Goal: Book appointment/travel/reservation

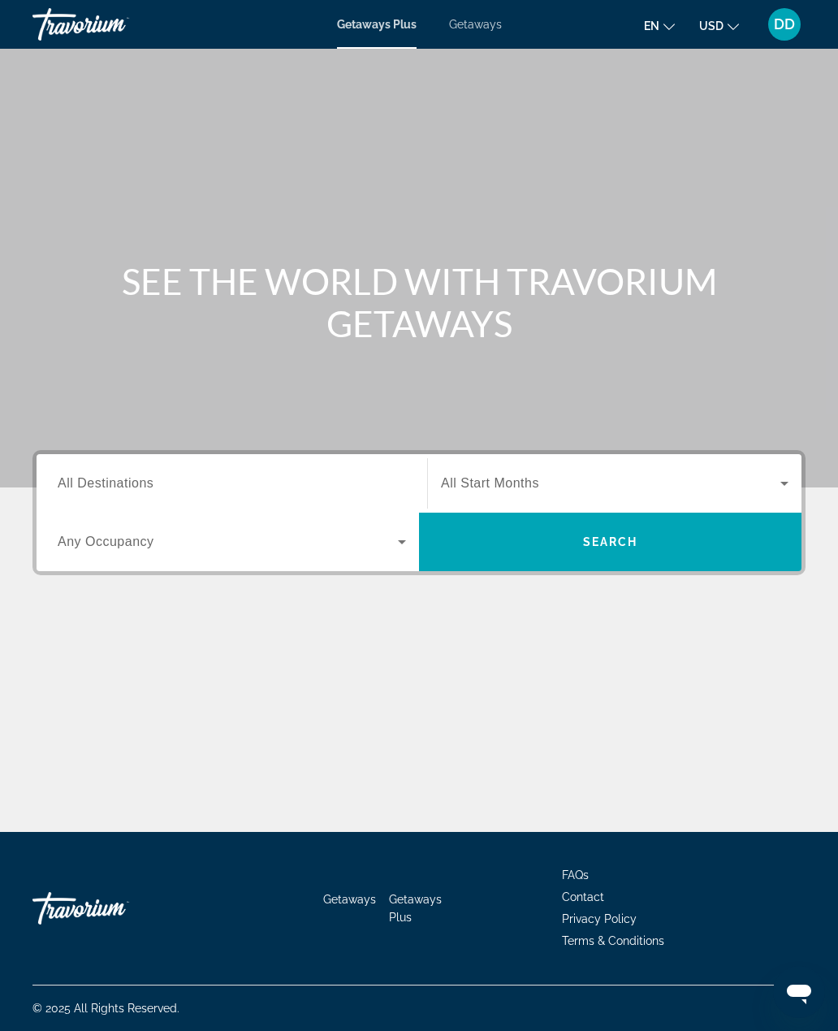
click at [599, 535] on span "Search" at bounding box center [610, 541] width 55 height 13
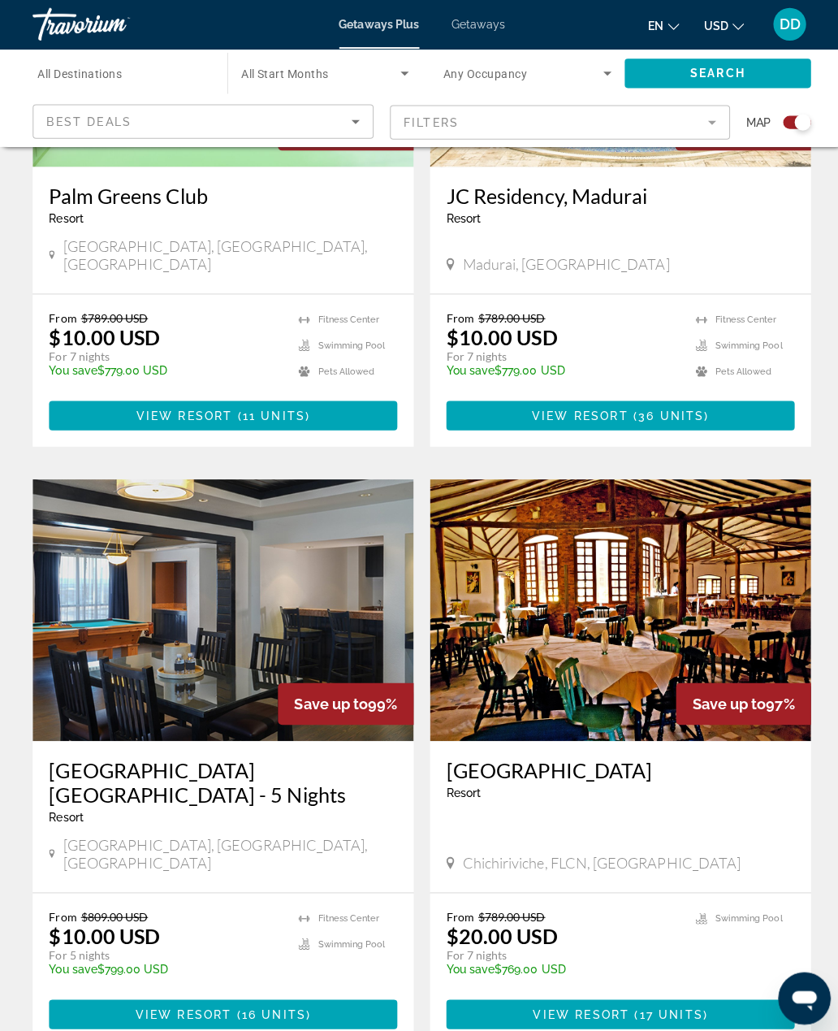
scroll to position [3109, 0]
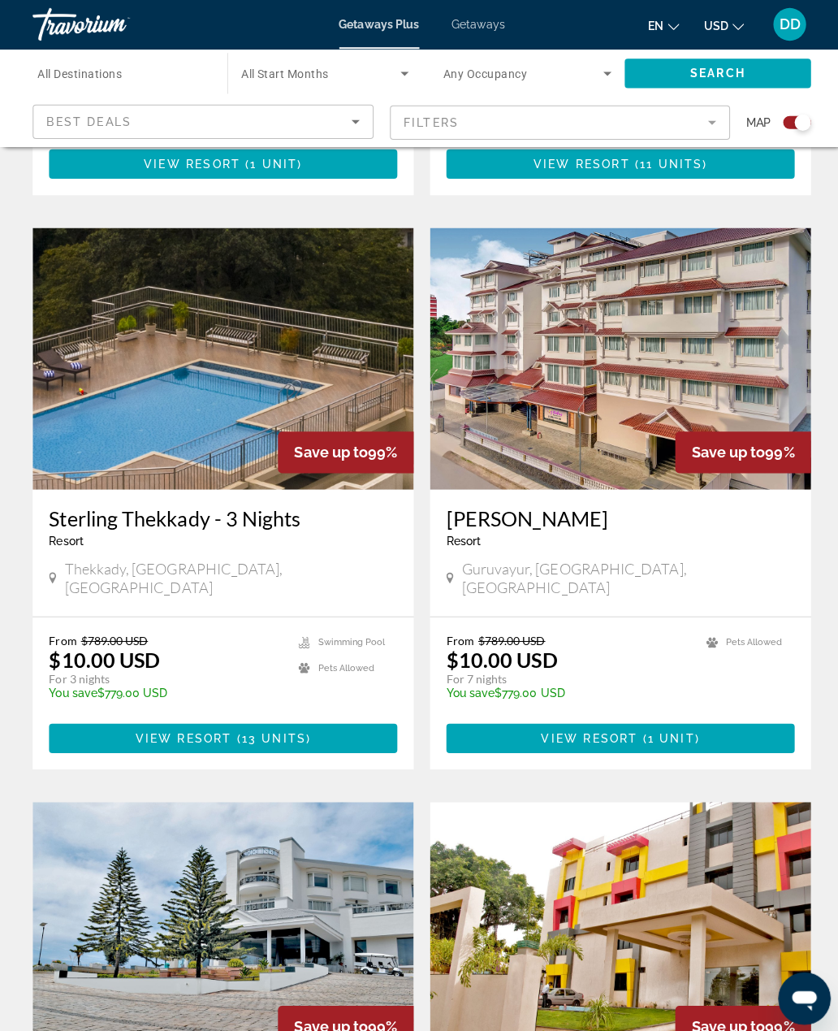
scroll to position [1621, 0]
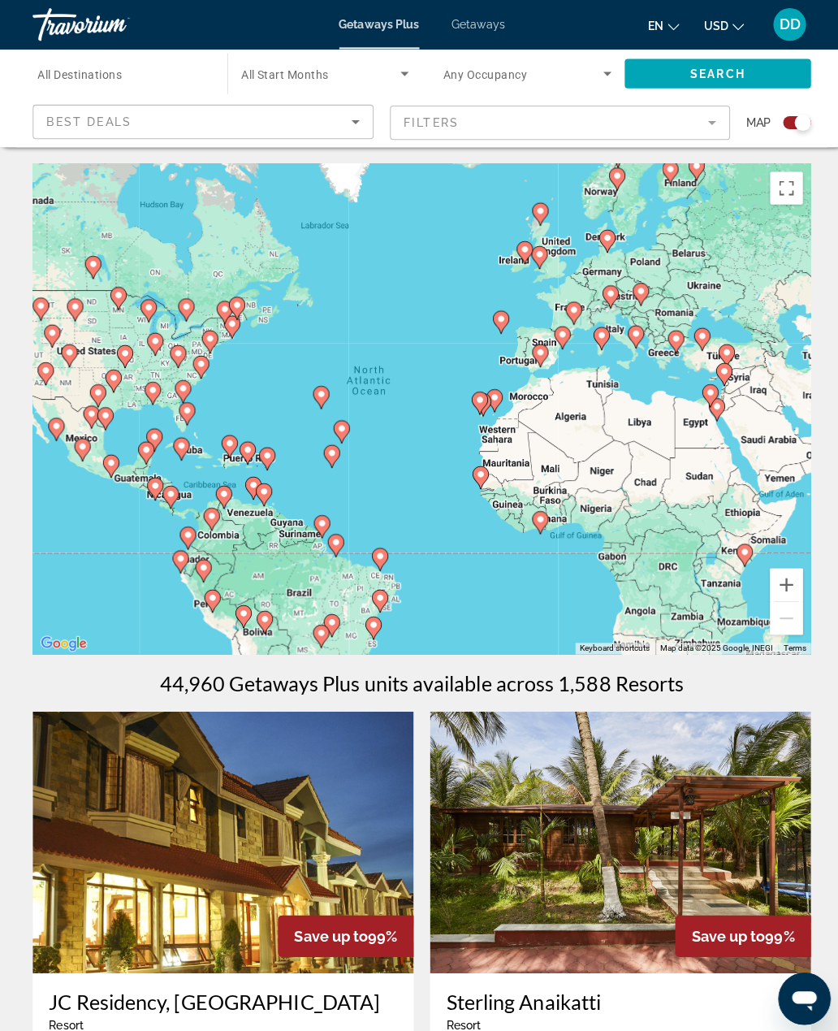
click at [378, 56] on div "Search widget" at bounding box center [323, 72] width 167 height 45
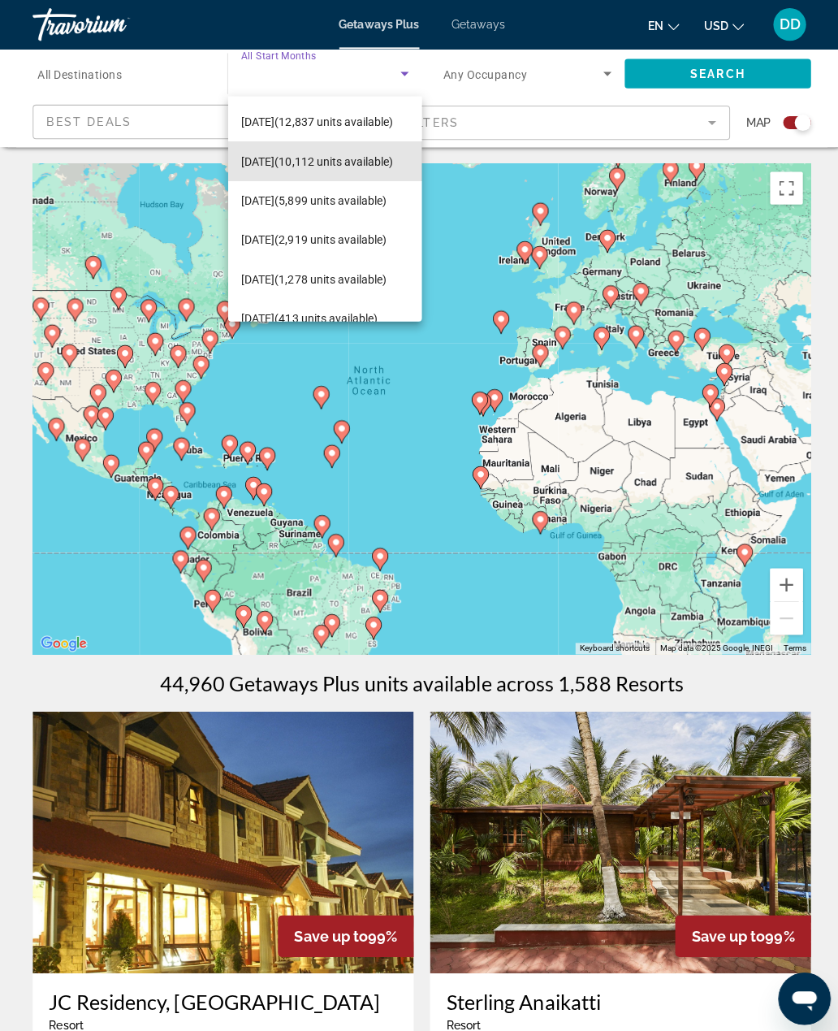
scroll to position [136, 0]
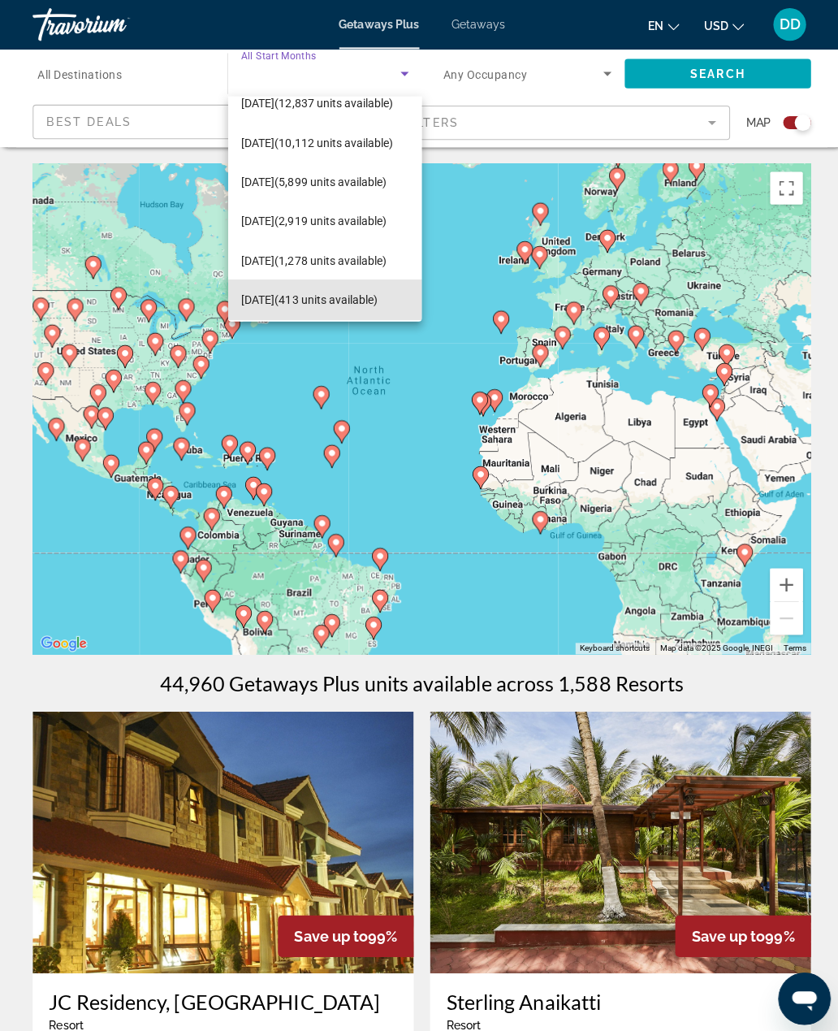
click at [343, 296] on span "[DATE] (413 units available)" at bounding box center [308, 297] width 136 height 19
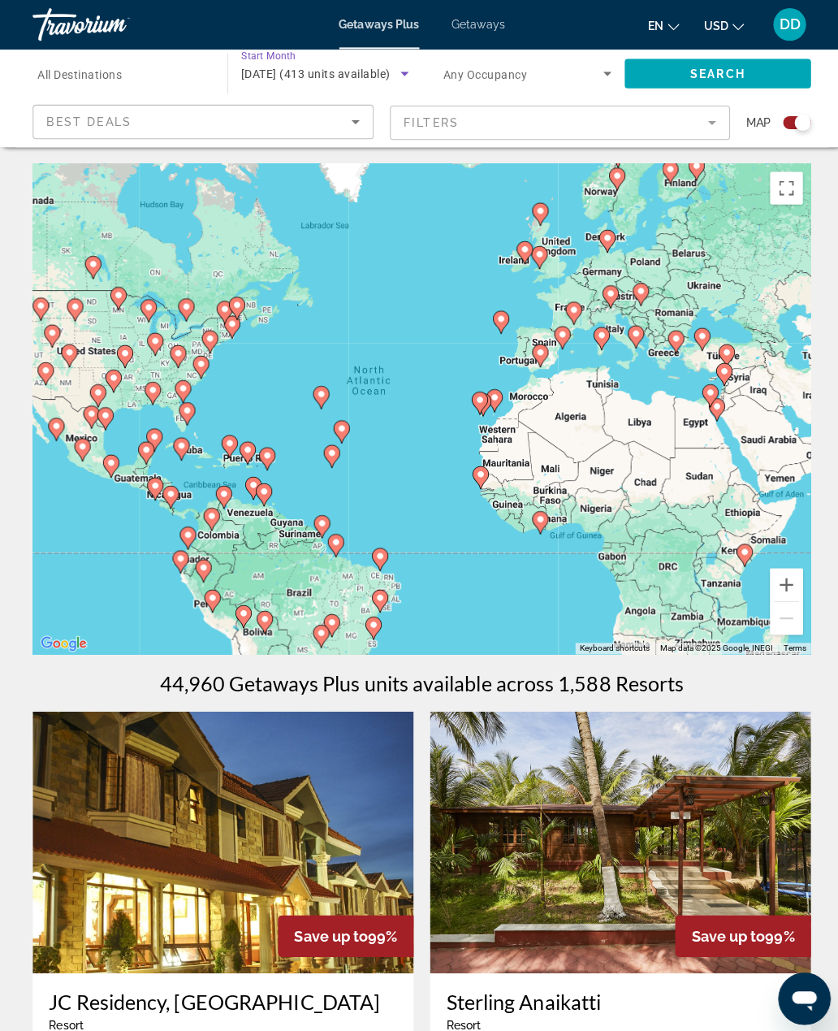
click at [730, 81] on span "Search widget" at bounding box center [713, 73] width 185 height 39
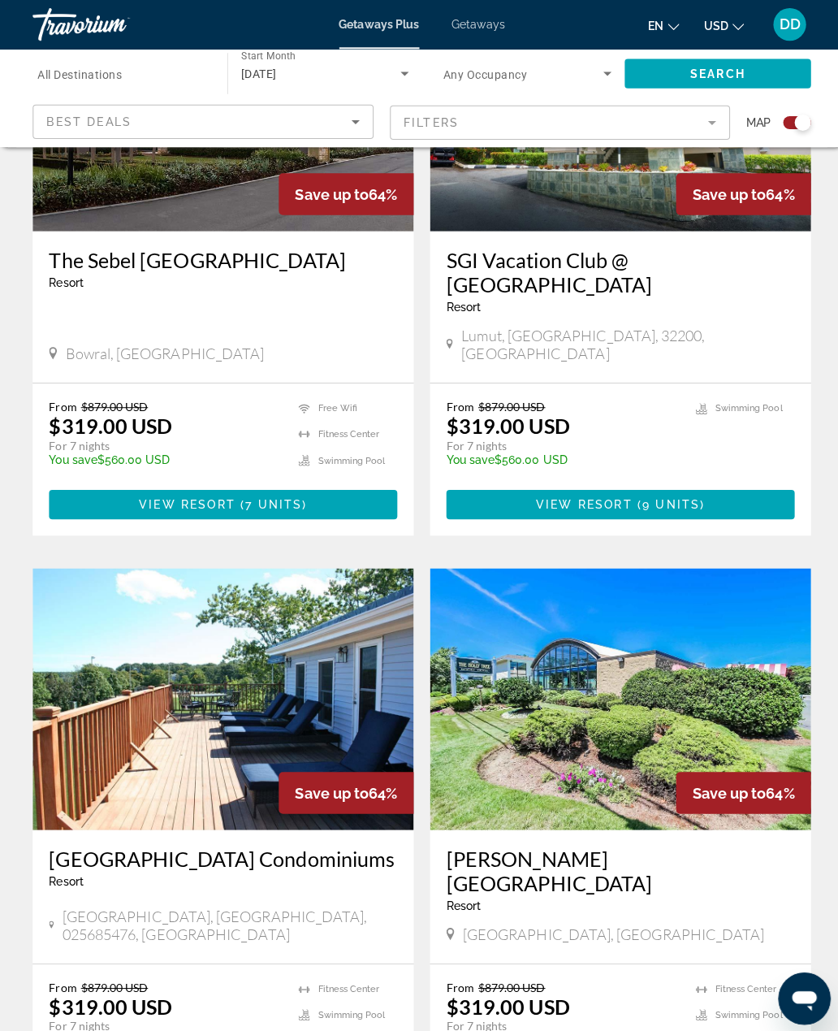
scroll to position [3073, 0]
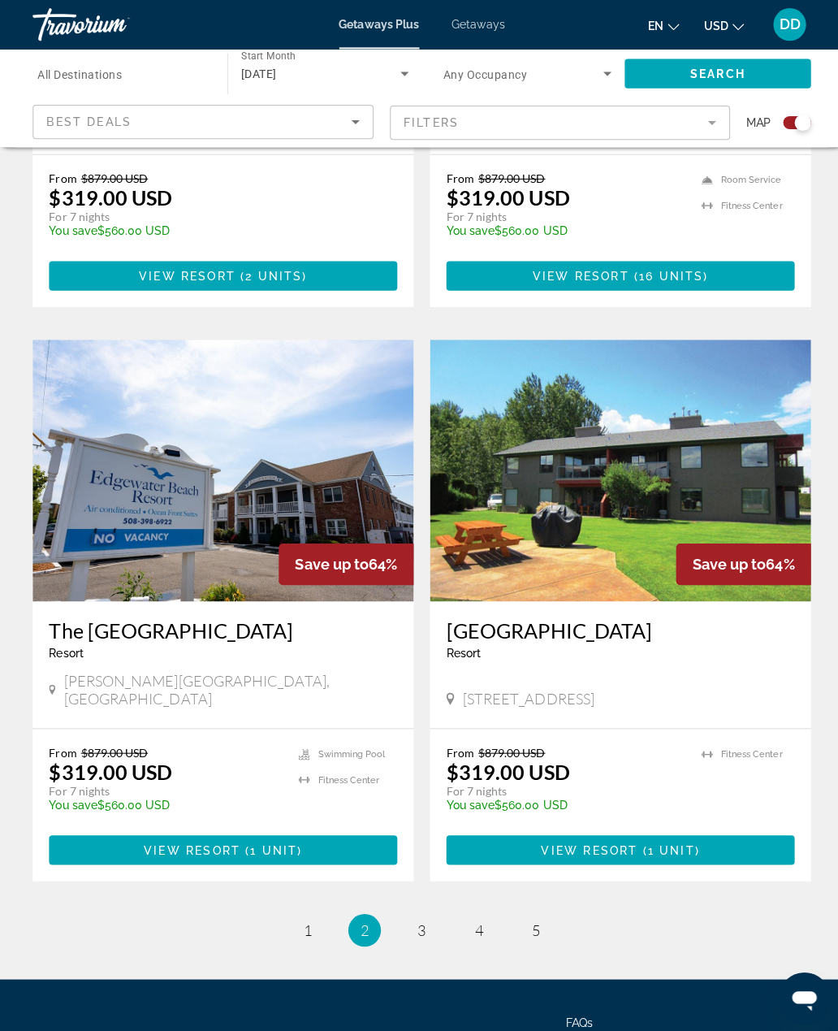
scroll to position [3258, 0]
click at [422, 915] on span "3" at bounding box center [419, 924] width 8 height 18
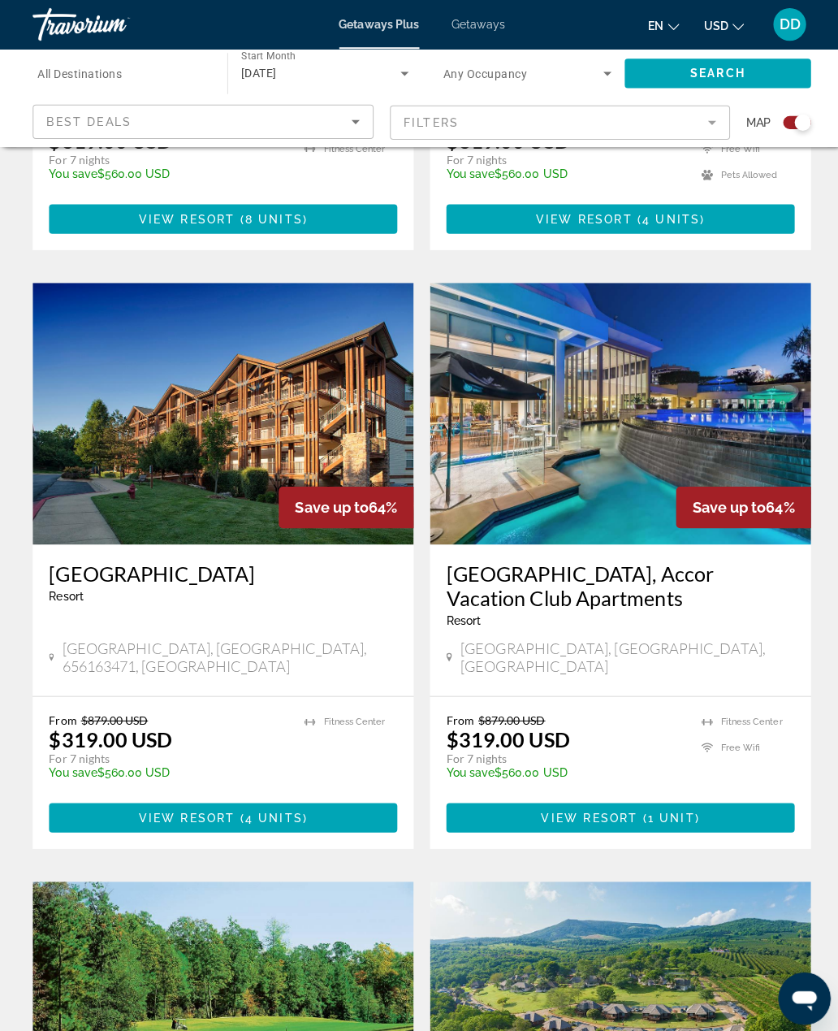
scroll to position [2126, 0]
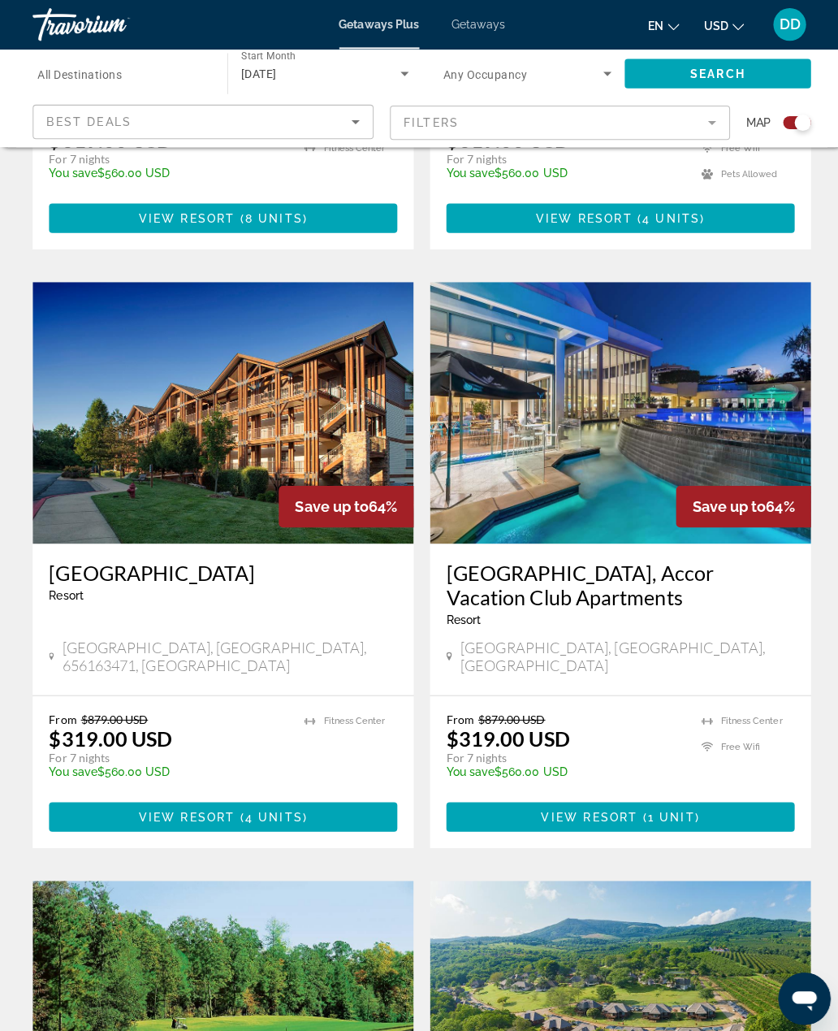
click at [737, 792] on span "Main content" at bounding box center [616, 811] width 346 height 39
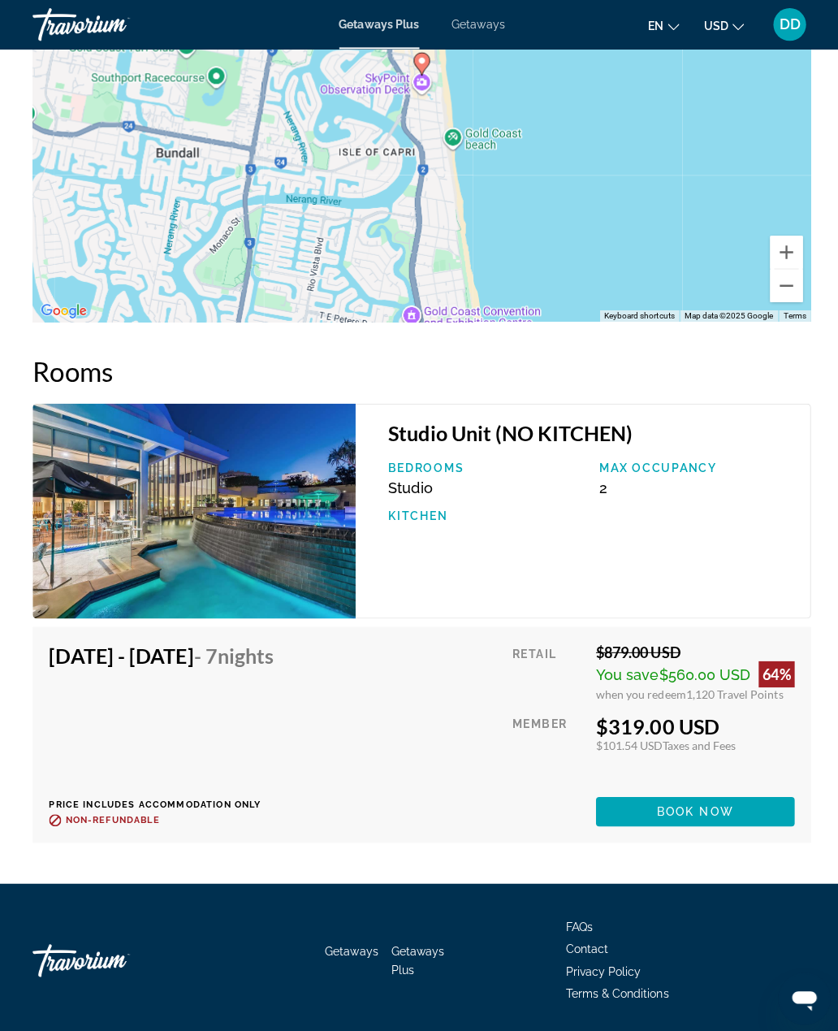
scroll to position [2900, 0]
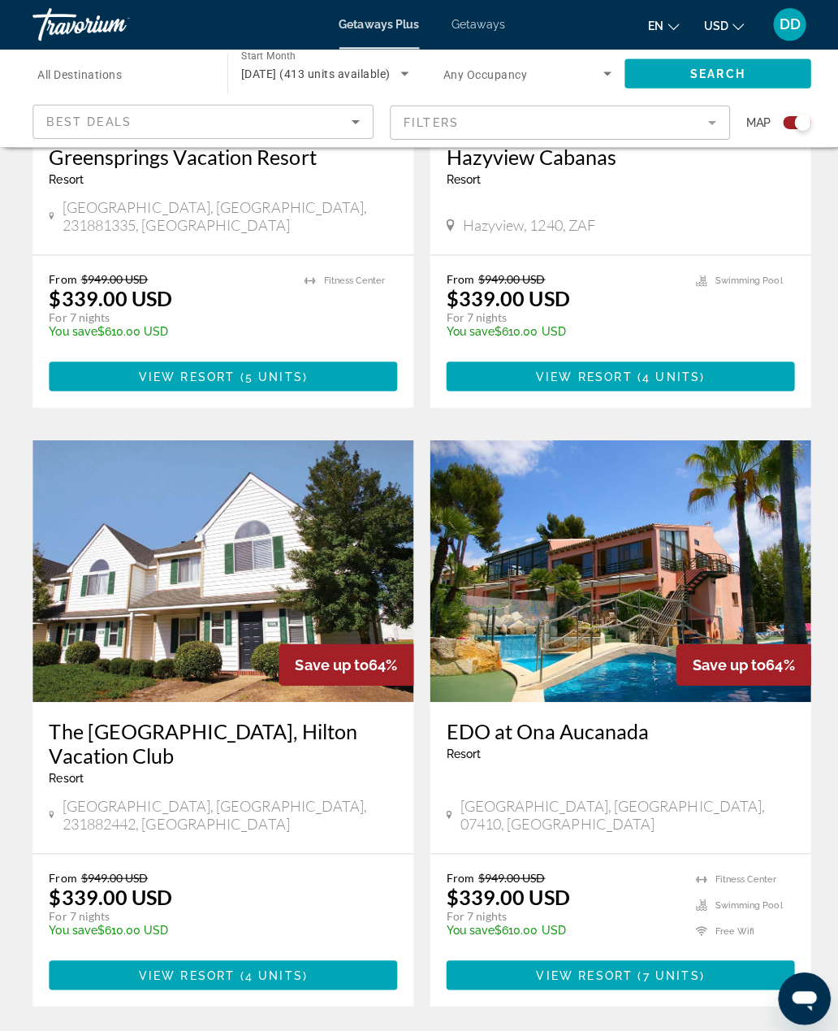
scroll to position [3136, 0]
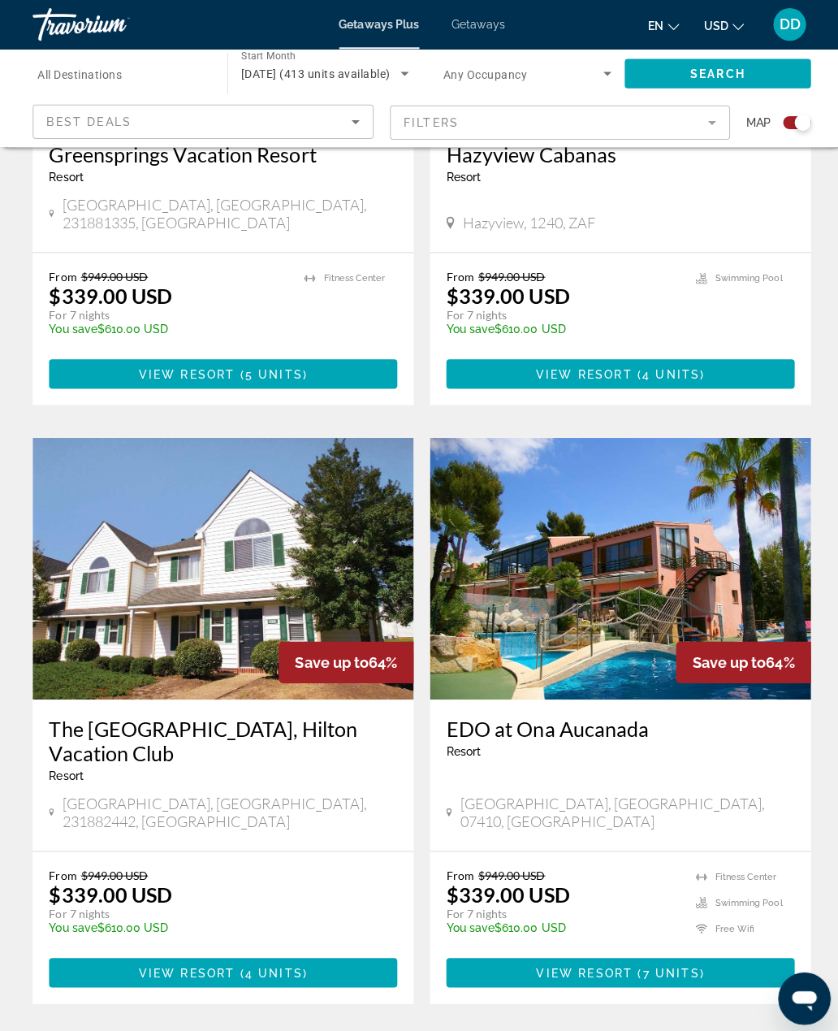
click at [467, 1030] on link "page 4" at bounding box center [476, 1046] width 28 height 28
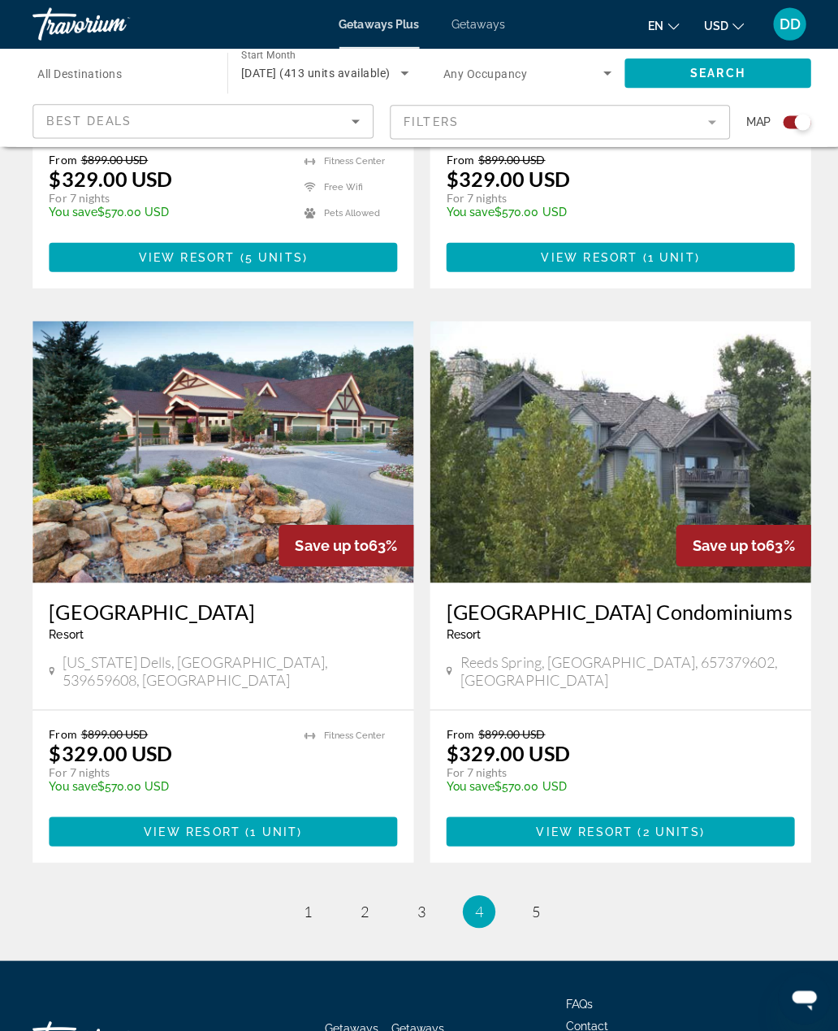
scroll to position [3282, 0]
click at [536, 897] on span "5" at bounding box center [533, 906] width 8 height 18
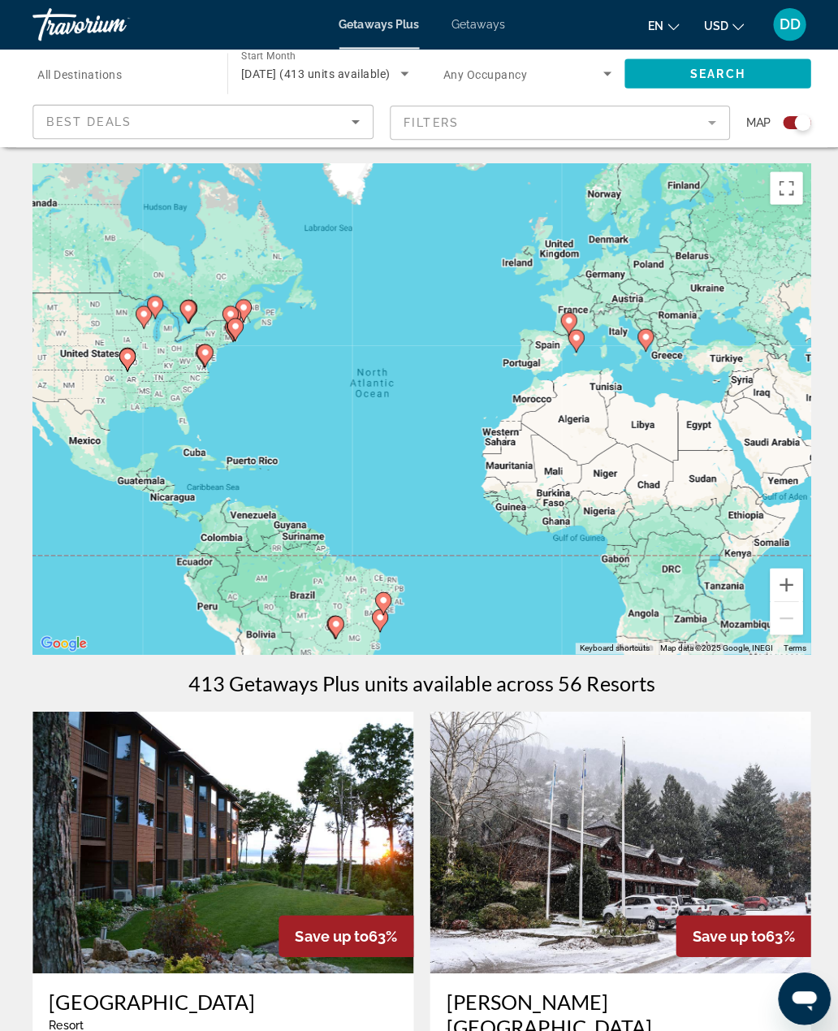
click at [308, 68] on span "[DATE] (413 units available)" at bounding box center [314, 73] width 148 height 13
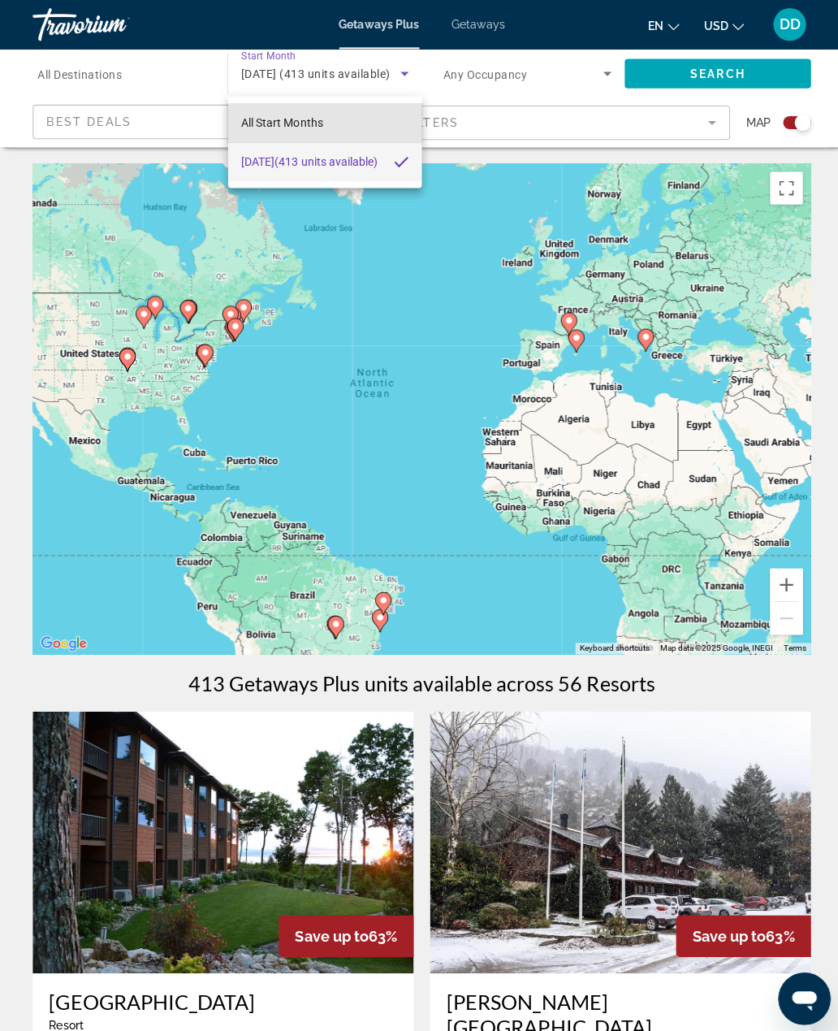
click at [266, 121] on span "All Start Months" at bounding box center [280, 121] width 81 height 13
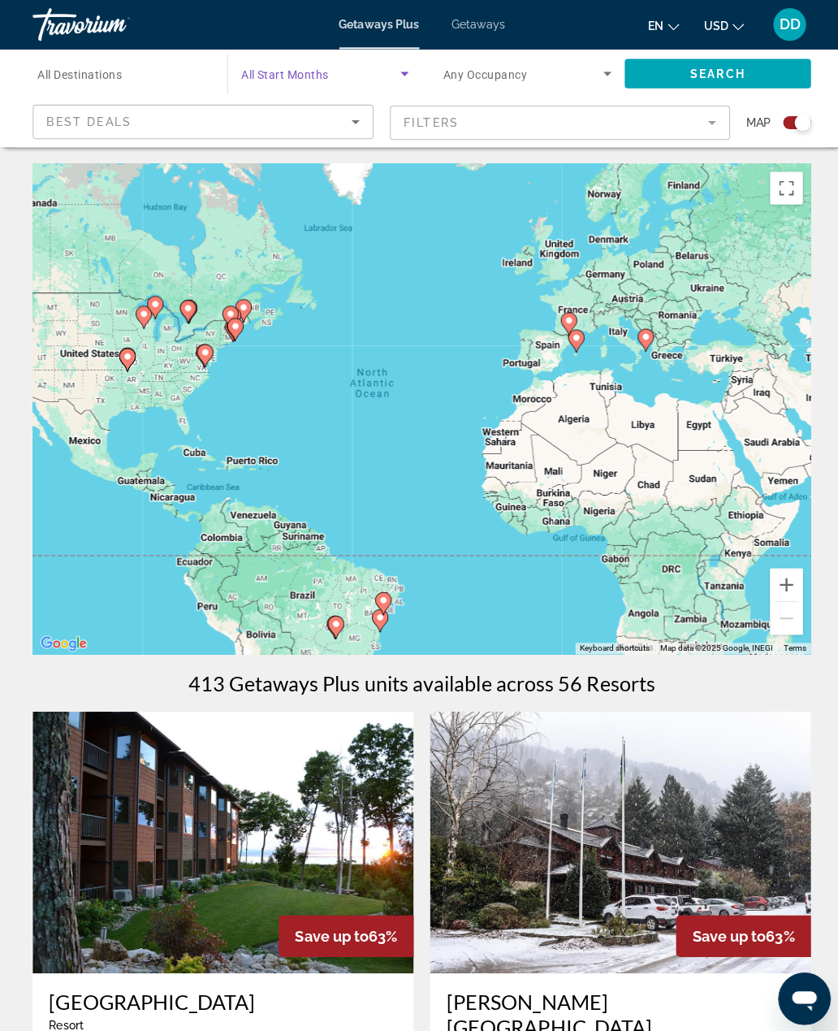
click at [406, 64] on icon "Search widget" at bounding box center [401, 72] width 19 height 19
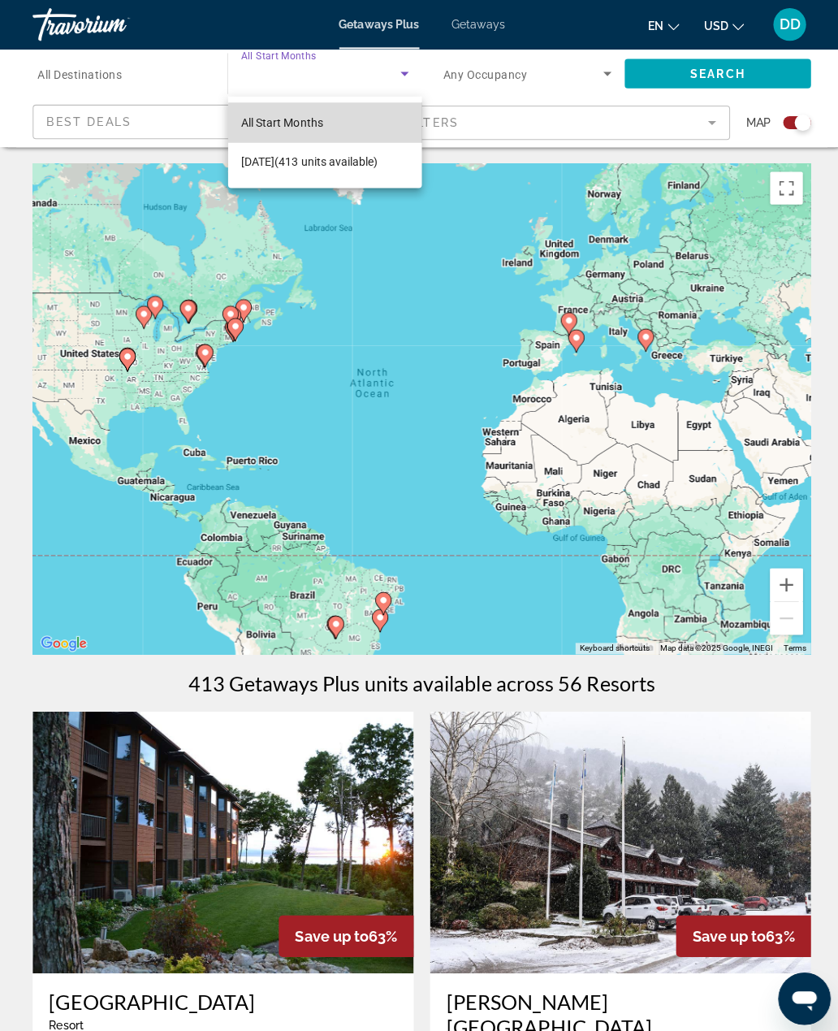
click at [331, 125] on mat-option "All Start Months" at bounding box center [323, 121] width 192 height 39
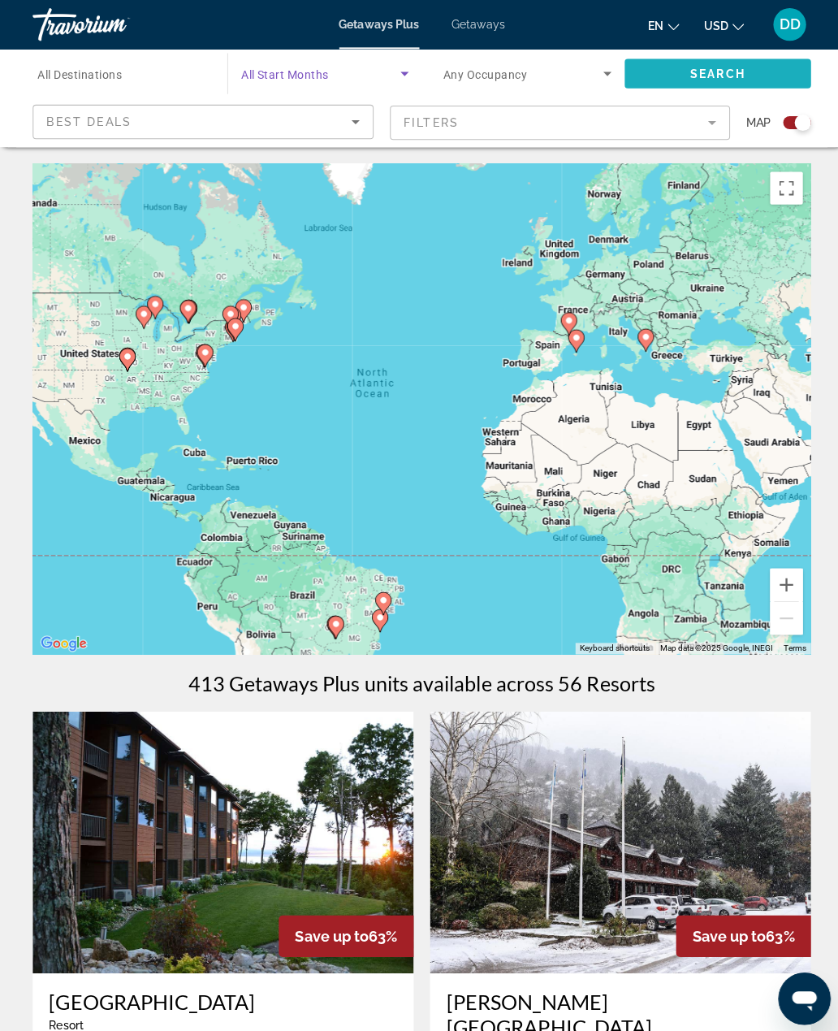
click at [694, 69] on span "Search" at bounding box center [713, 73] width 55 height 13
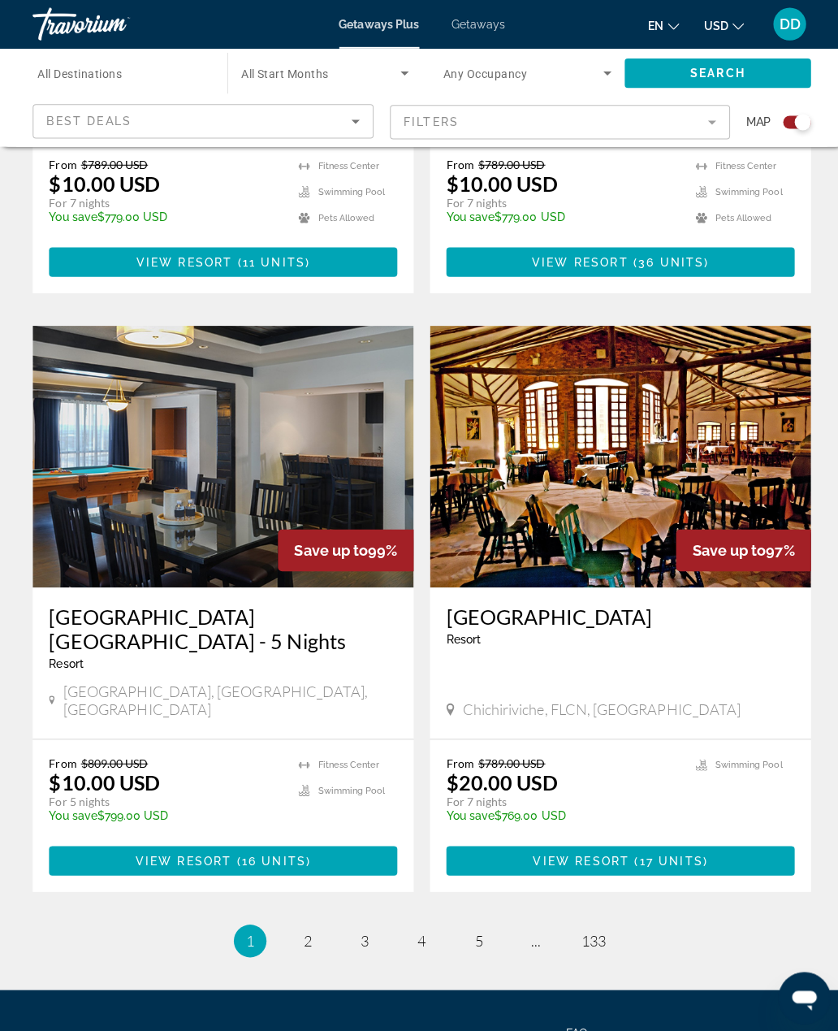
scroll to position [3258, 0]
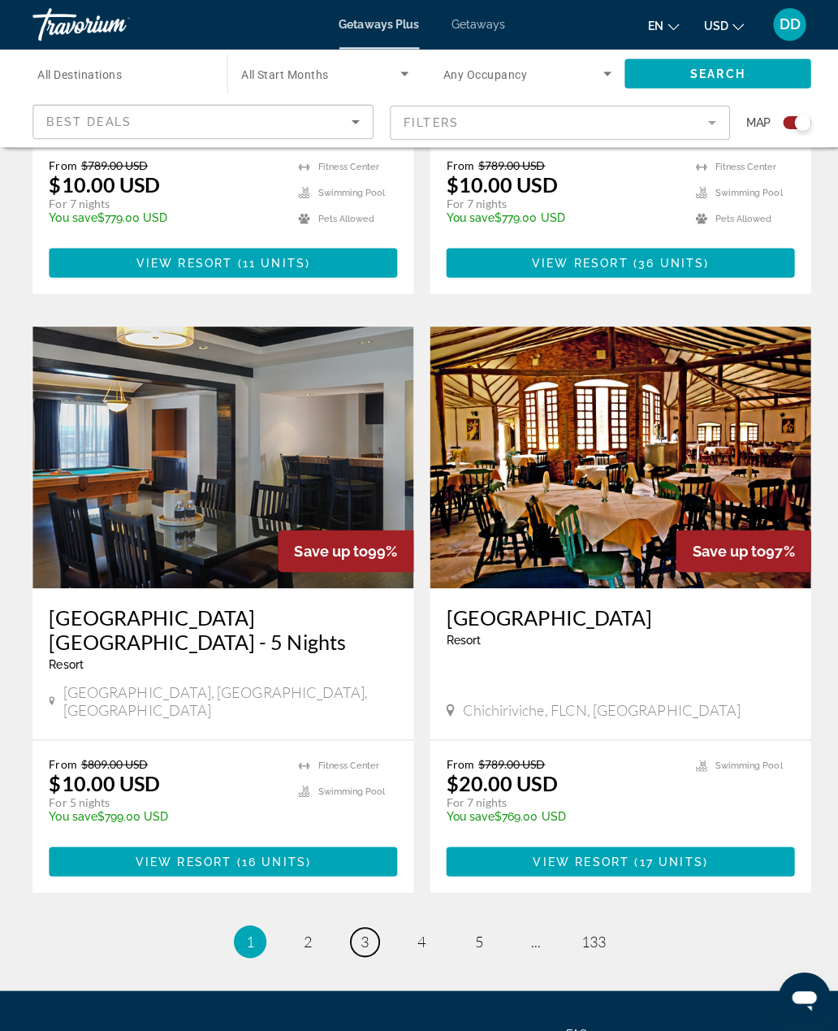
click at [371, 921] on link "page 3" at bounding box center [362, 935] width 28 height 28
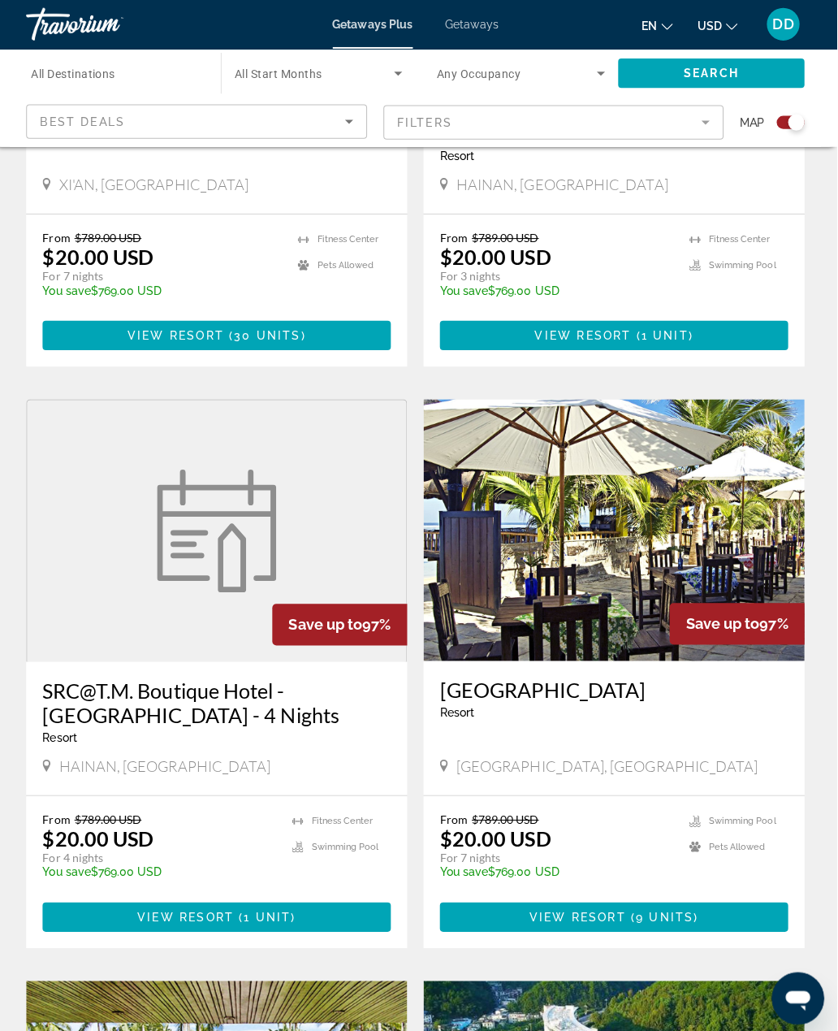
scroll to position [2036, 0]
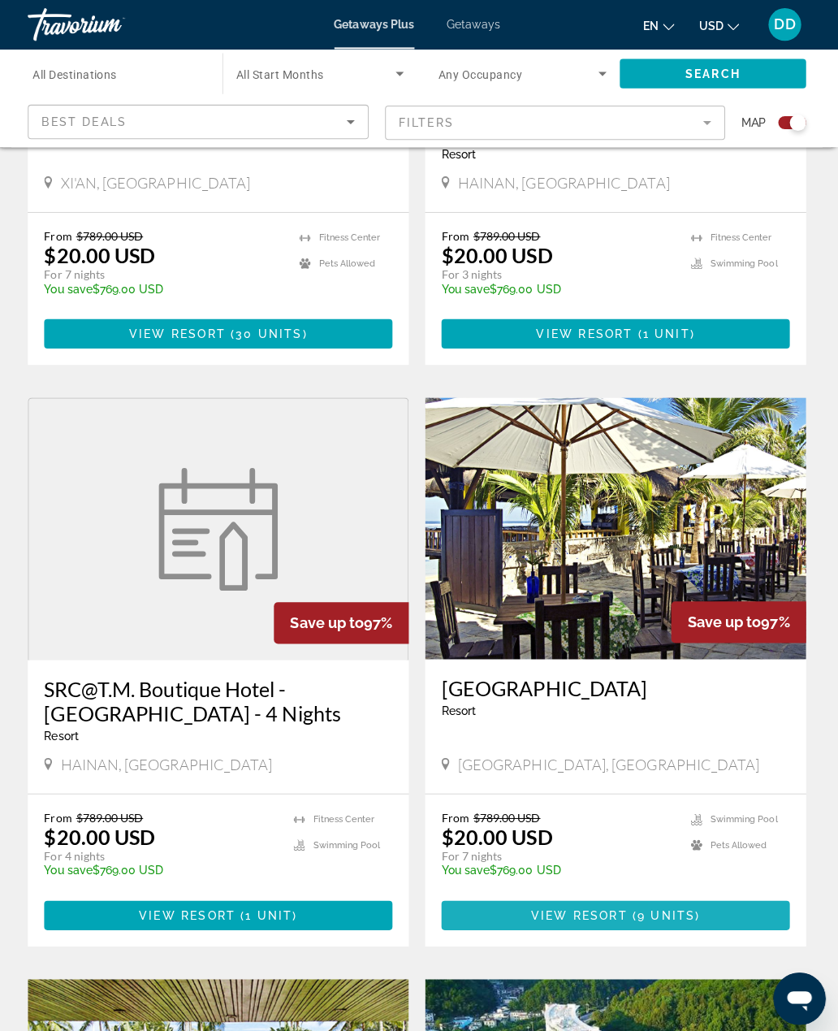
click at [713, 889] on span "Main content" at bounding box center [616, 908] width 346 height 39
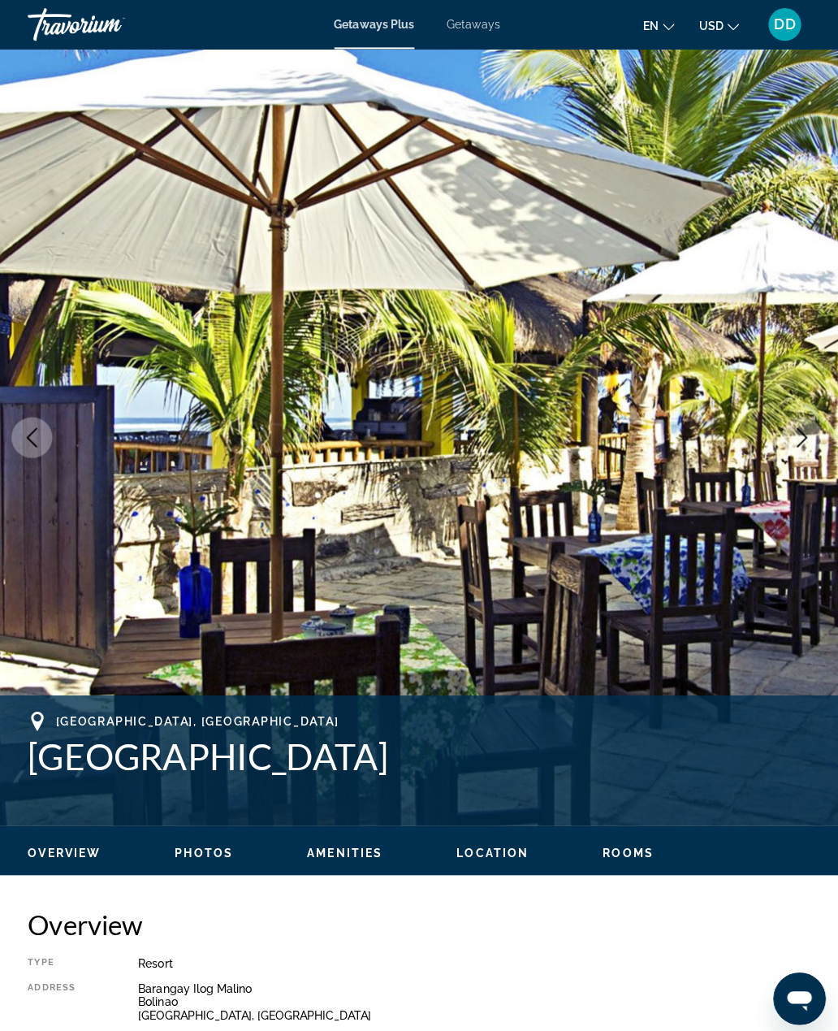
click at [792, 430] on icon "Next image" at bounding box center [801, 434] width 19 height 19
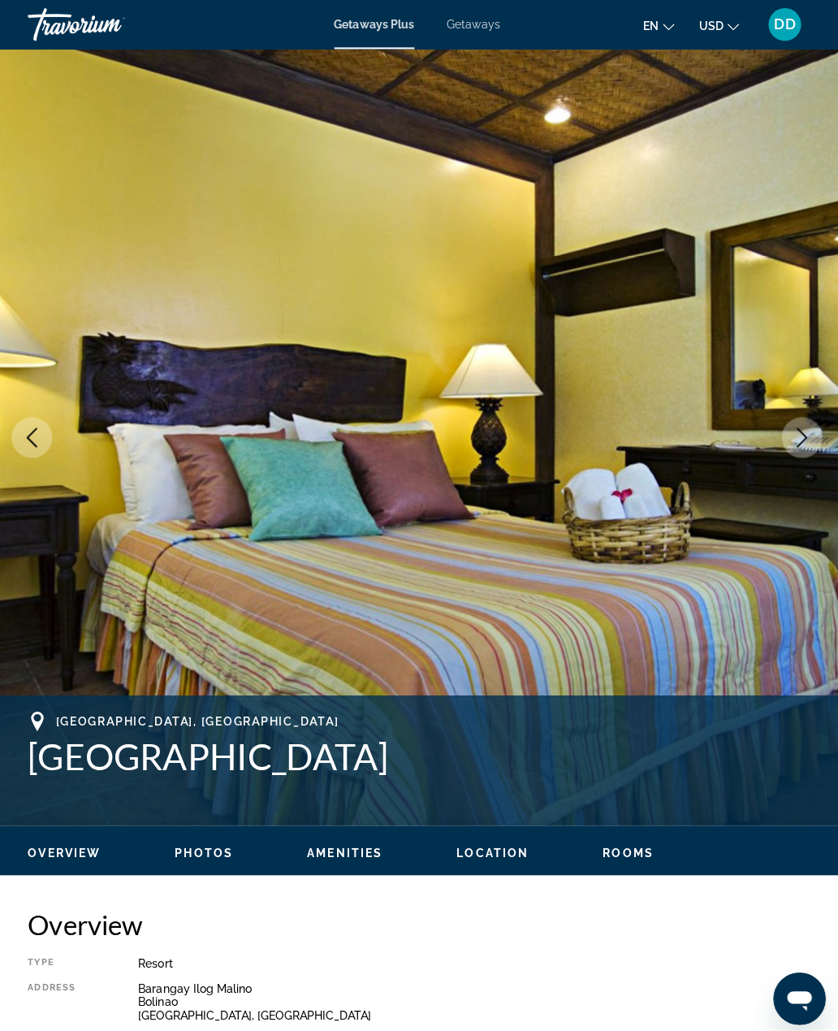
click at [796, 430] on icon "Next image" at bounding box center [801, 434] width 19 height 19
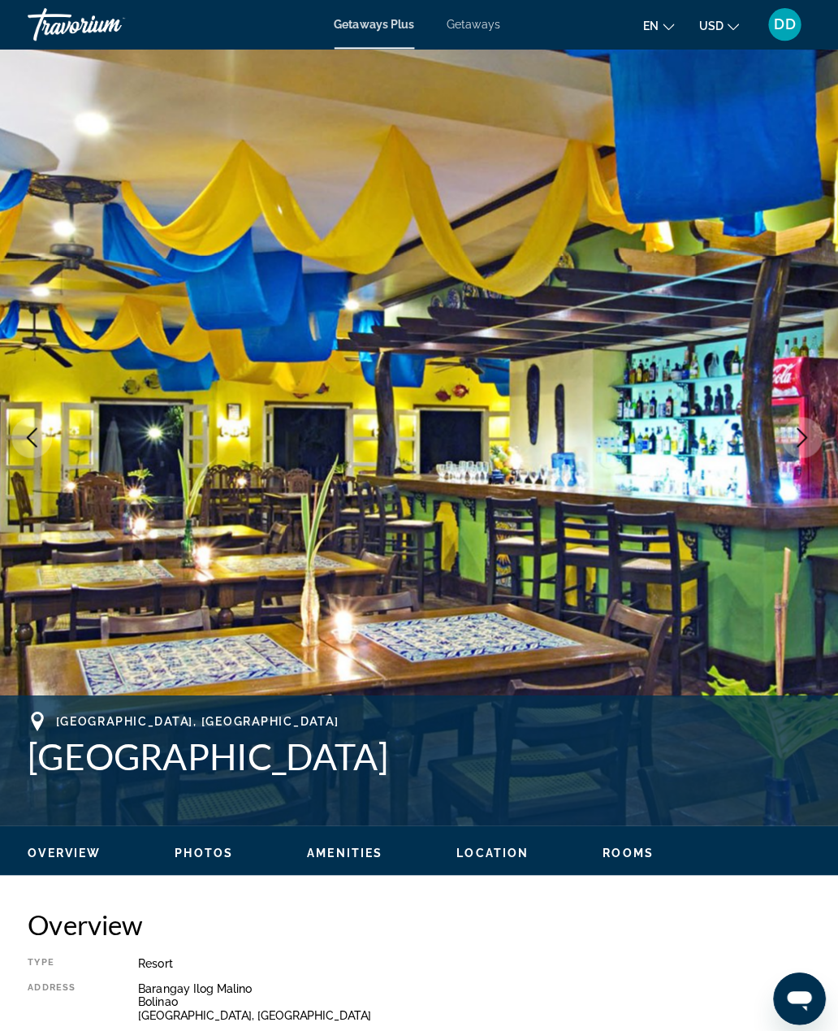
click at [798, 431] on icon "Next image" at bounding box center [802, 434] width 11 height 19
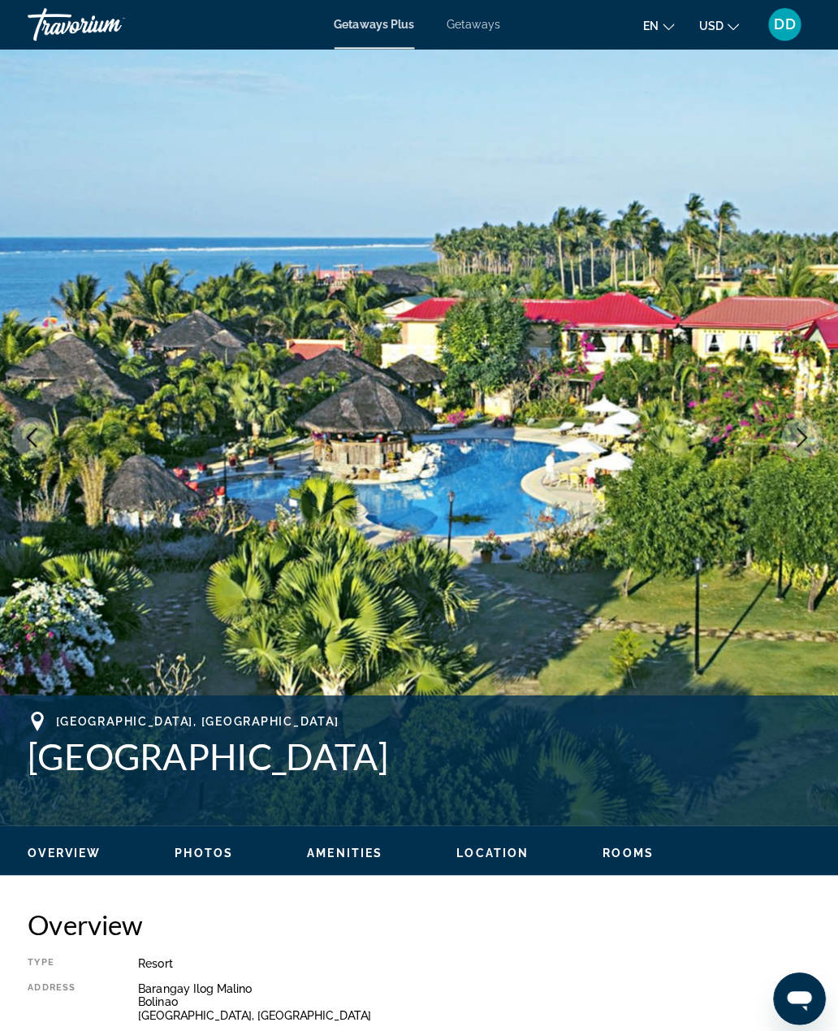
click at [798, 430] on icon "Next image" at bounding box center [801, 434] width 19 height 19
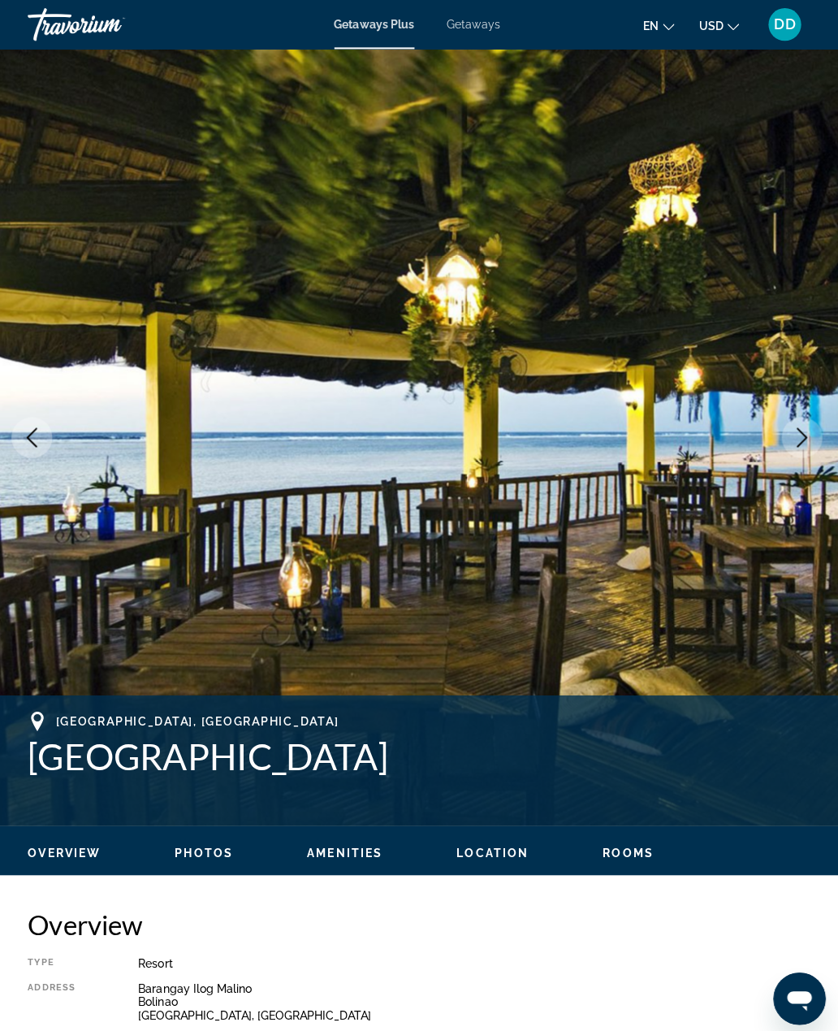
click at [798, 430] on icon "Next image" at bounding box center [801, 434] width 19 height 19
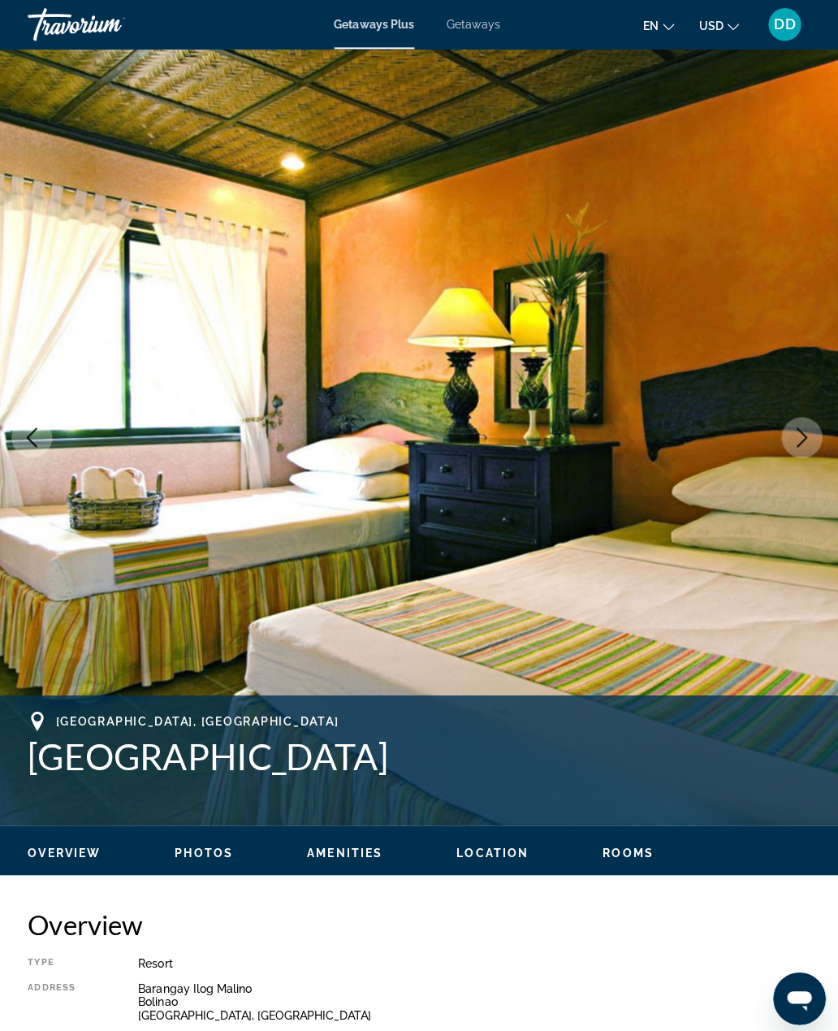
click at [802, 430] on icon "Next image" at bounding box center [801, 434] width 19 height 19
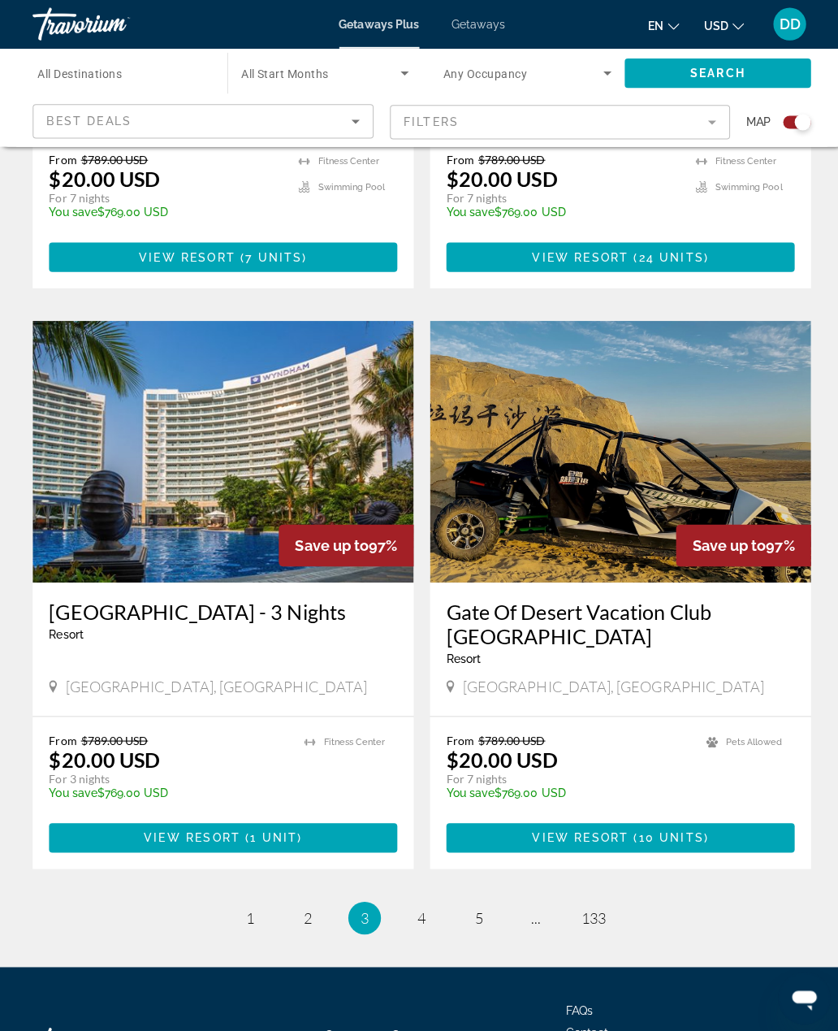
scroll to position [3259, 0]
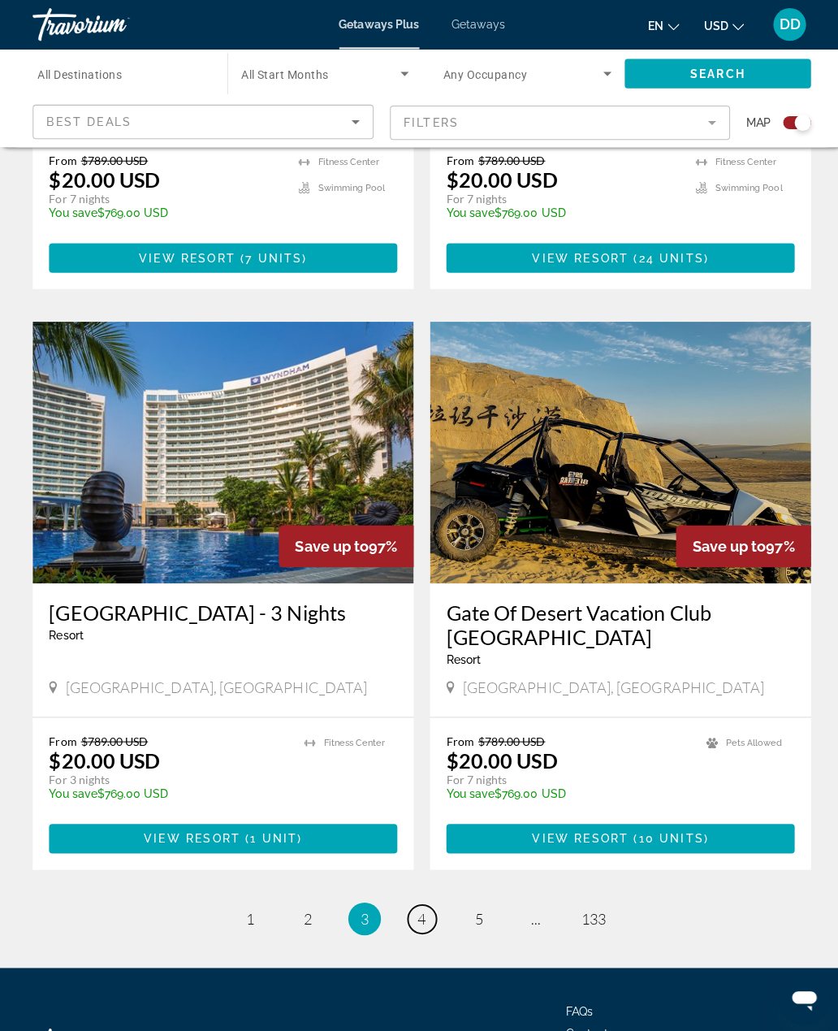
click at [428, 898] on link "page 4" at bounding box center [419, 912] width 28 height 28
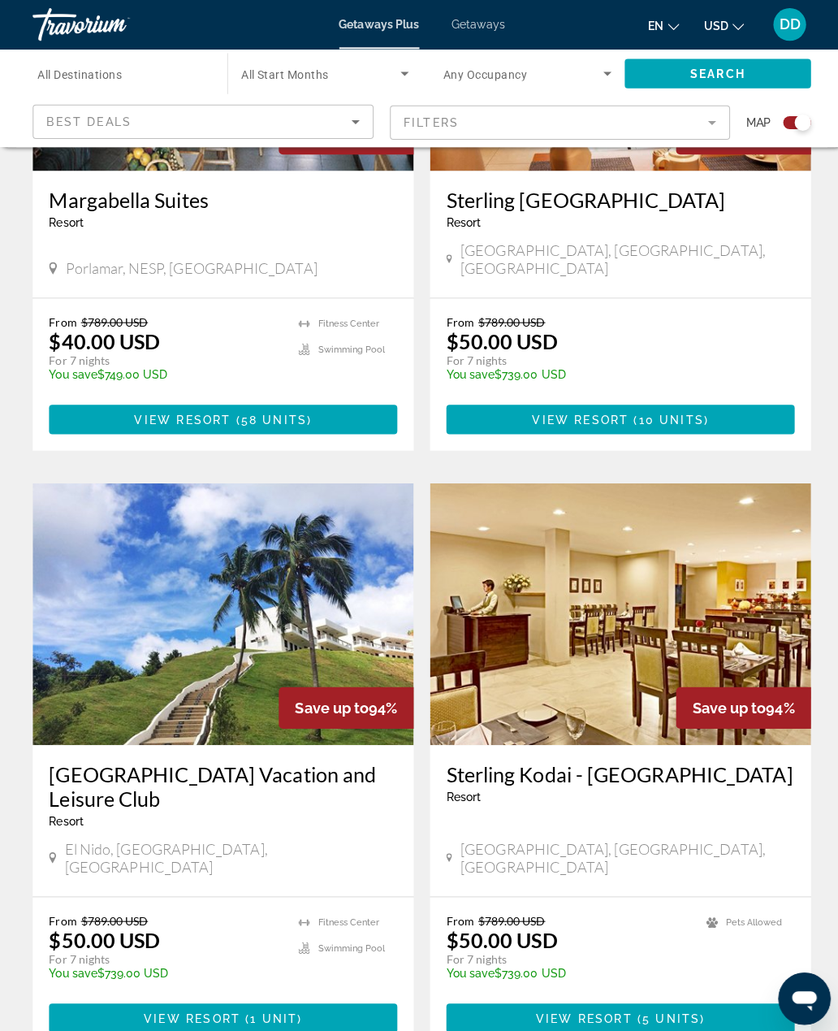
scroll to position [2496, 0]
click at [294, 616] on img "Main content" at bounding box center [221, 610] width 378 height 260
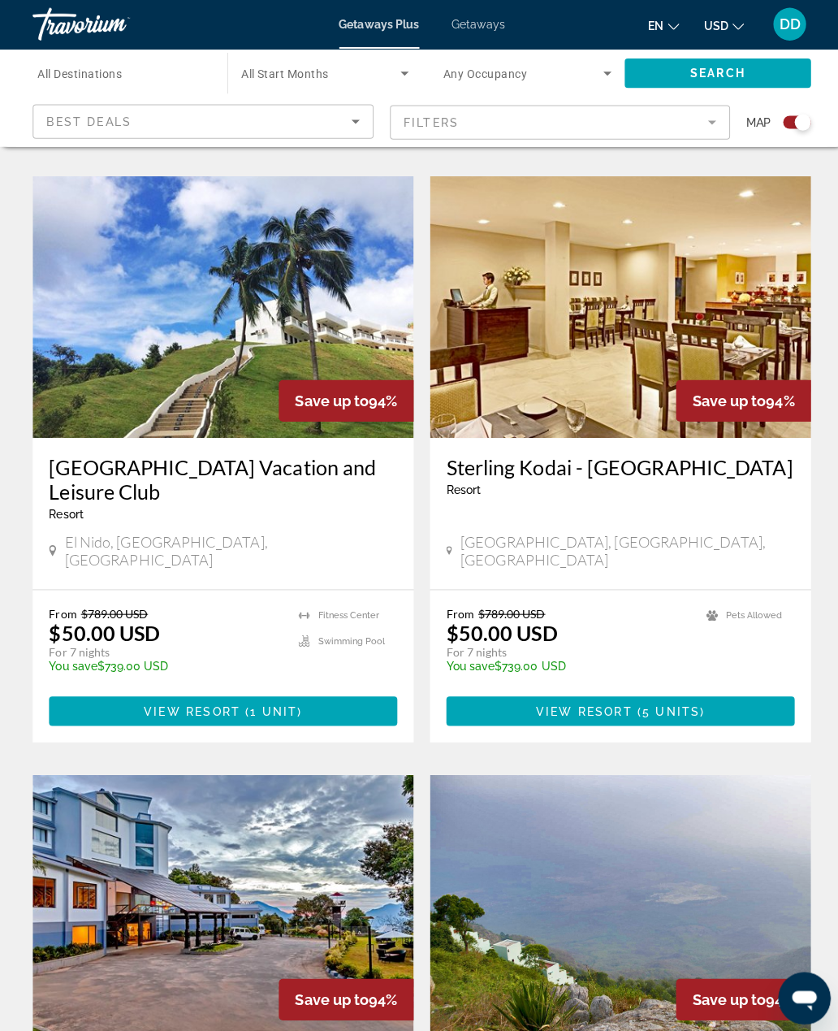
scroll to position [2801, 0]
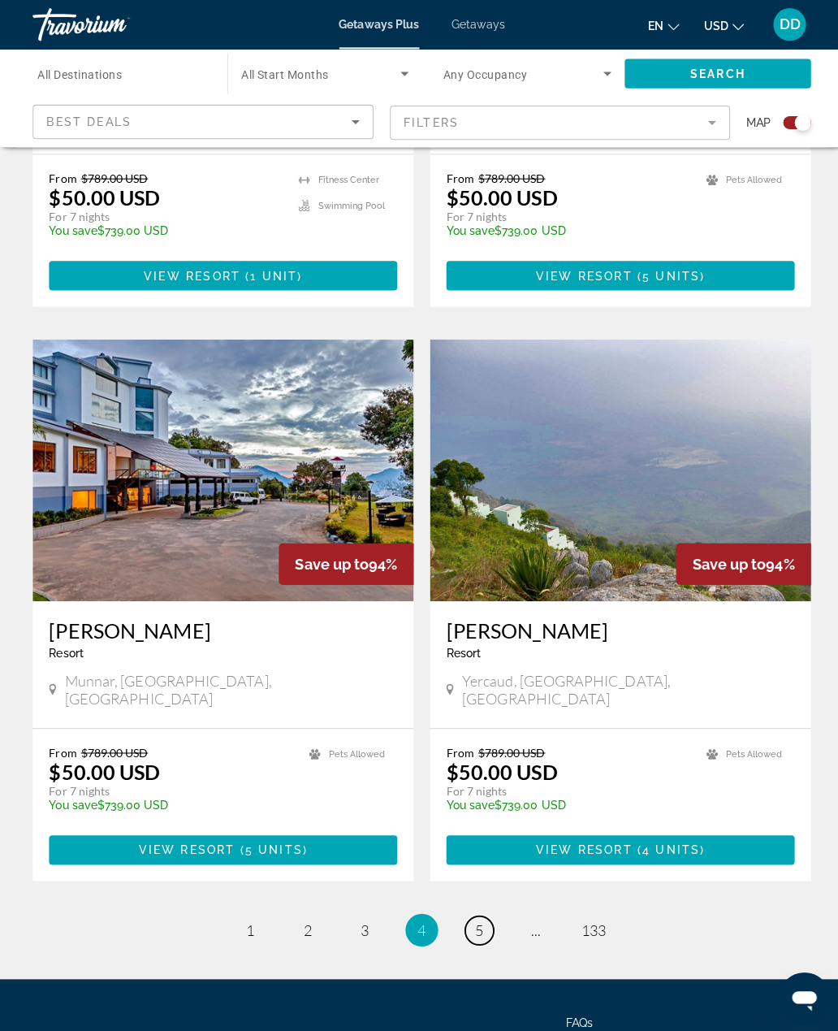
click at [475, 915] on span "5" at bounding box center [476, 924] width 8 height 18
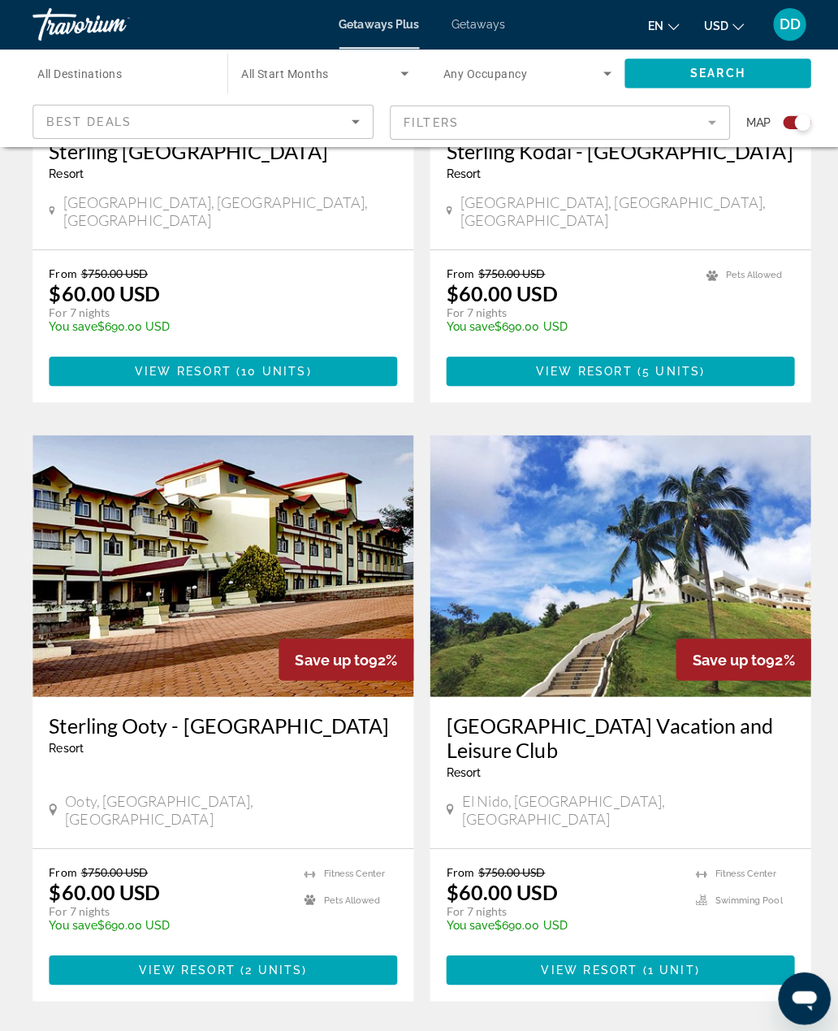
scroll to position [3212, 0]
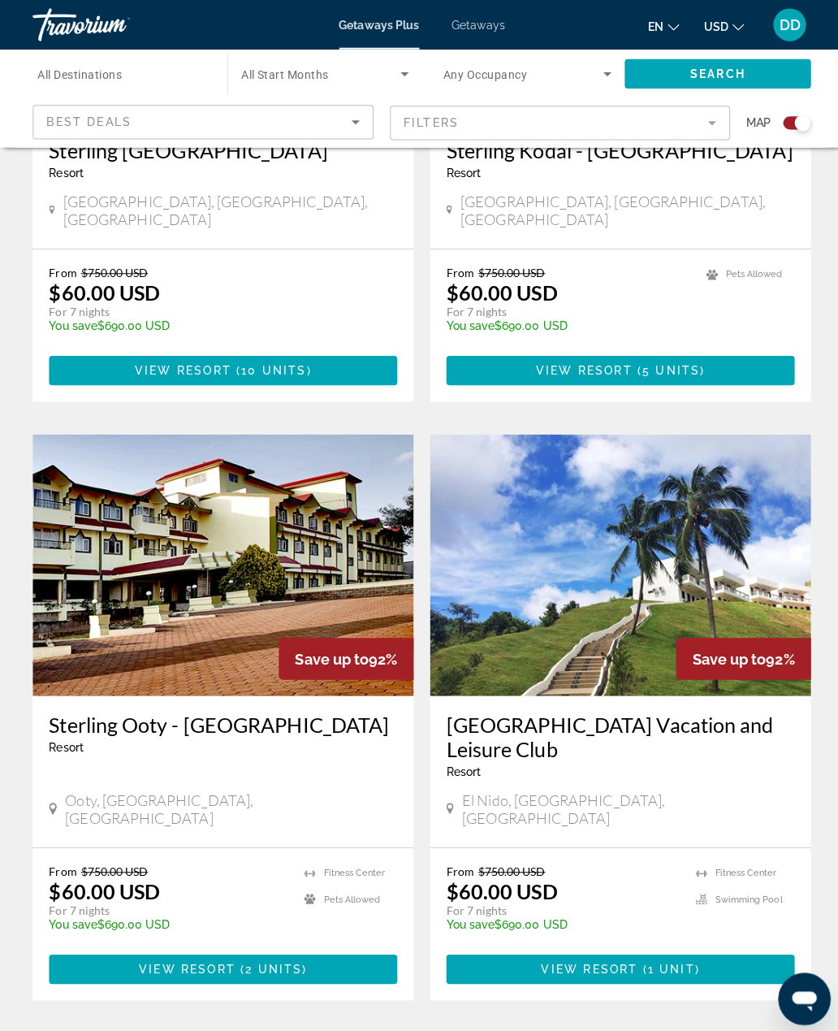
click at [478, 1030] on span "6" at bounding box center [476, 1042] width 8 height 18
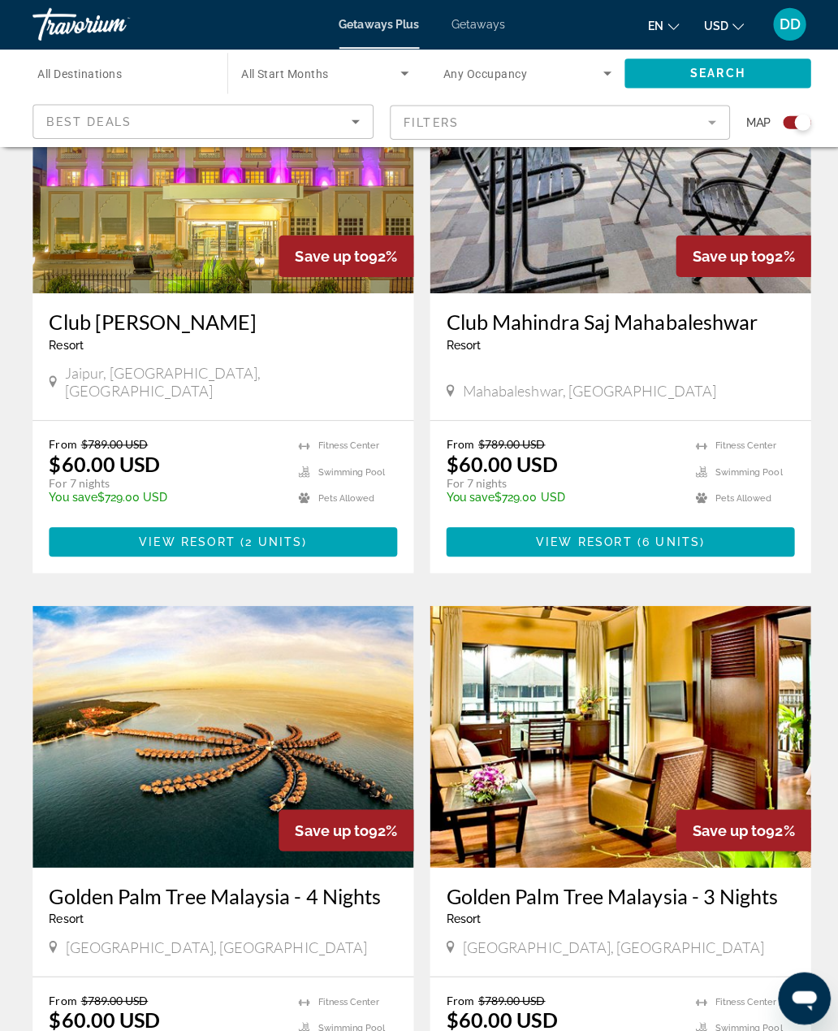
scroll to position [2461, 0]
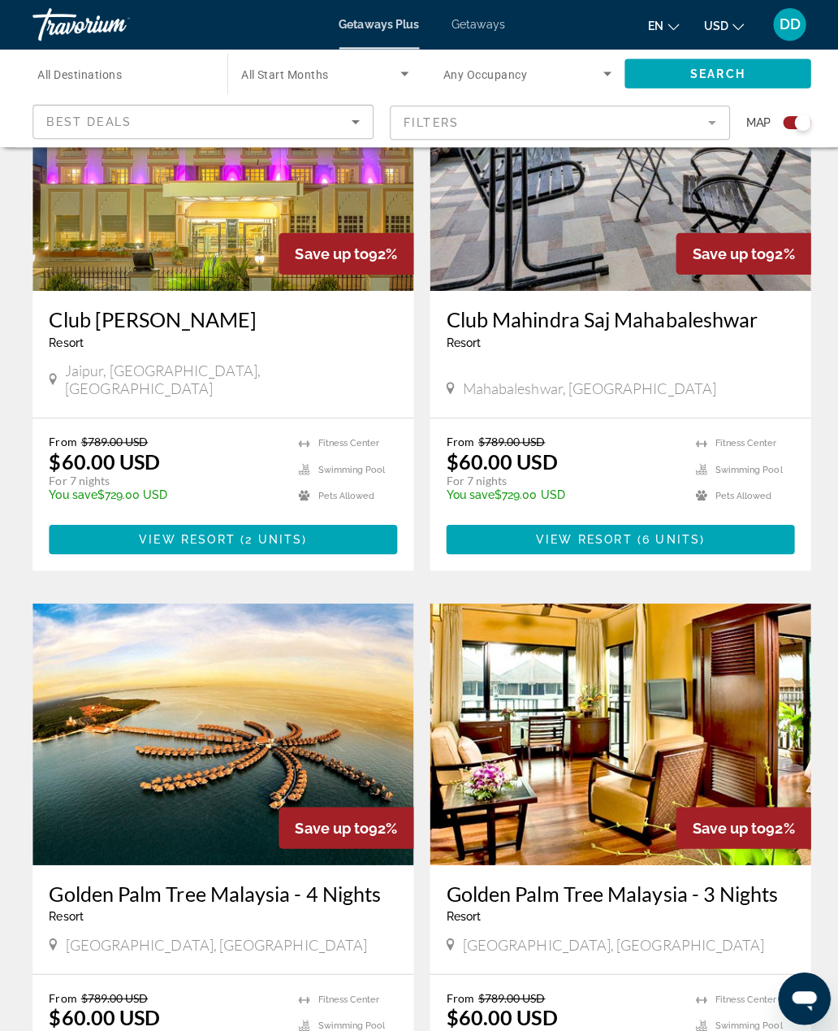
click at [346, 608] on img "Main content" at bounding box center [221, 729] width 378 height 260
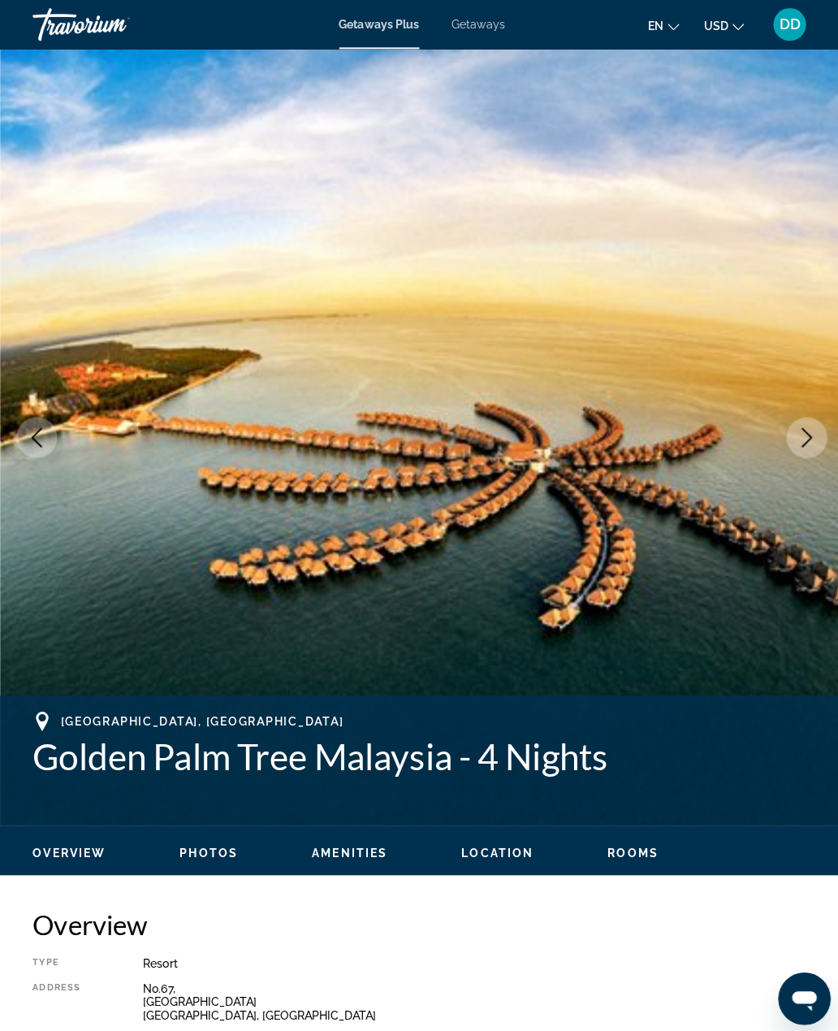
click at [794, 441] on icon "Next image" at bounding box center [801, 434] width 19 height 19
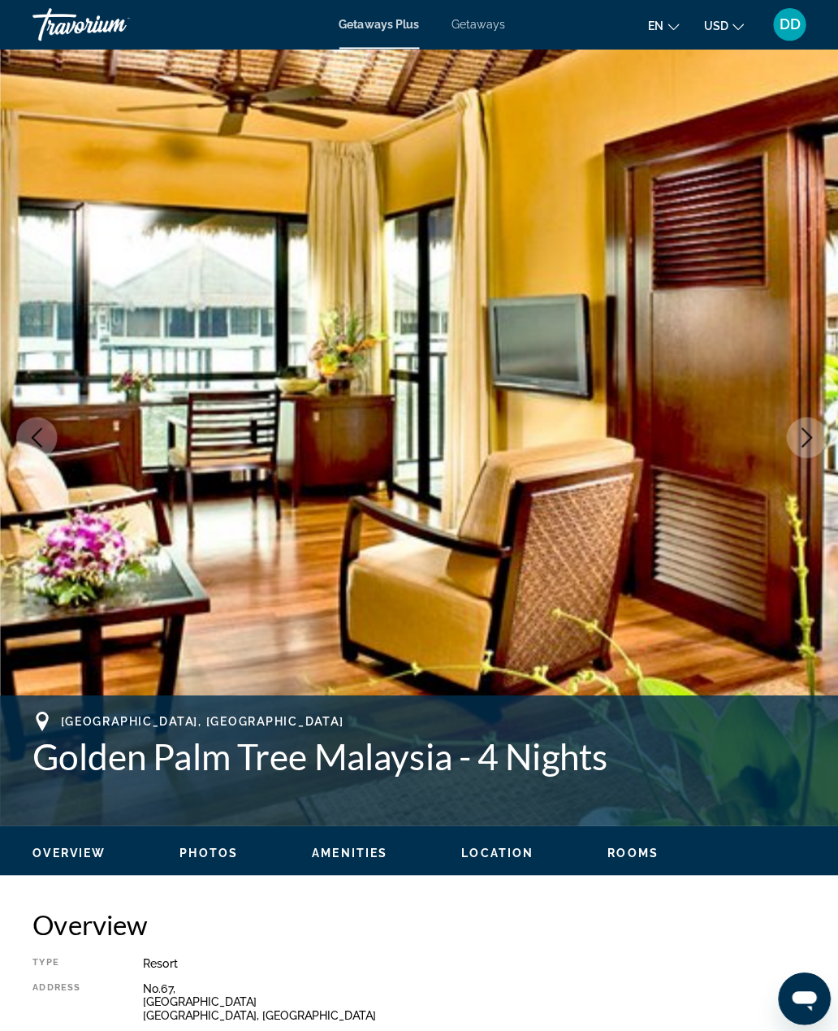
click at [798, 434] on icon "Next image" at bounding box center [801, 434] width 19 height 19
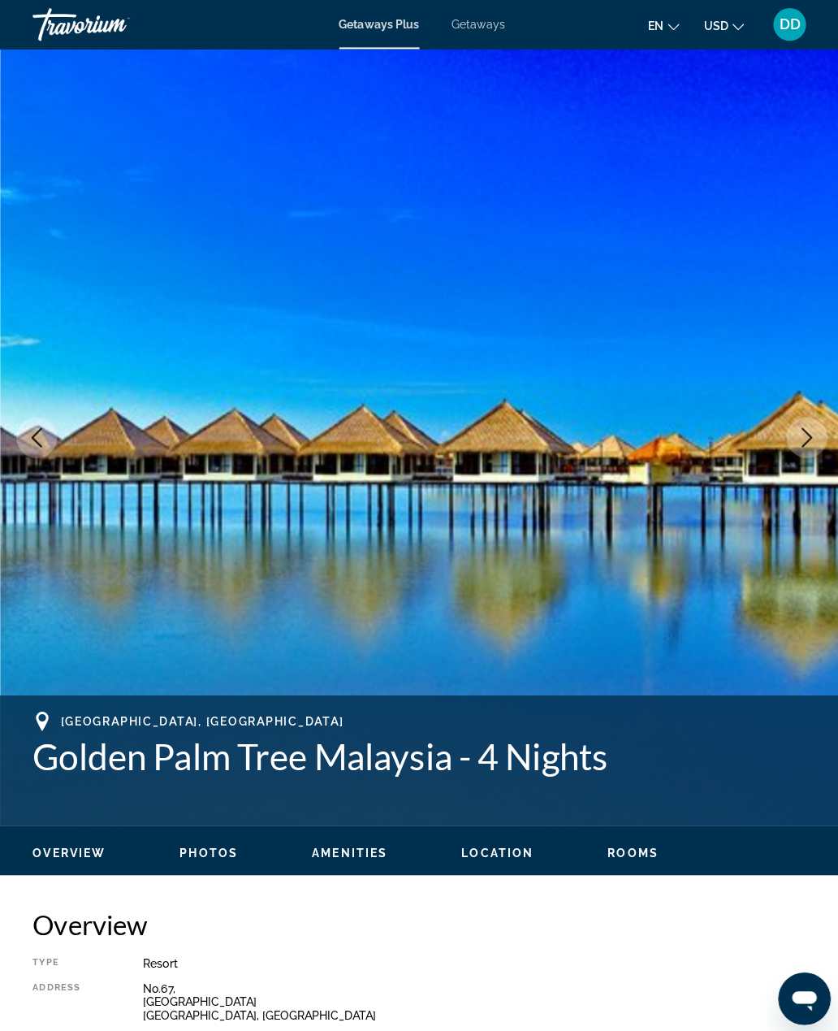
click at [787, 441] on button "Next image" at bounding box center [801, 434] width 41 height 41
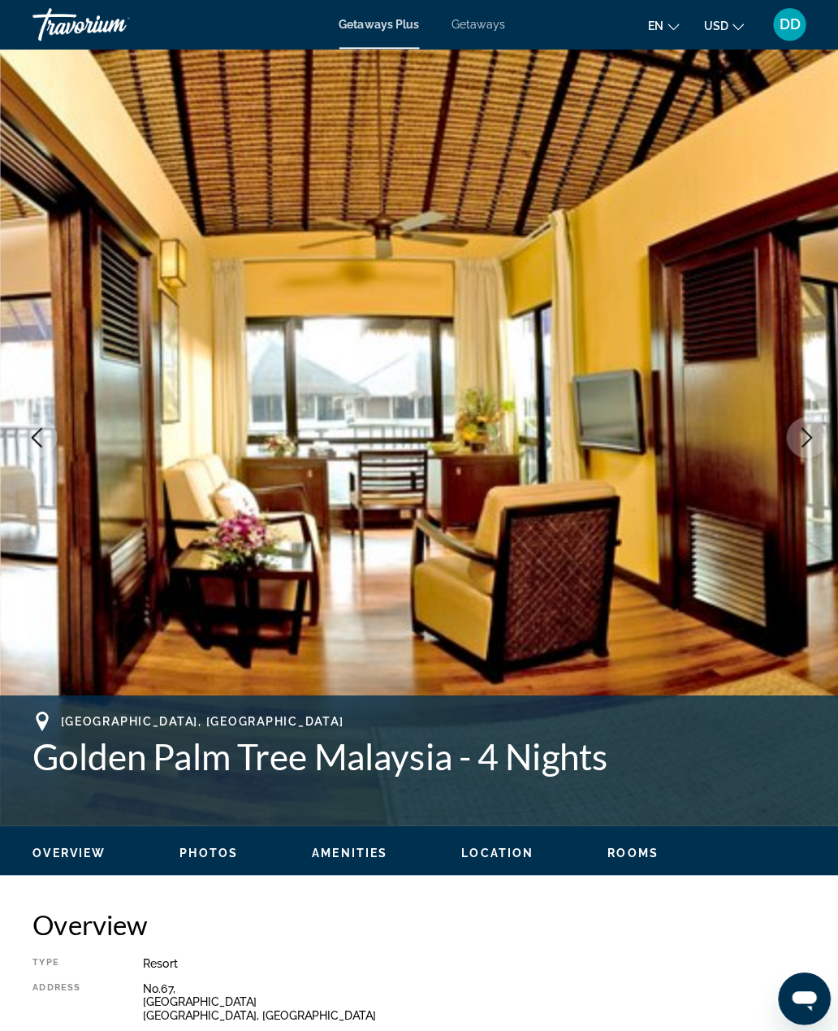
click at [785, 425] on button "Next image" at bounding box center [801, 434] width 41 height 41
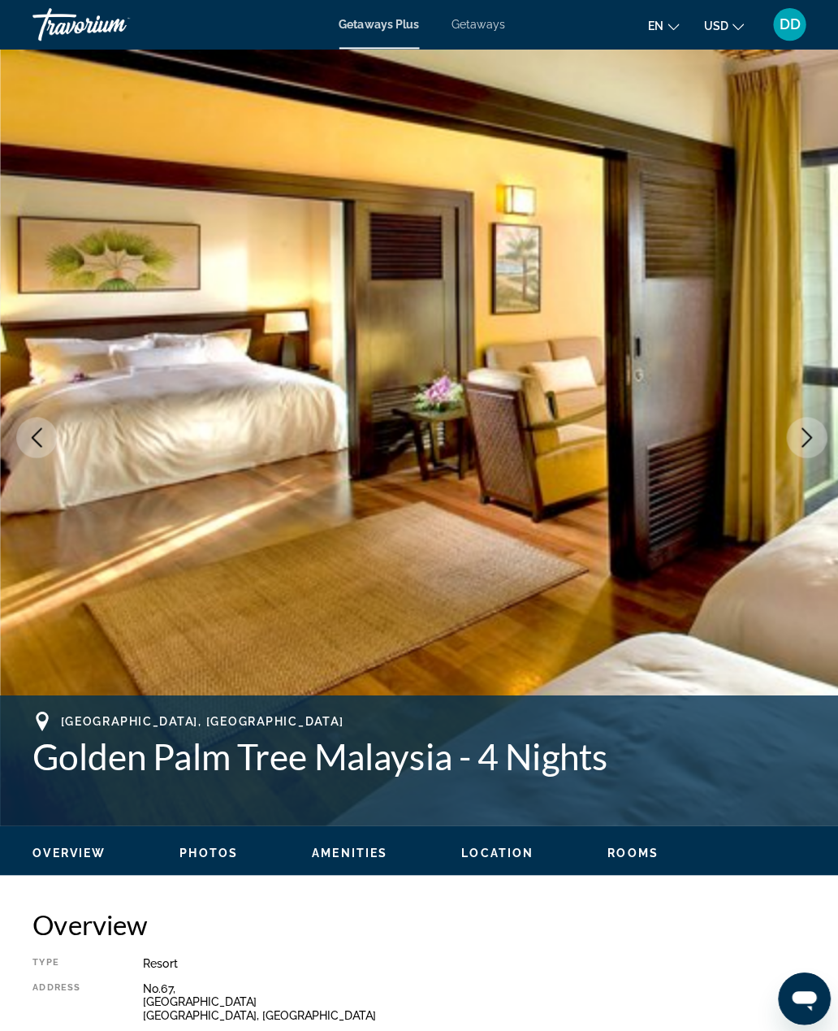
click at [802, 438] on icon "Next image" at bounding box center [802, 434] width 11 height 19
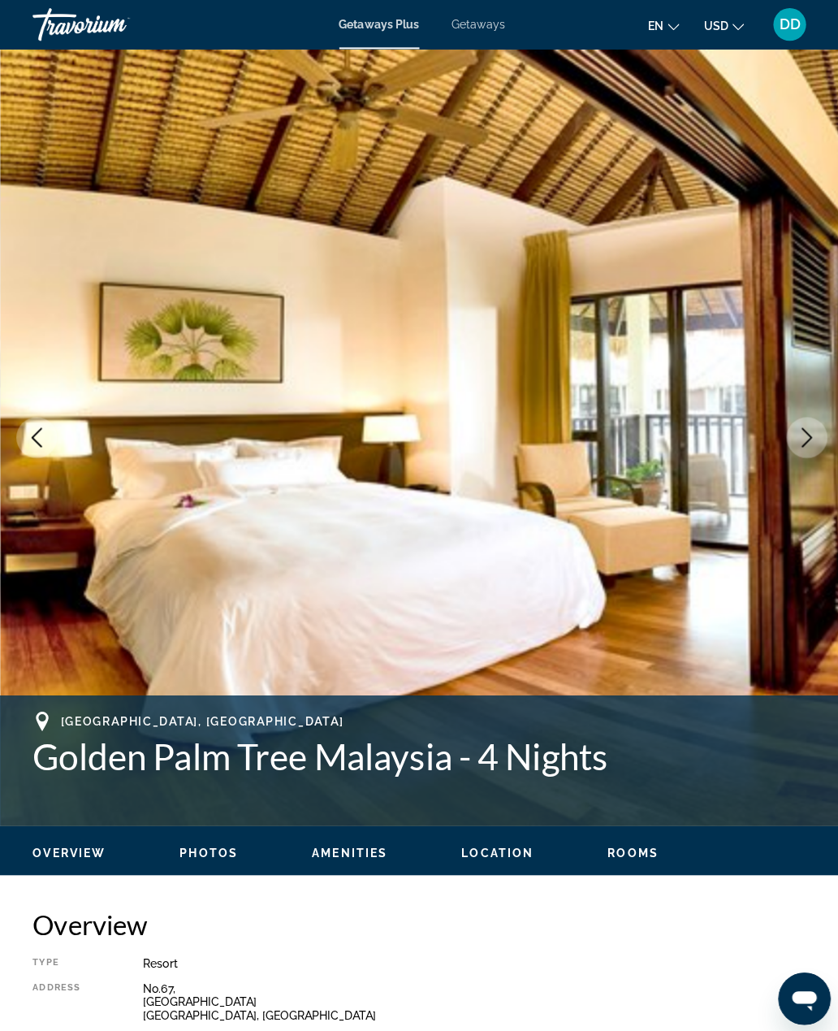
click at [804, 435] on icon "Next image" at bounding box center [801, 434] width 19 height 19
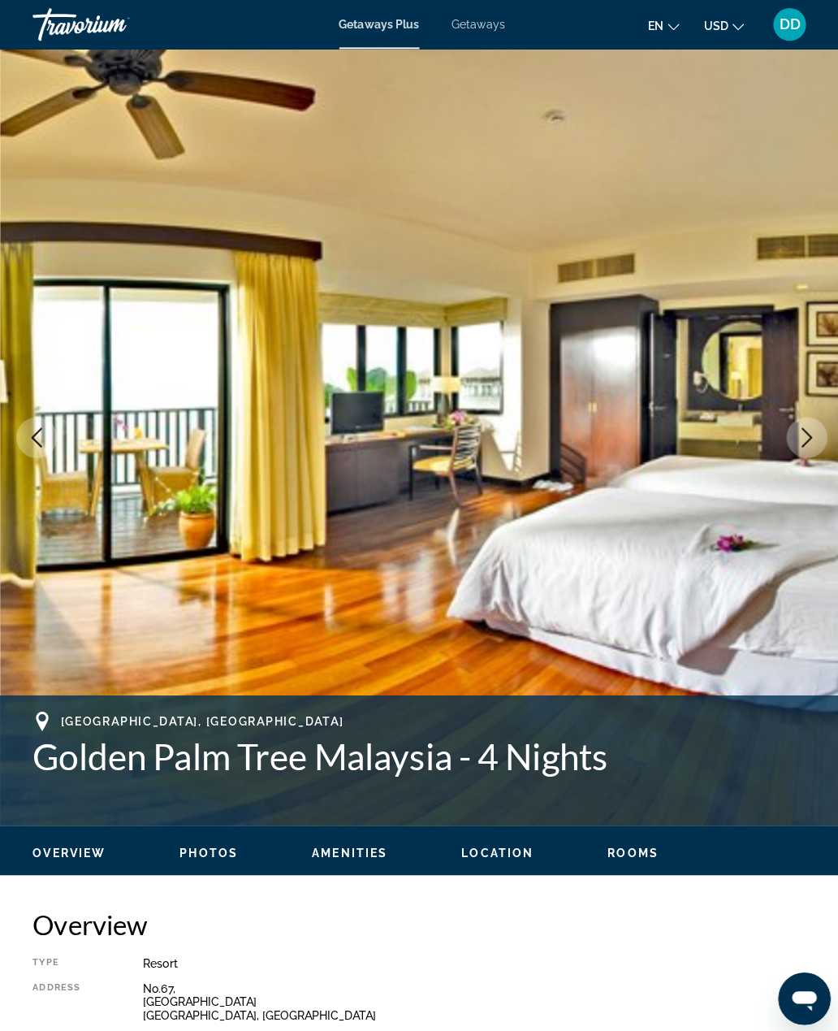
click at [803, 435] on icon "Next image" at bounding box center [801, 434] width 19 height 19
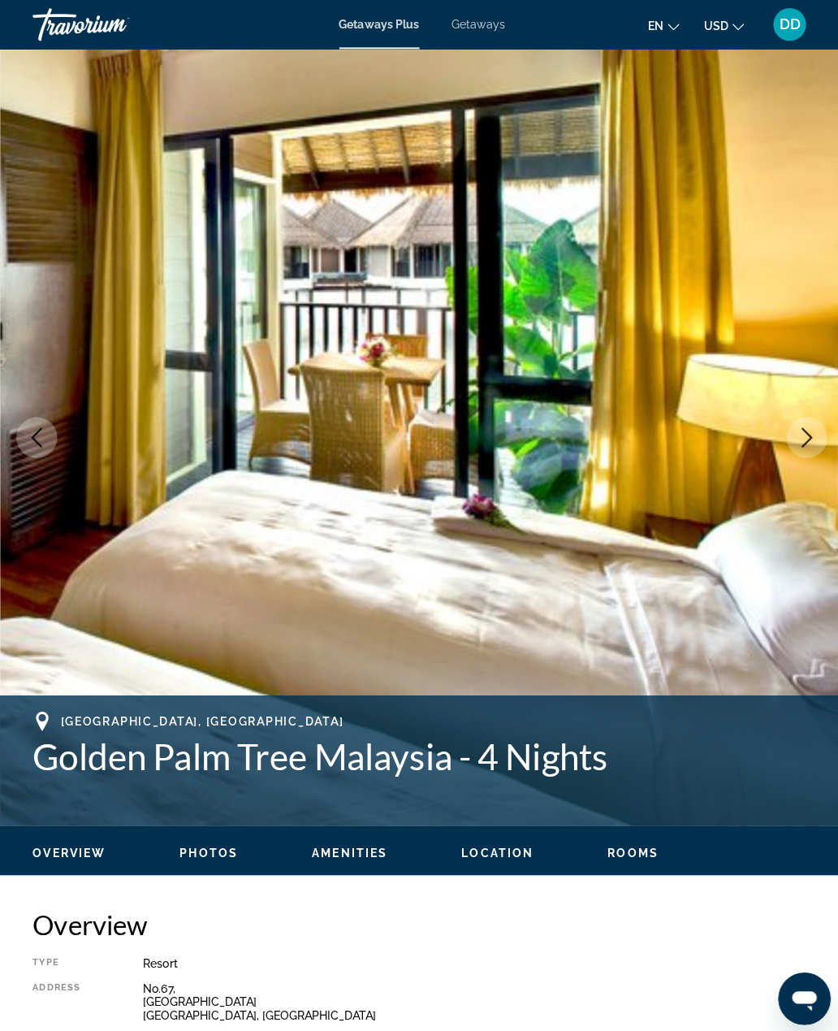
click at [801, 432] on icon "Next image" at bounding box center [801, 434] width 19 height 19
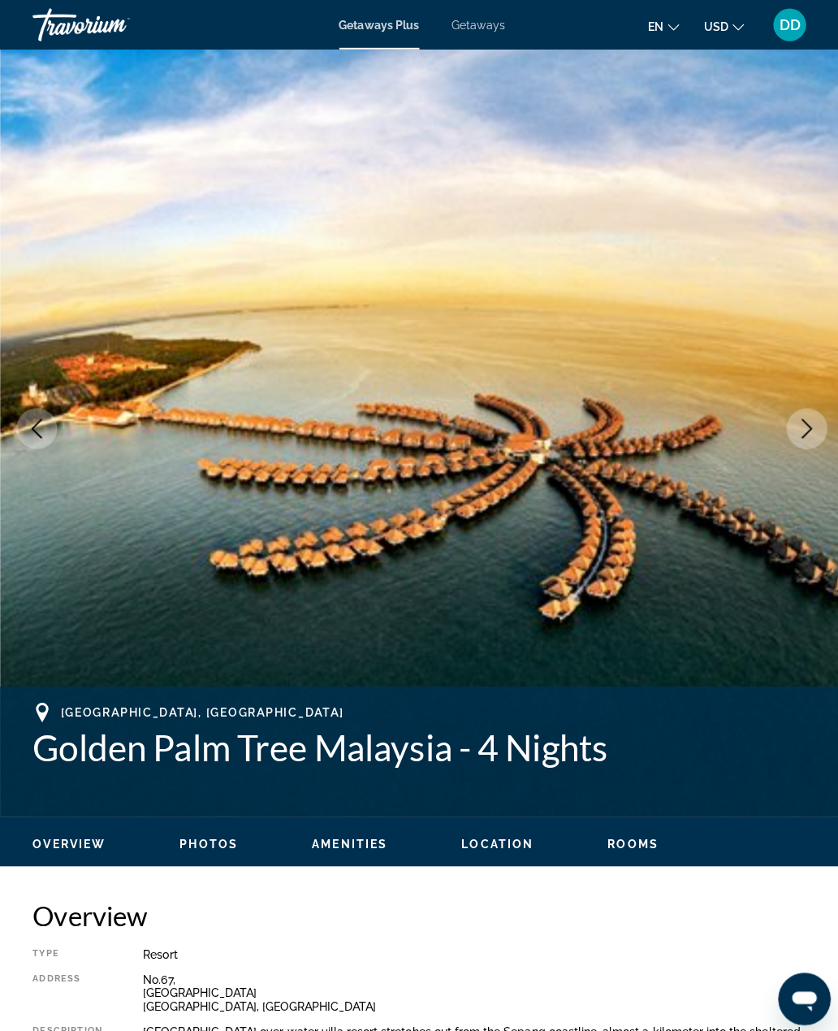
scroll to position [2, 0]
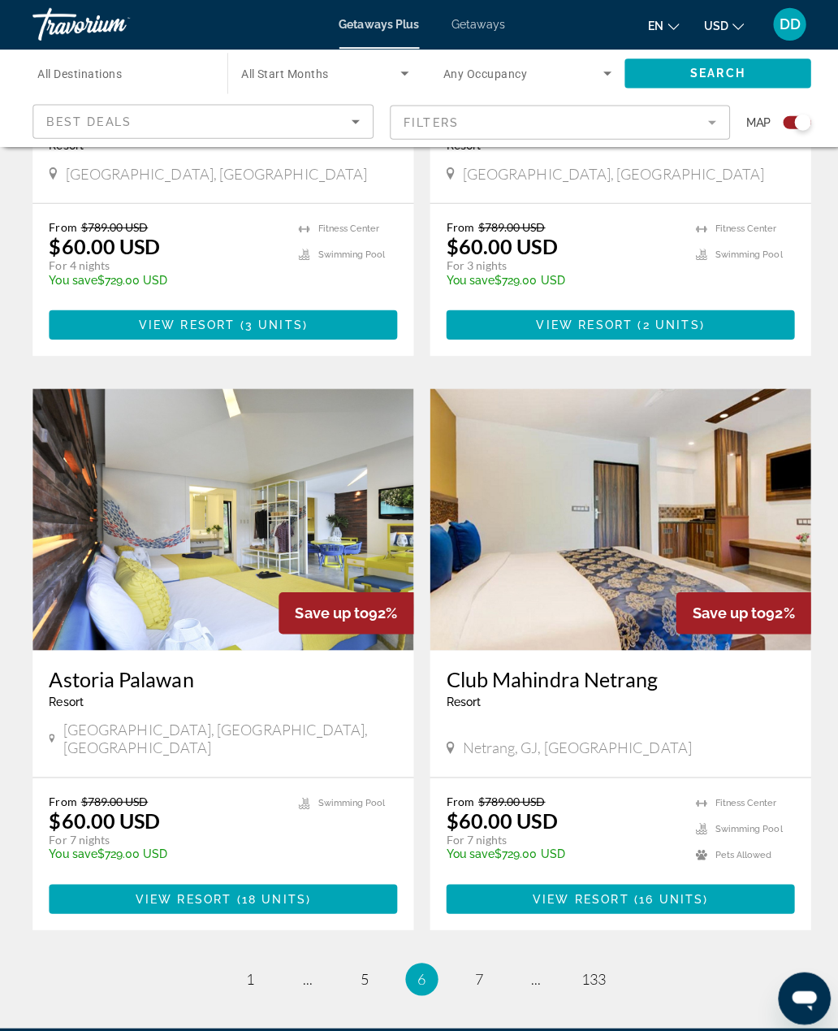
scroll to position [3229, 0]
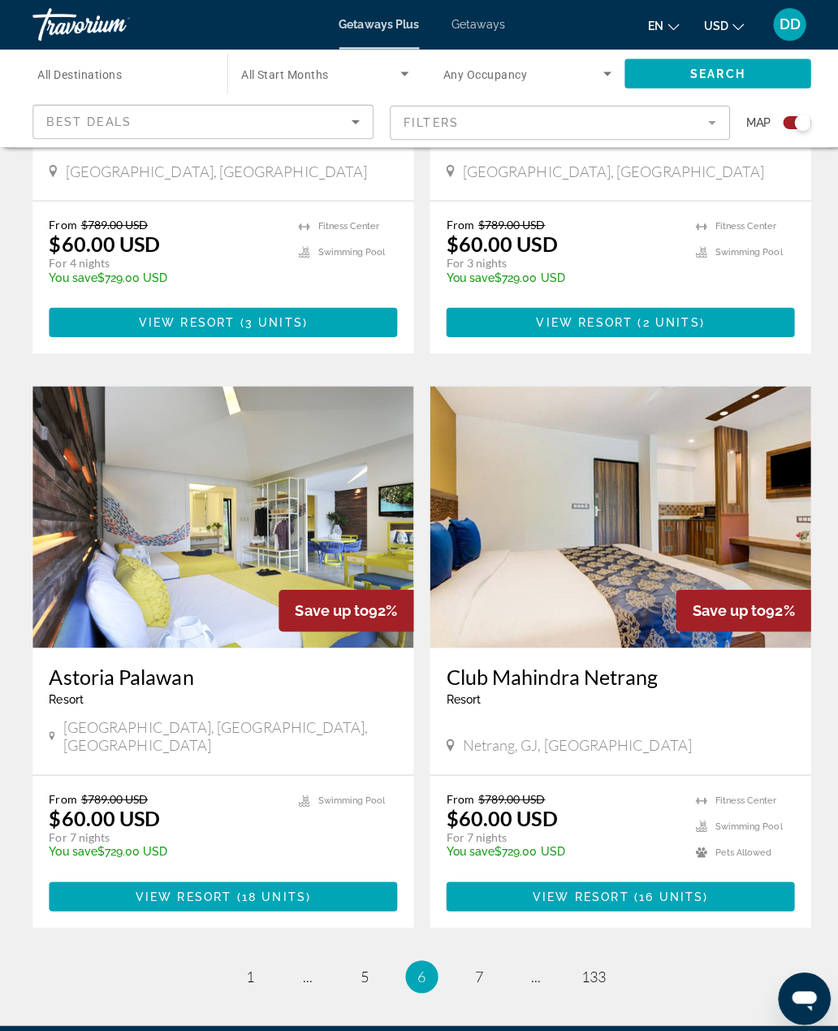
click at [352, 445] on img "Main content" at bounding box center [221, 513] width 378 height 260
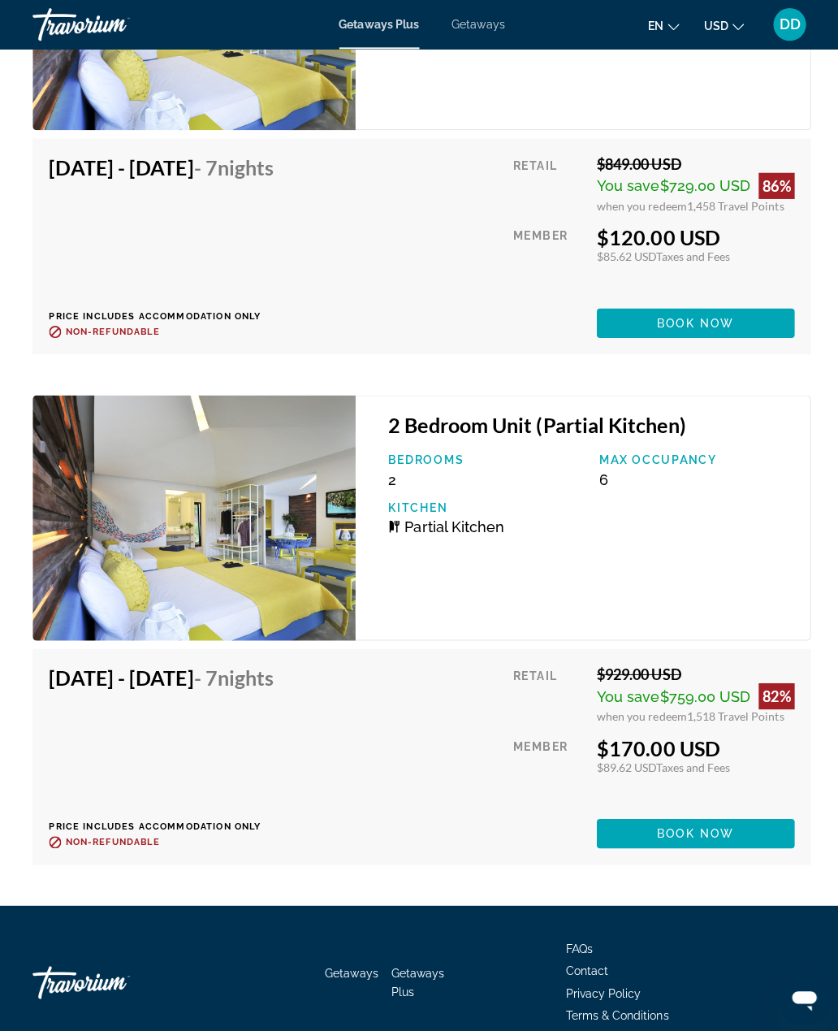
scroll to position [5764, 0]
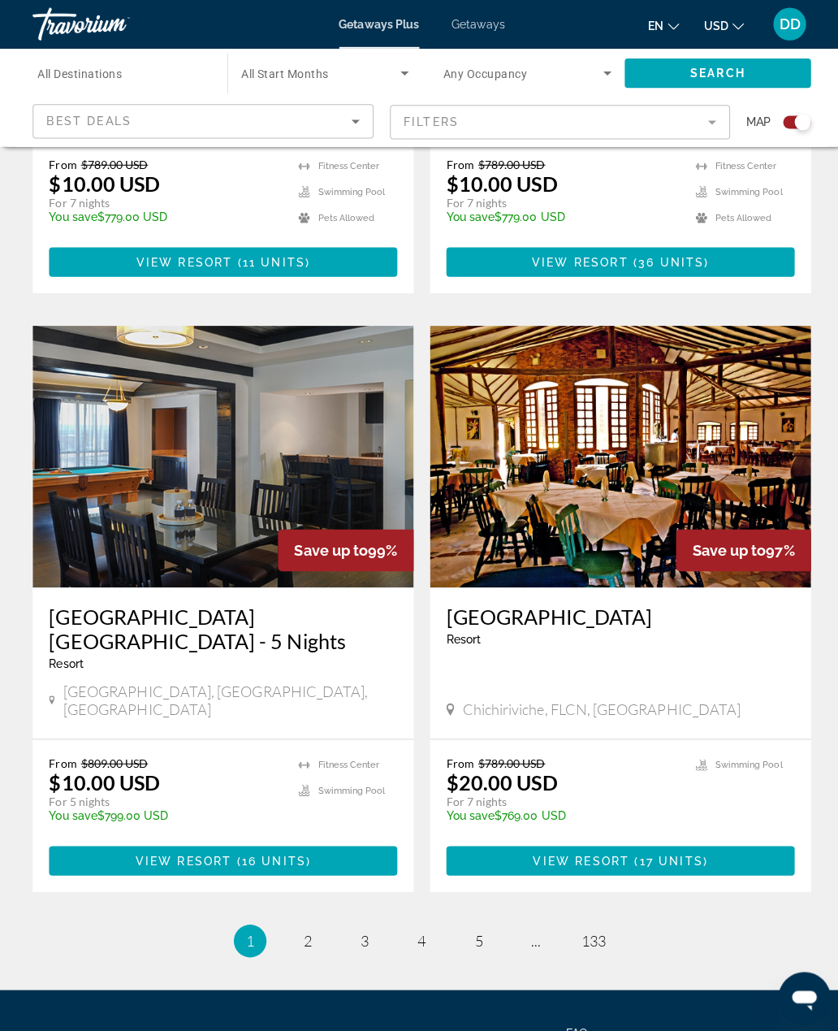
scroll to position [3258, 0]
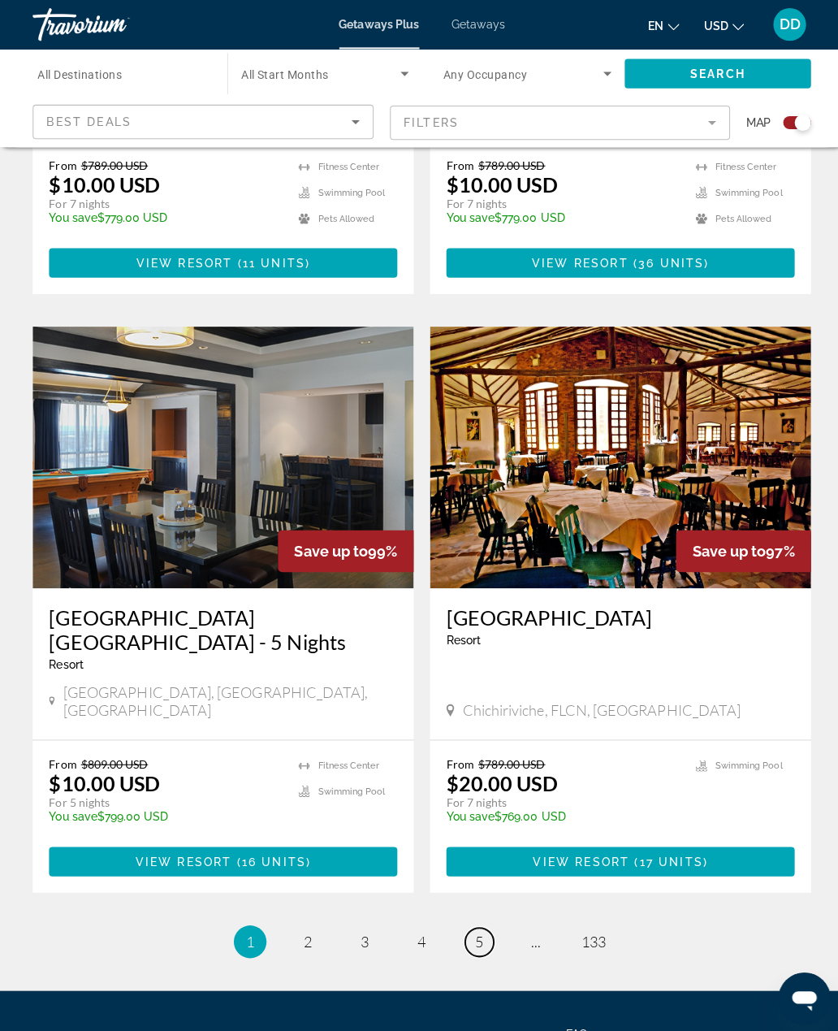
click at [468, 921] on link "page 5" at bounding box center [476, 935] width 28 height 28
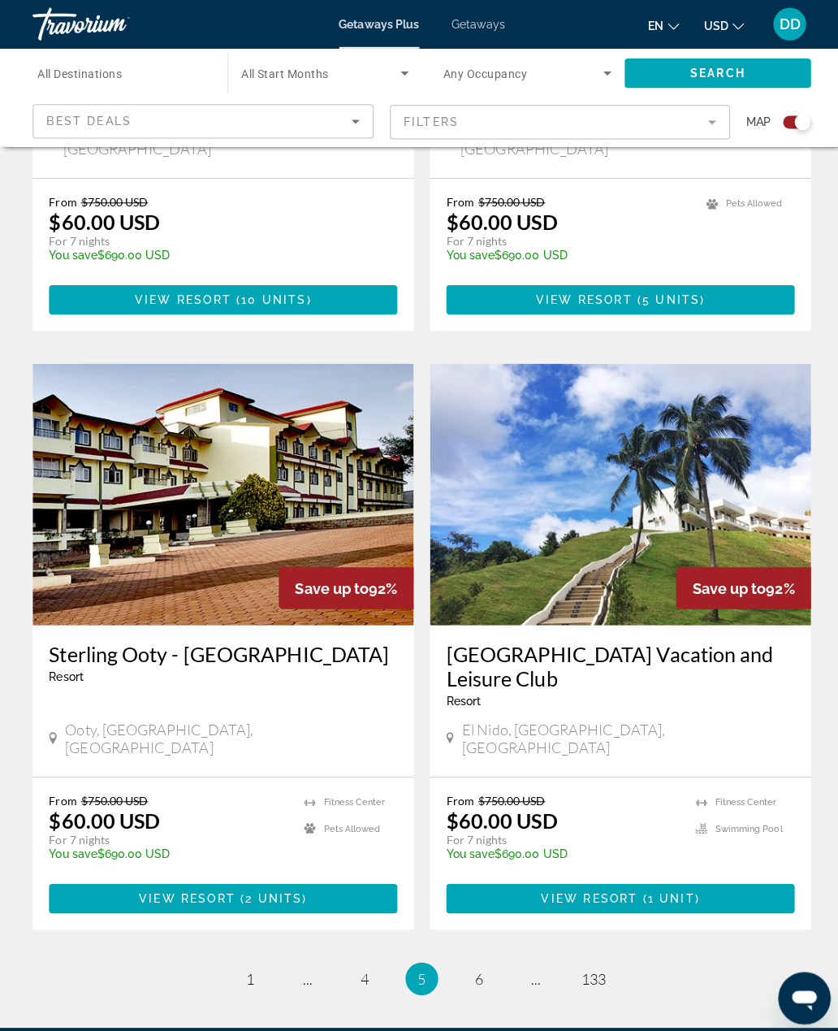
scroll to position [3282, 0]
click at [476, 963] on span "6" at bounding box center [476, 972] width 8 height 18
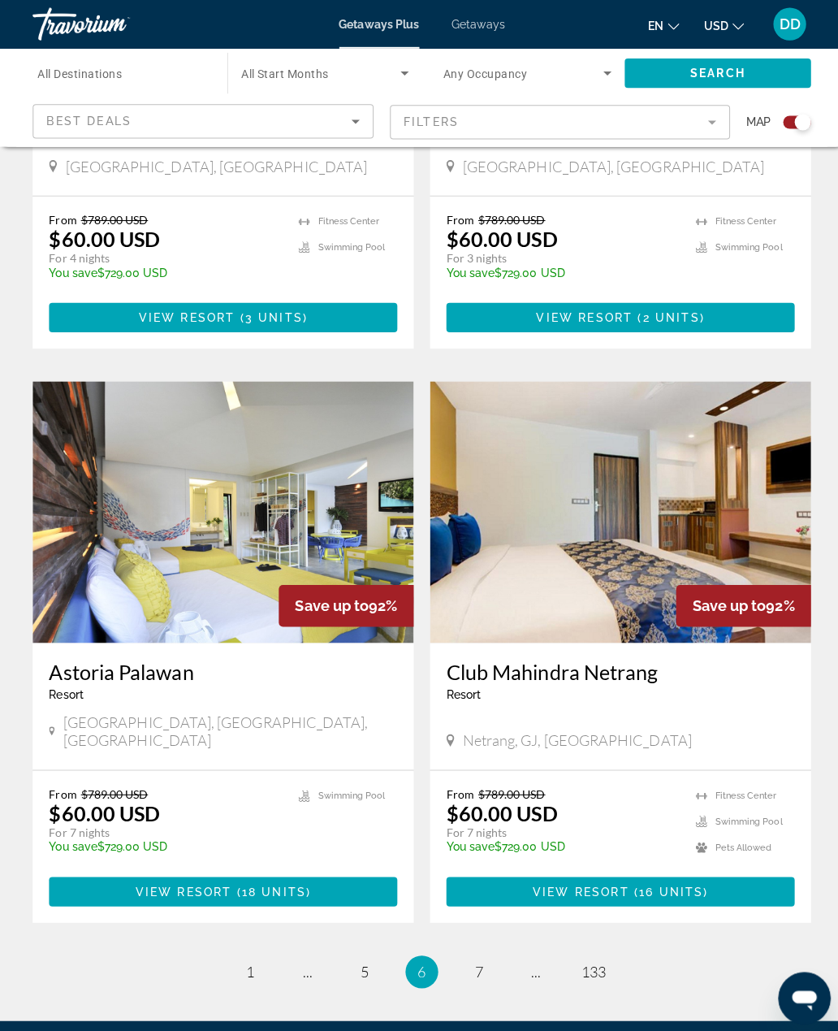
scroll to position [3233, 0]
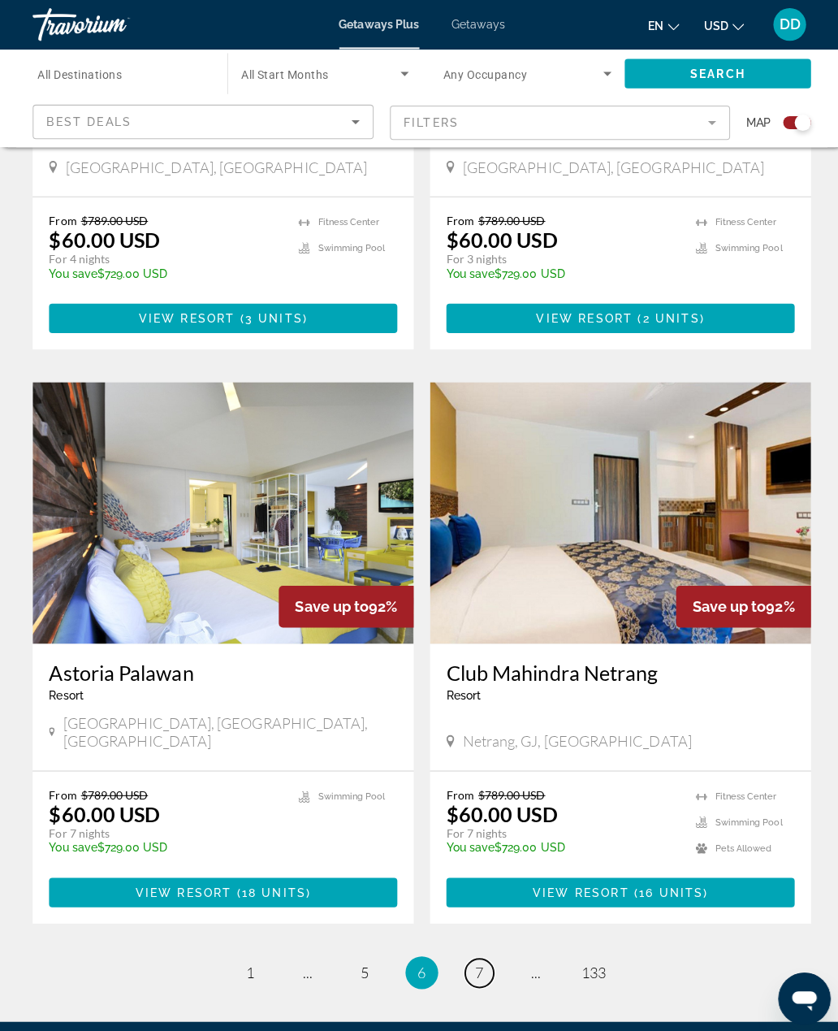
click at [469, 952] on link "page 7" at bounding box center [476, 966] width 28 height 28
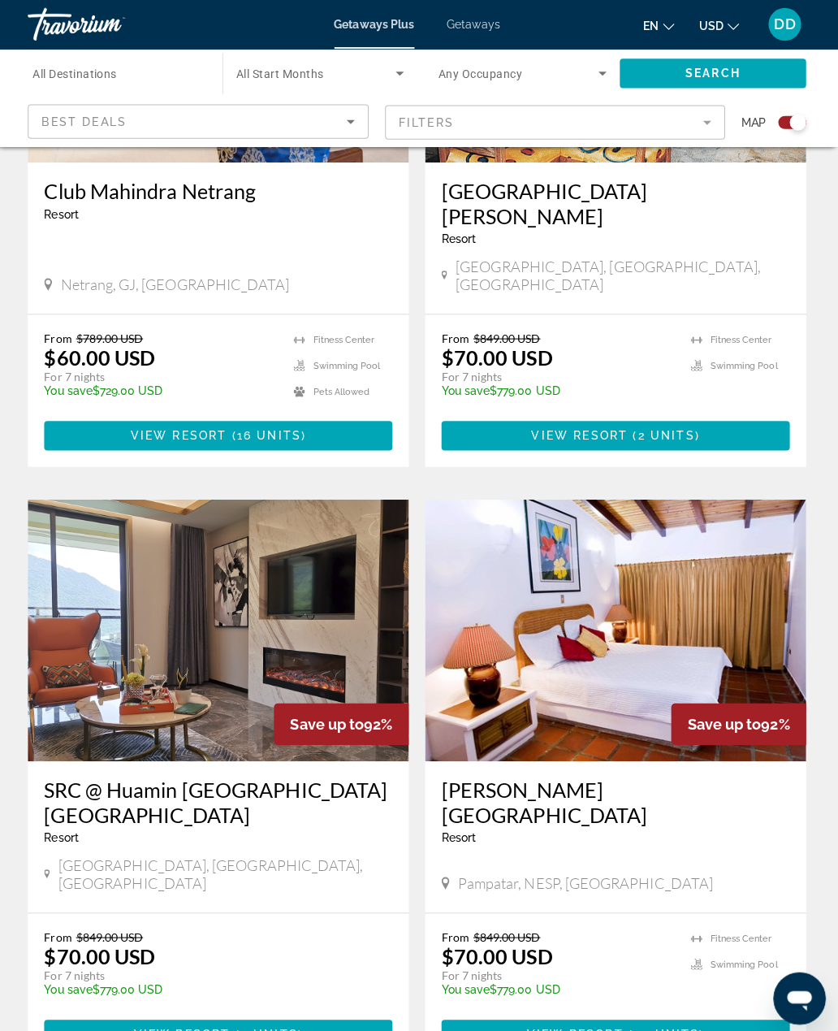
scroll to position [807, 0]
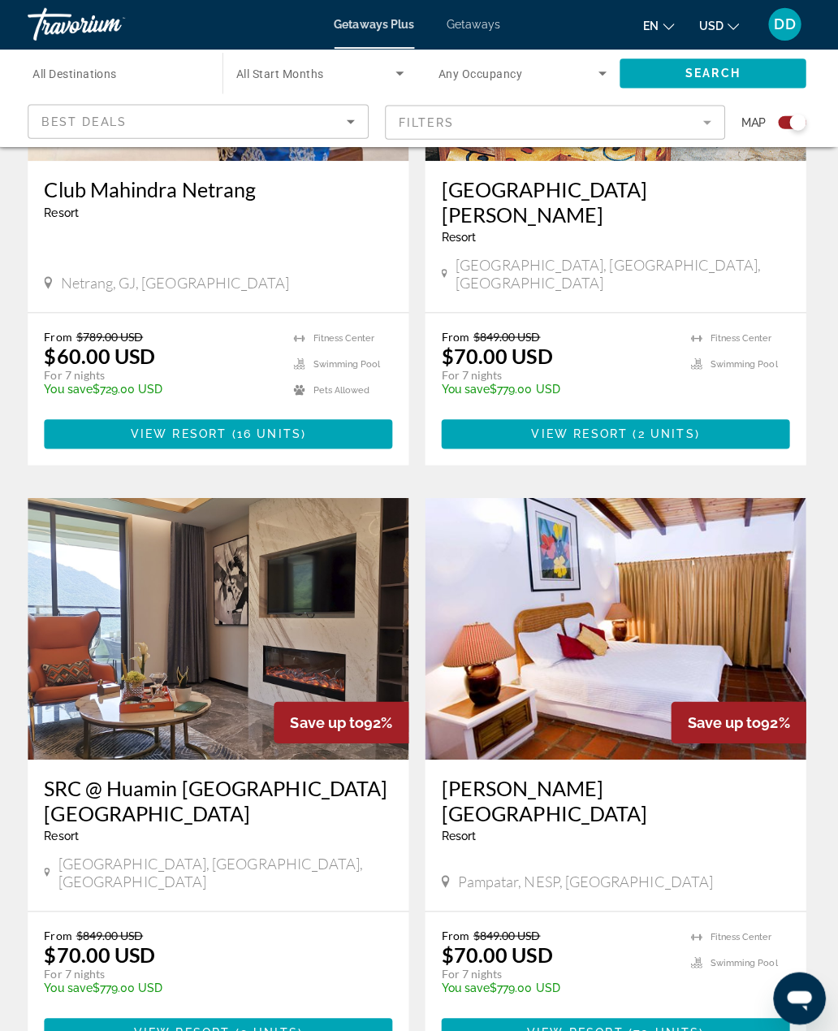
click at [395, 82] on icon "Search widget" at bounding box center [401, 72] width 19 height 19
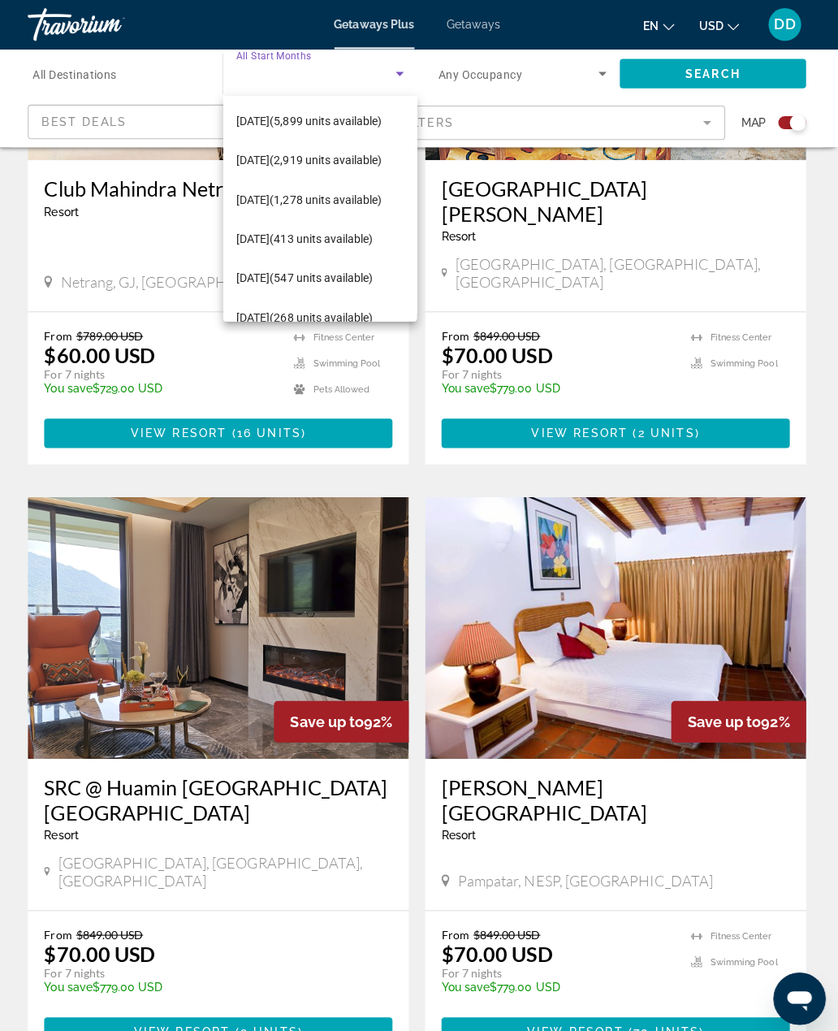
scroll to position [192, 0]
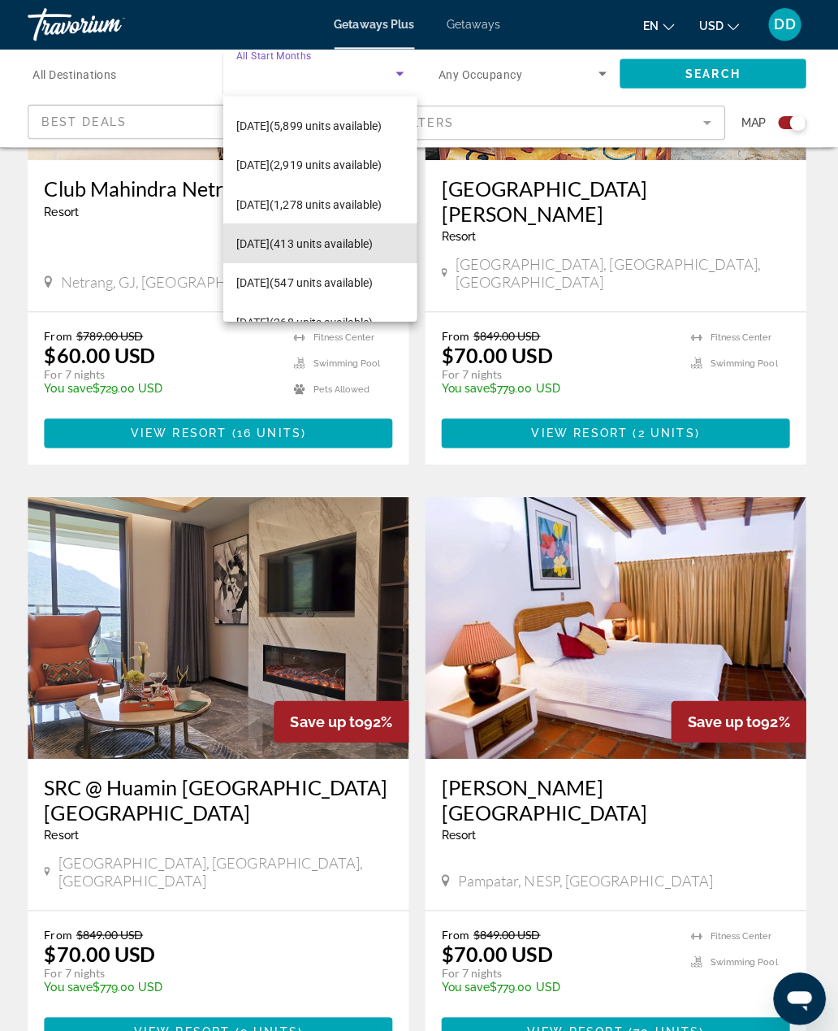
click at [245, 231] on mat-option "[DATE] (413 units available)" at bounding box center [323, 242] width 192 height 39
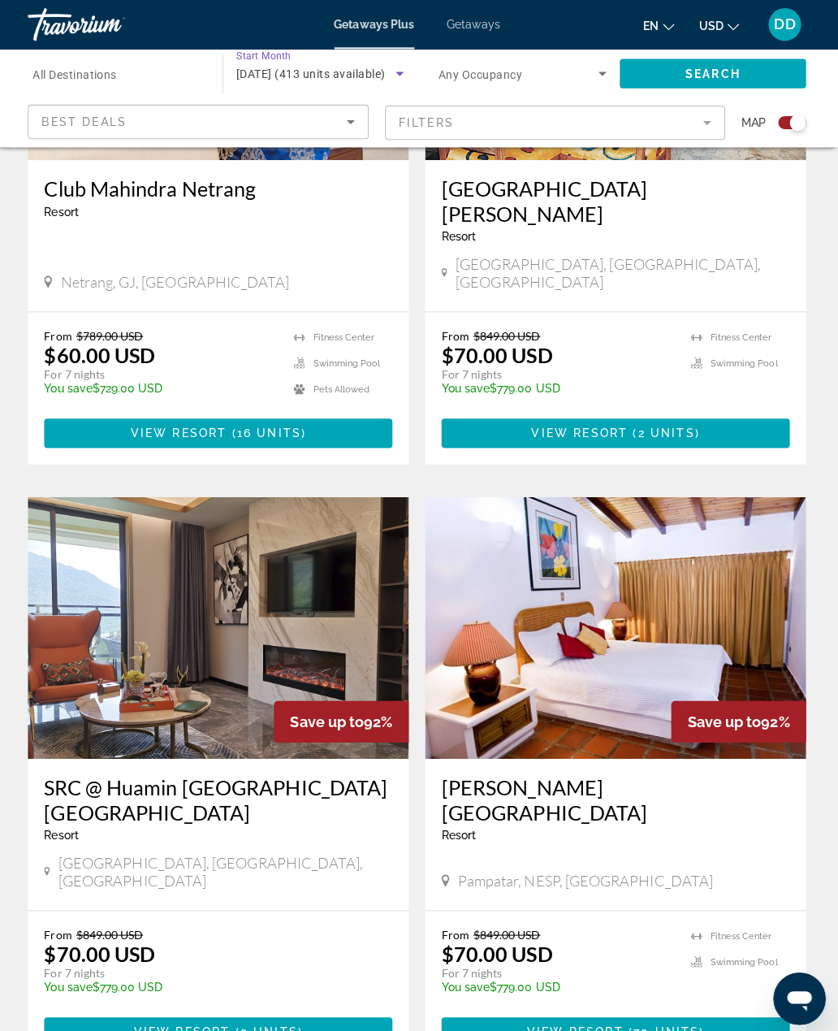
click at [680, 84] on span "Search widget" at bounding box center [713, 73] width 185 height 39
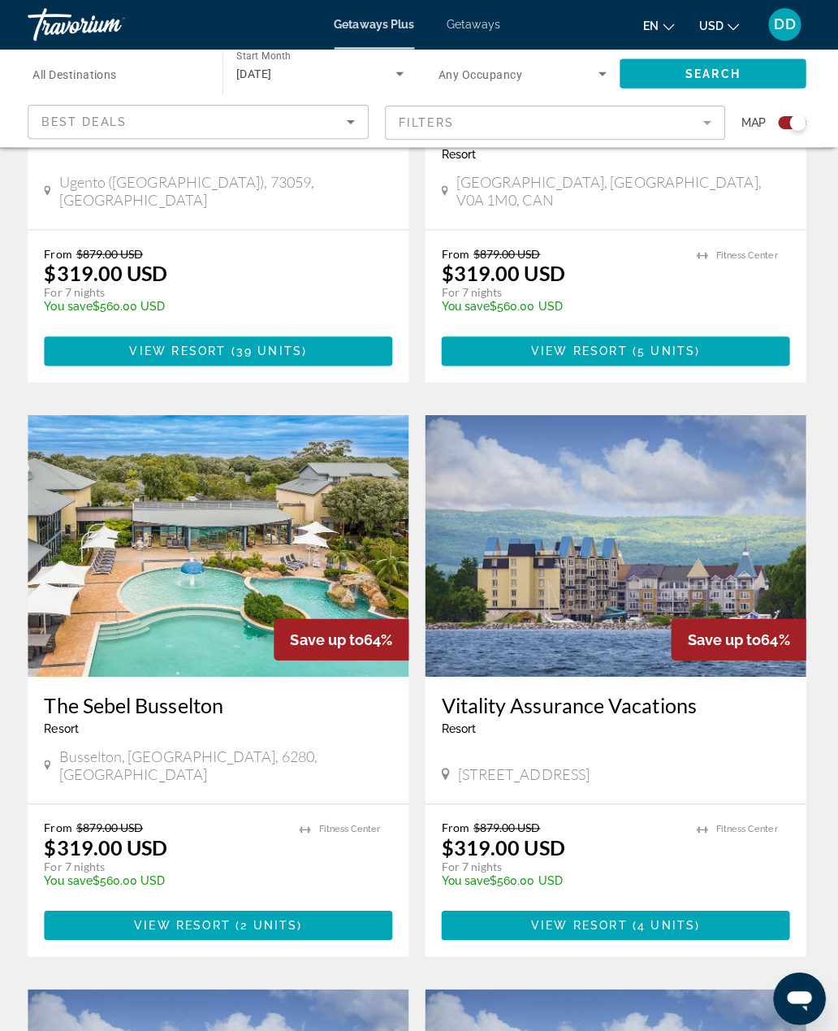
scroll to position [889, 0]
click at [312, 899] on span "Main content" at bounding box center [222, 918] width 346 height 39
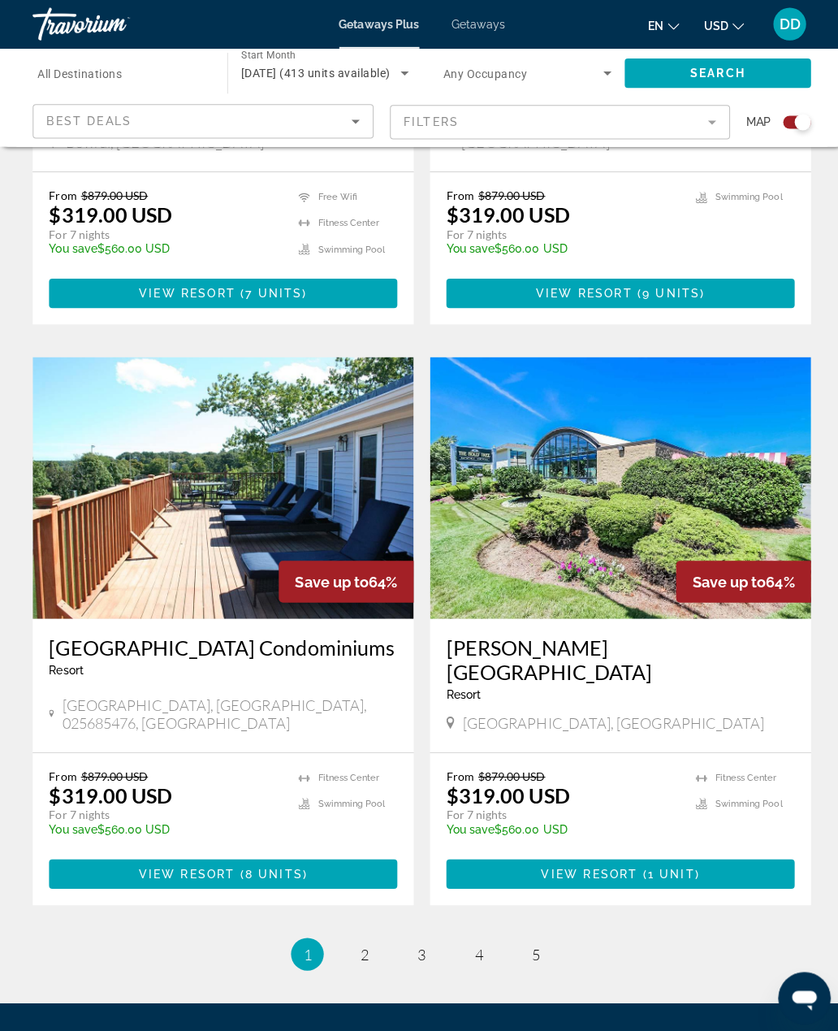
scroll to position [3282, 0]
click at [524, 934] on link "page 5" at bounding box center [533, 948] width 28 height 28
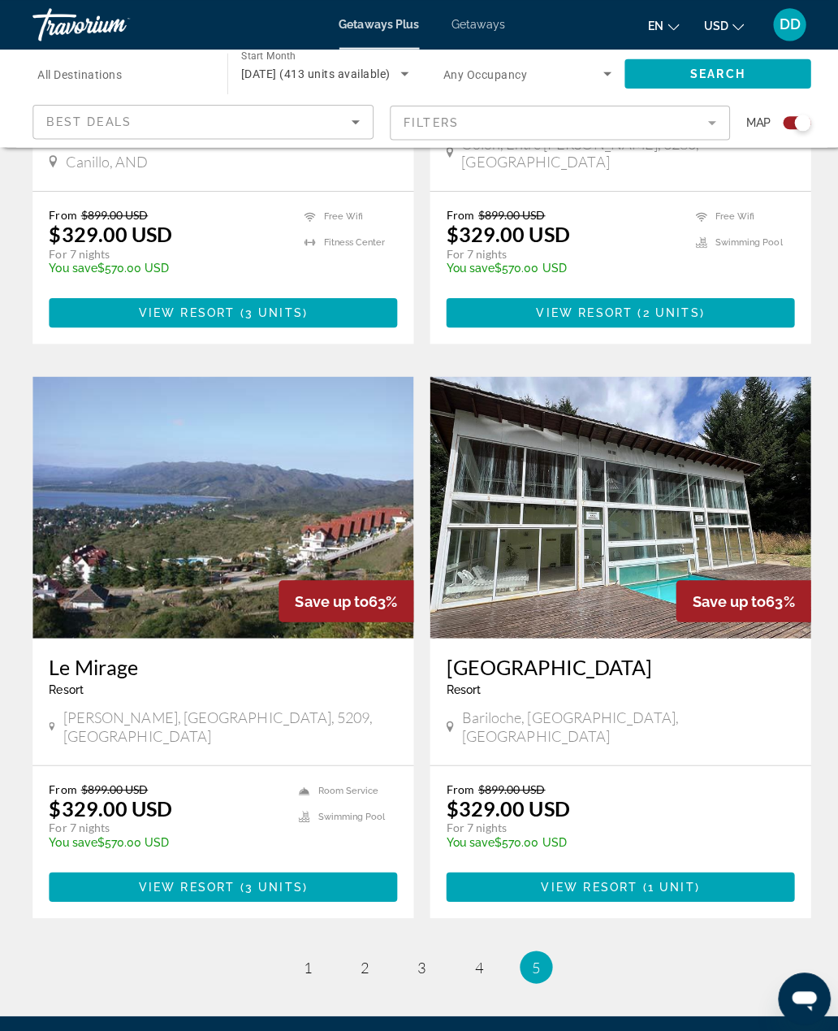
scroll to position [2079, 0]
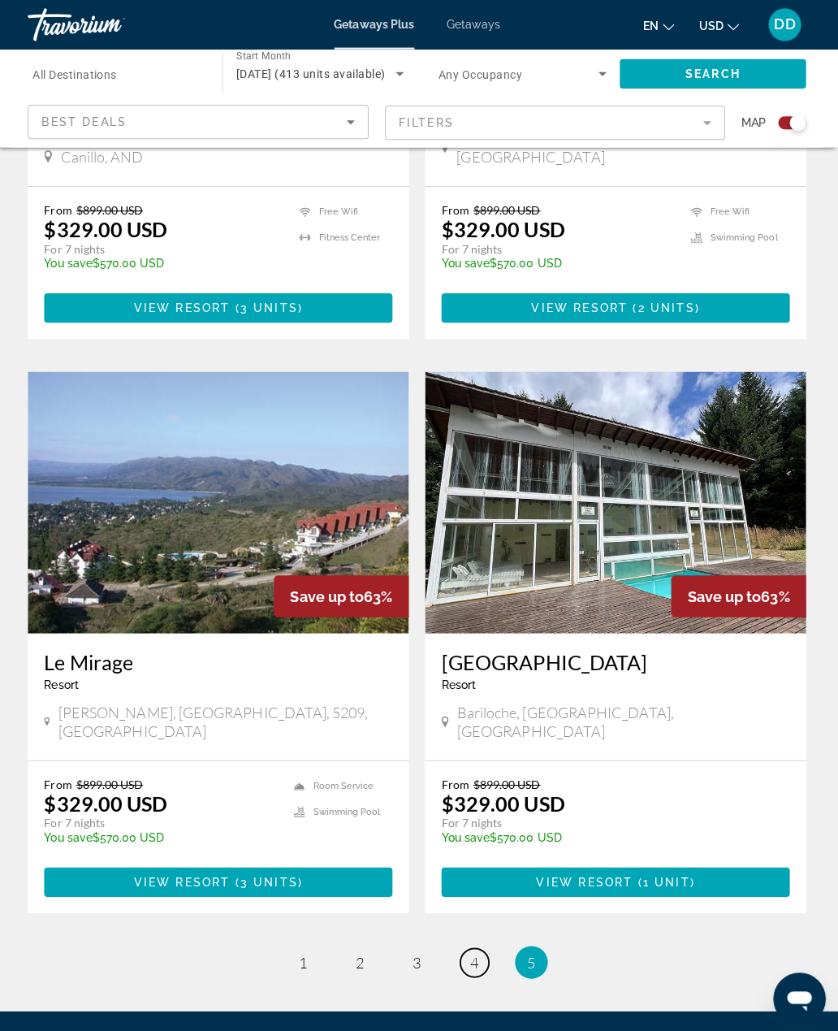
click at [462, 941] on link "page 4" at bounding box center [476, 955] width 28 height 28
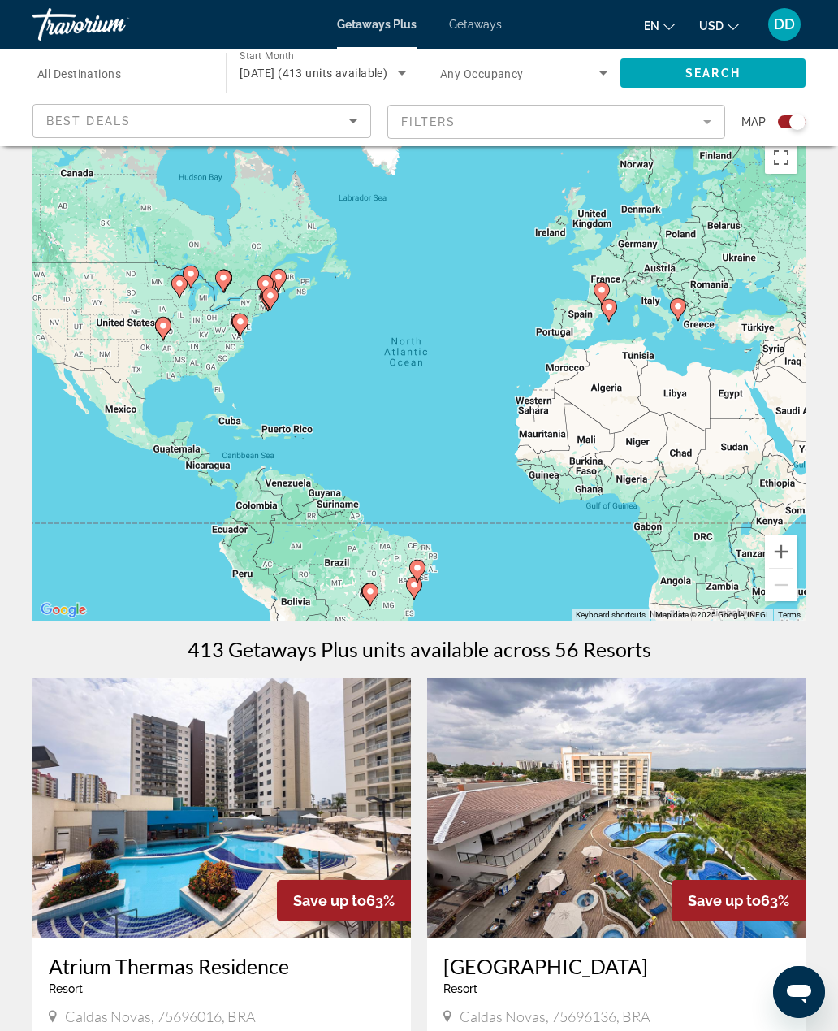
scroll to position [36, 0]
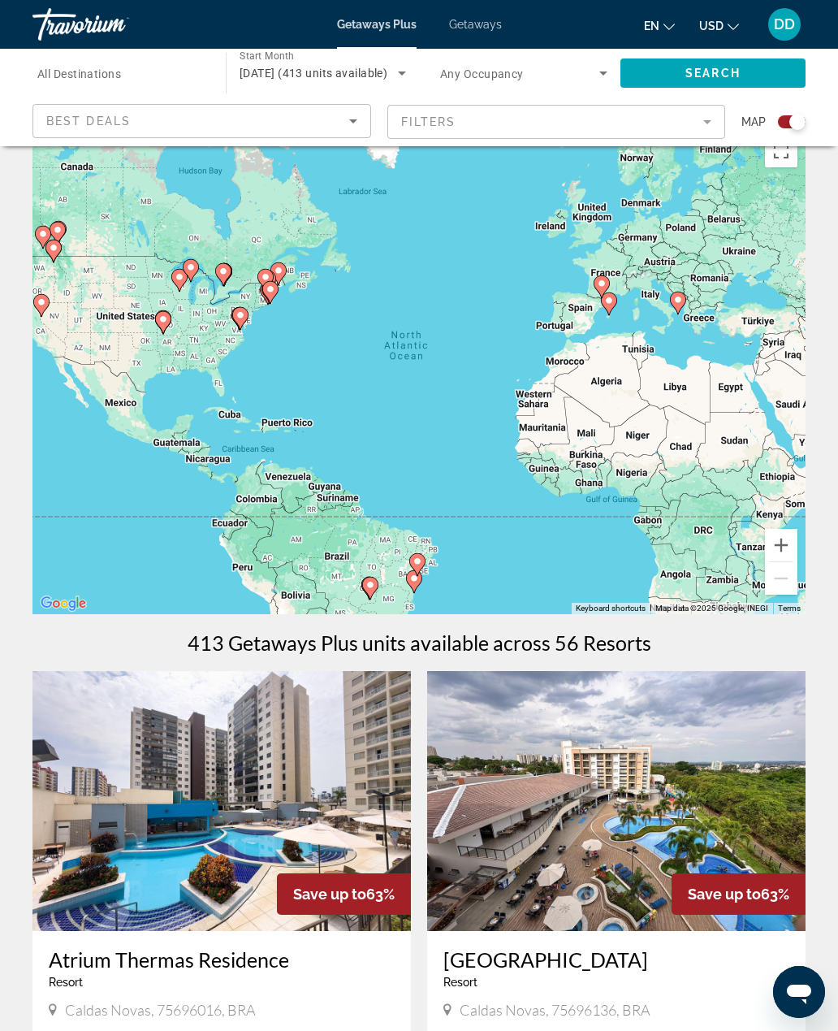
click at [381, 68] on span "[DATE] (413 units available)" at bounding box center [314, 73] width 148 height 13
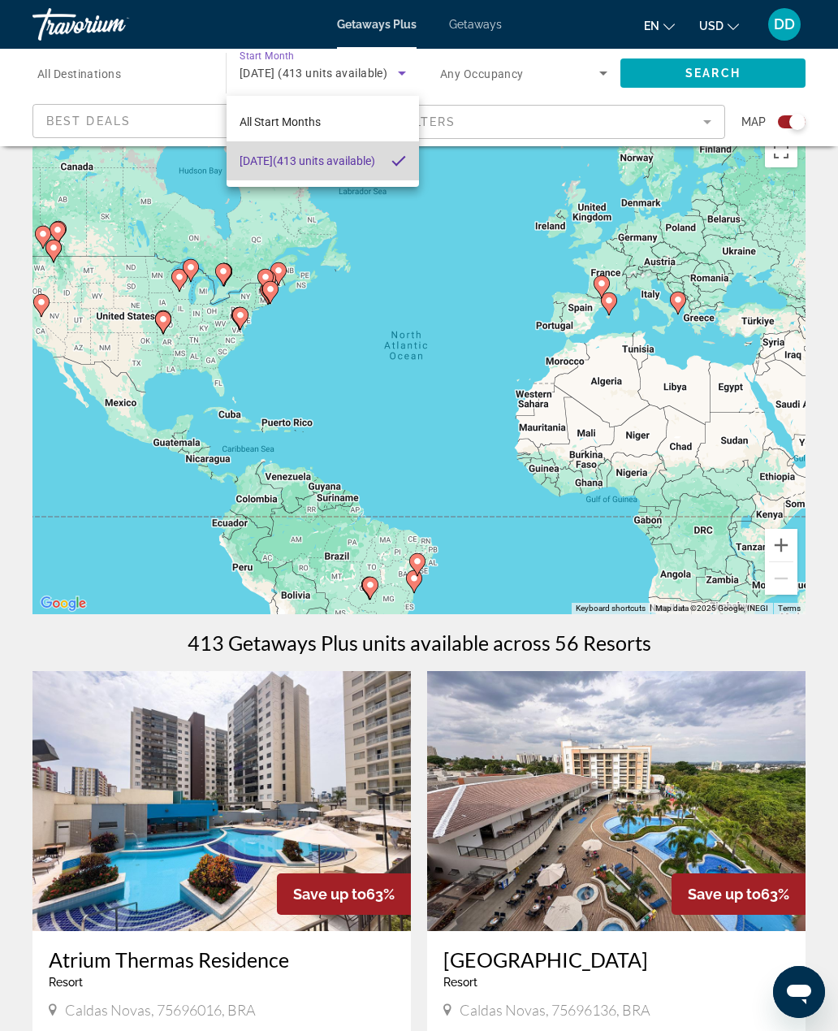
click at [354, 158] on span "[DATE] (413 units available)" at bounding box center [308, 160] width 136 height 19
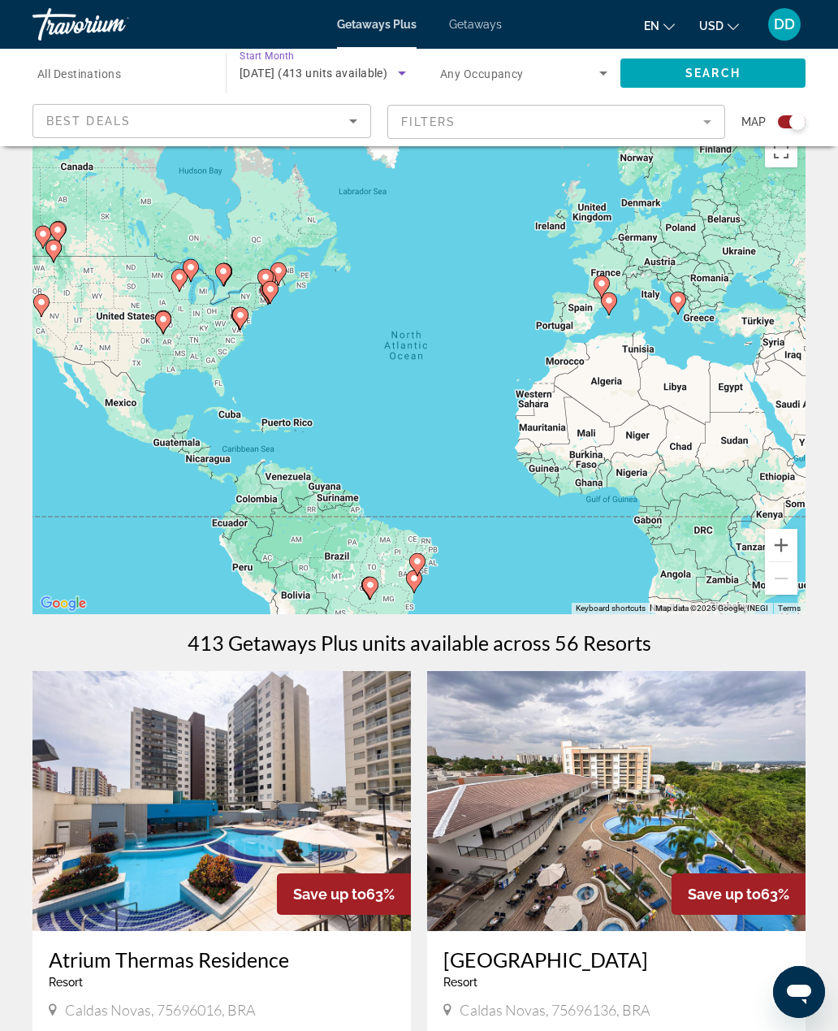
click at [385, 71] on span "[DATE] (413 units available)" at bounding box center [314, 73] width 148 height 13
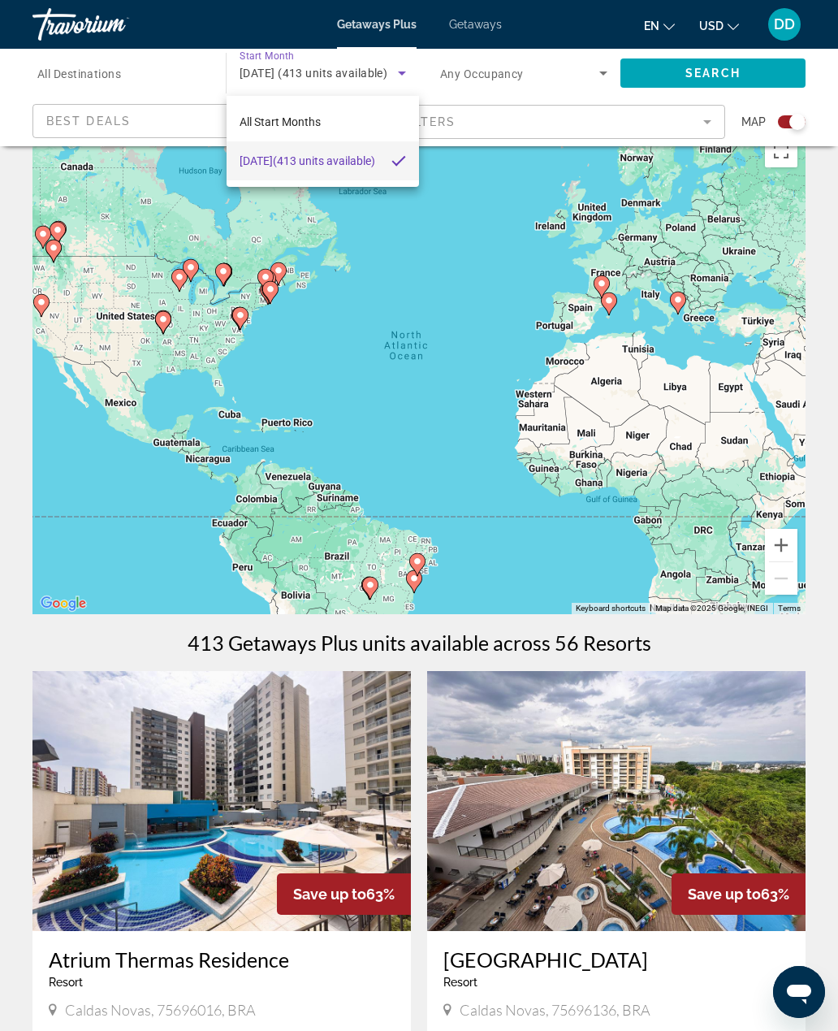
click at [388, 87] on div at bounding box center [419, 515] width 838 height 1031
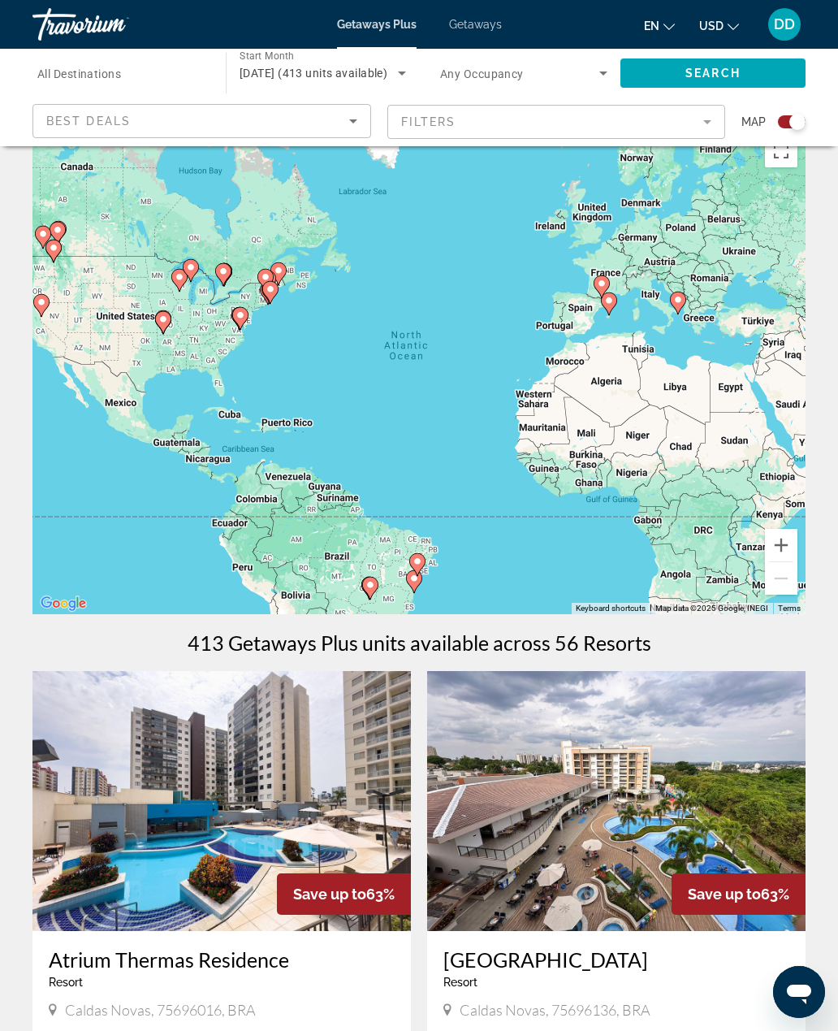
click at [353, 127] on icon "Sort by" at bounding box center [353, 120] width 19 height 19
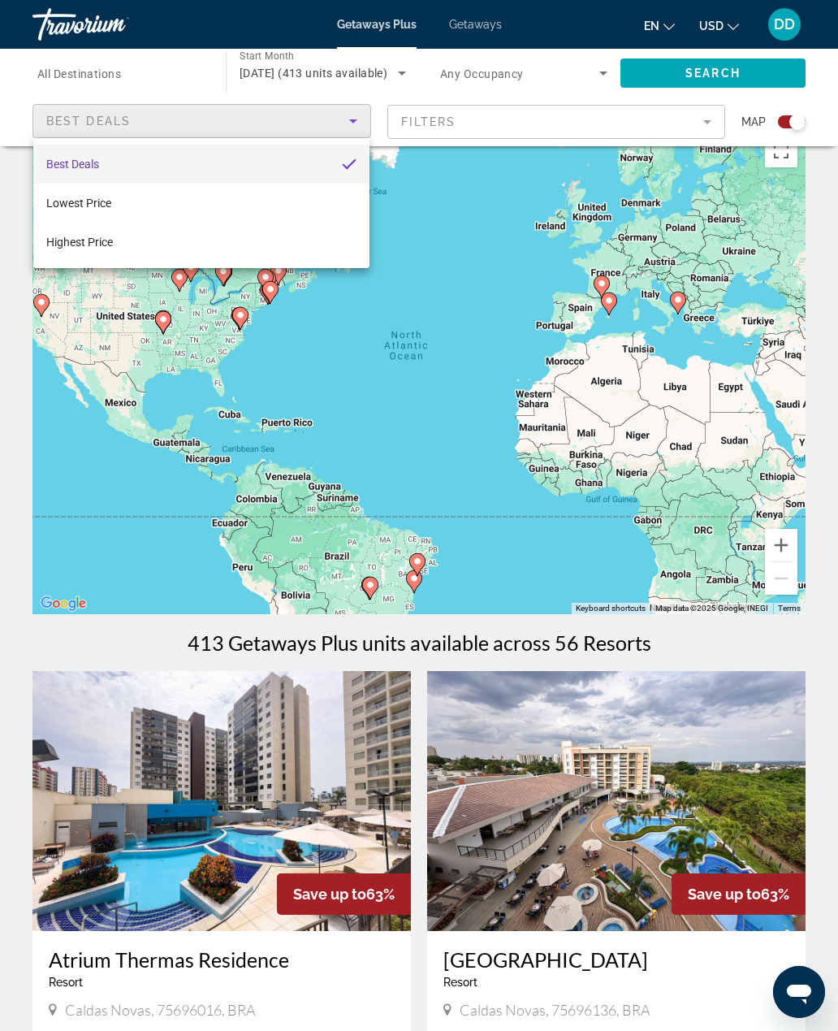
click at [393, 64] on div at bounding box center [419, 515] width 838 height 1031
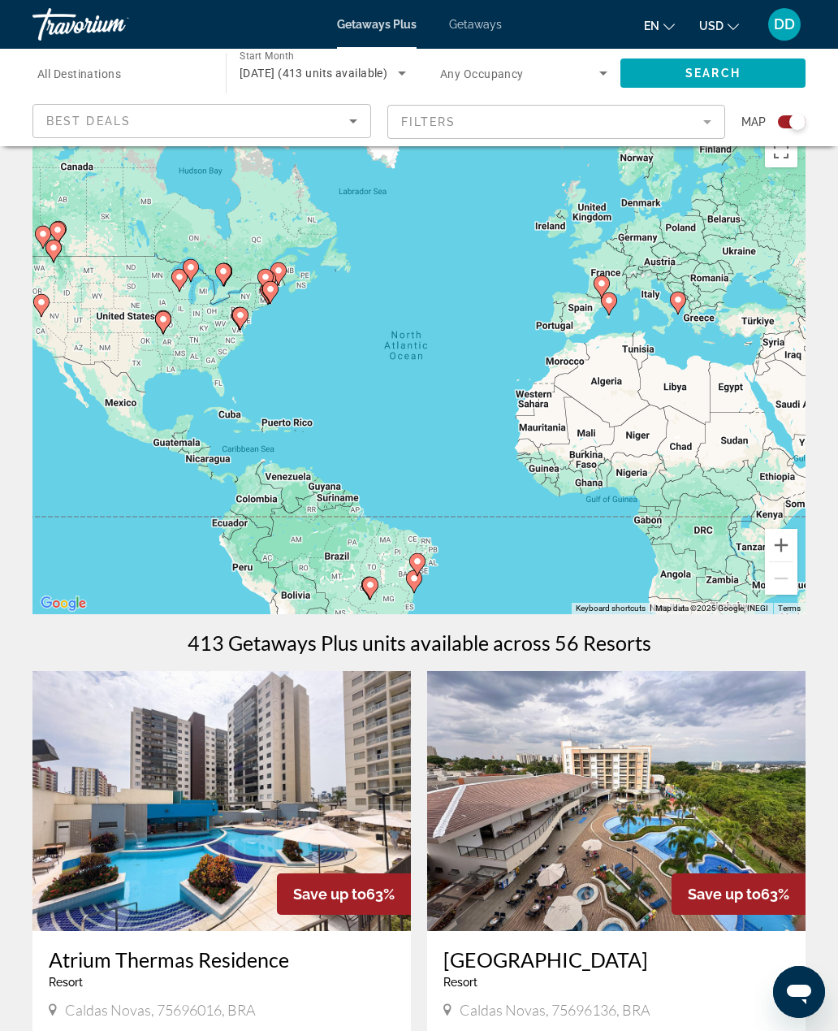
click at [387, 67] on span "[DATE] (413 units available)" at bounding box center [314, 73] width 148 height 13
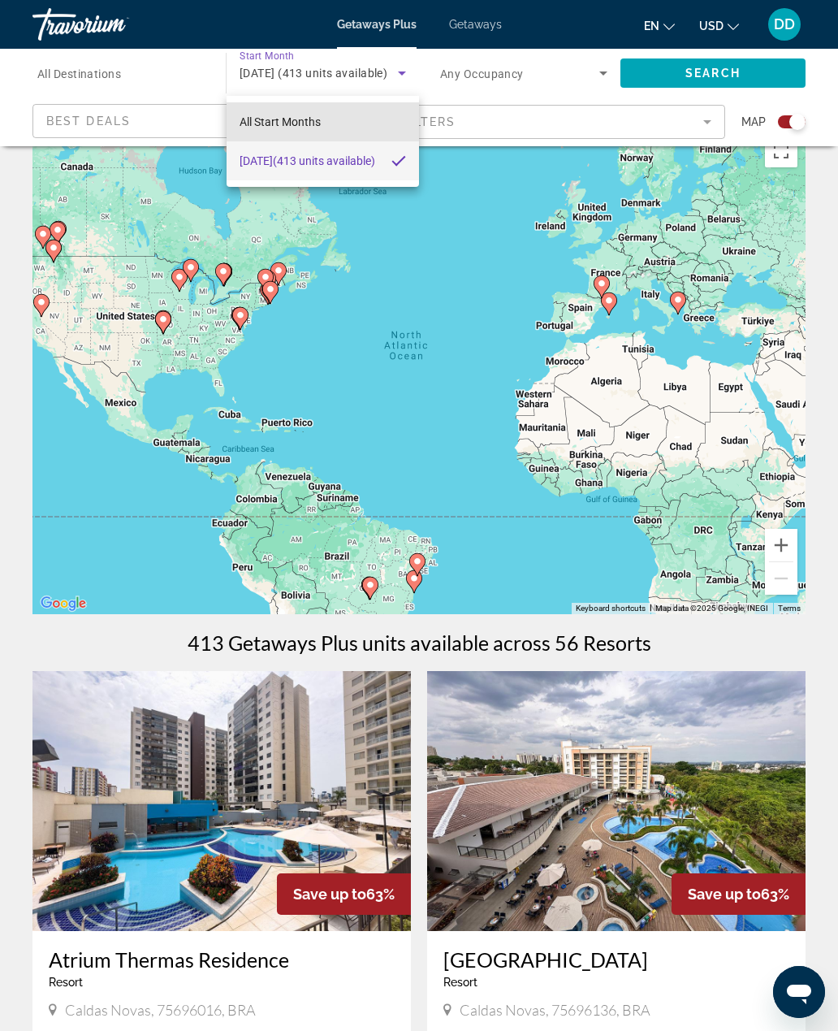
click at [364, 109] on mat-option "All Start Months" at bounding box center [323, 121] width 192 height 39
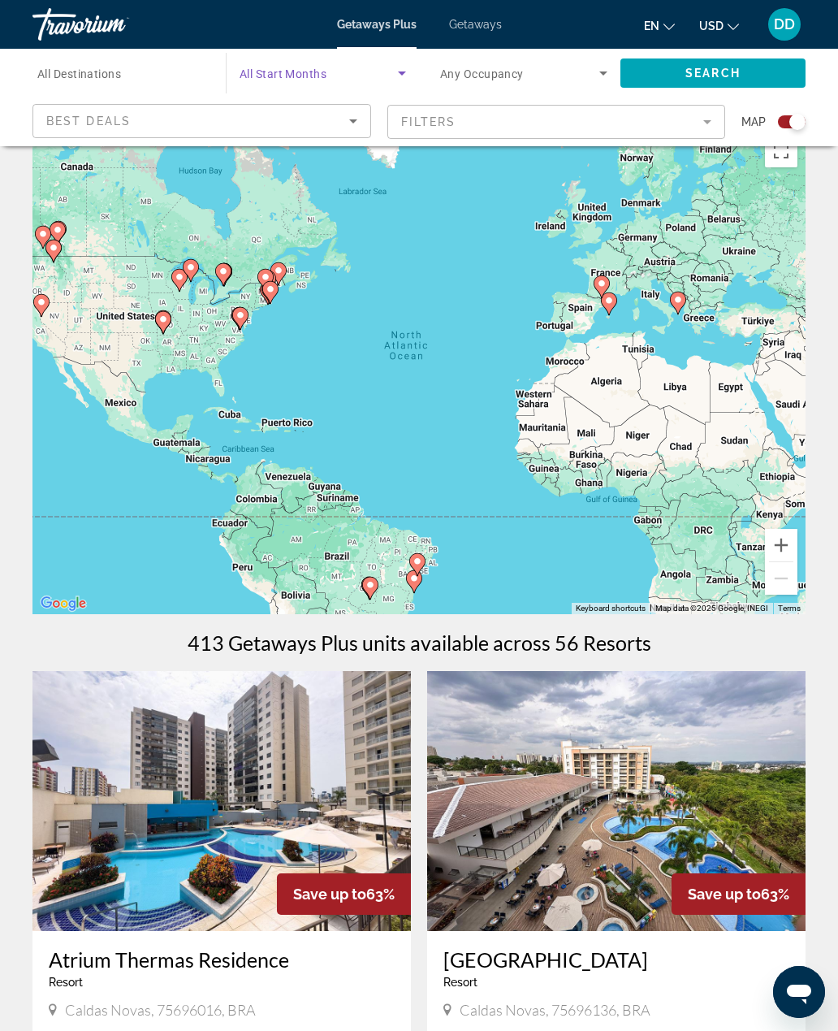
click at [720, 54] on span "Search widget" at bounding box center [713, 73] width 185 height 39
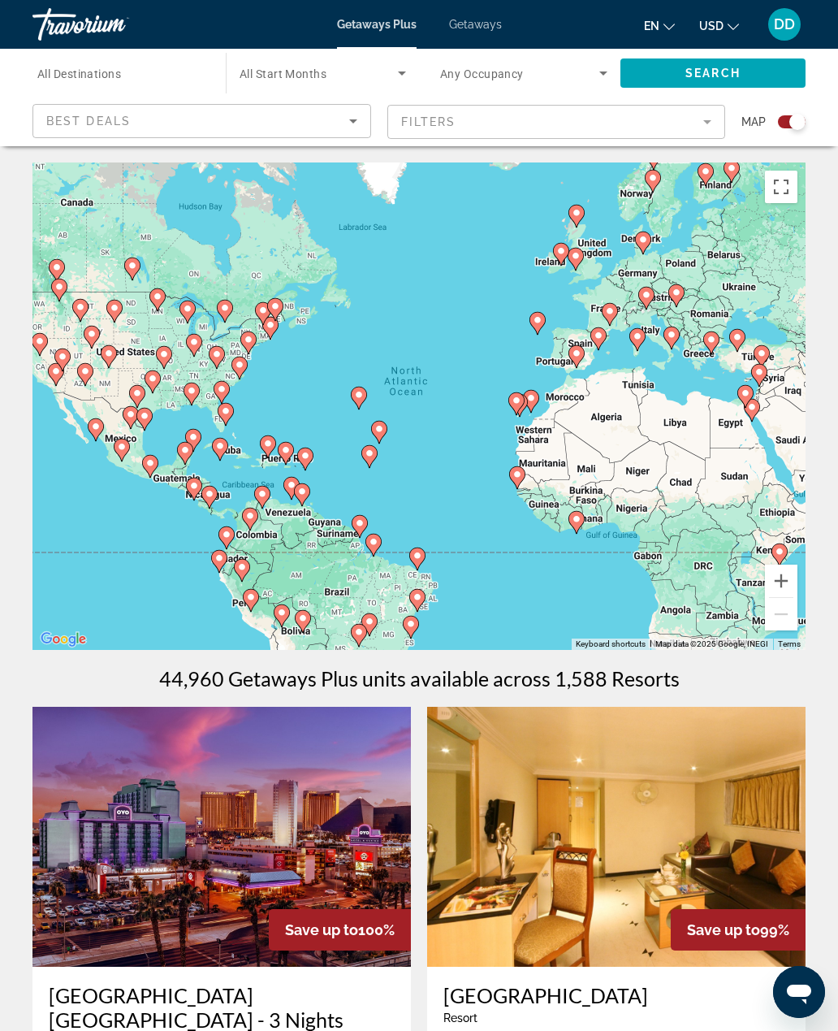
click at [413, 106] on mat-form-field "Filters" at bounding box center [556, 122] width 339 height 34
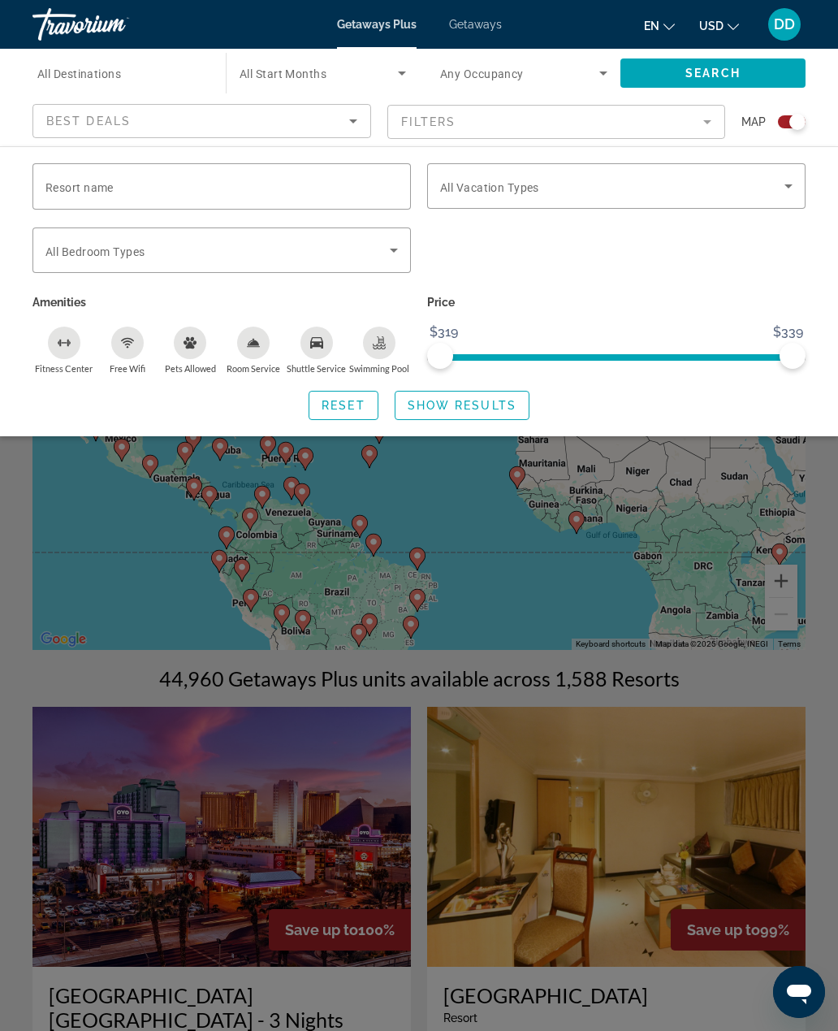
click at [396, 94] on div "Search widget" at bounding box center [323, 72] width 167 height 45
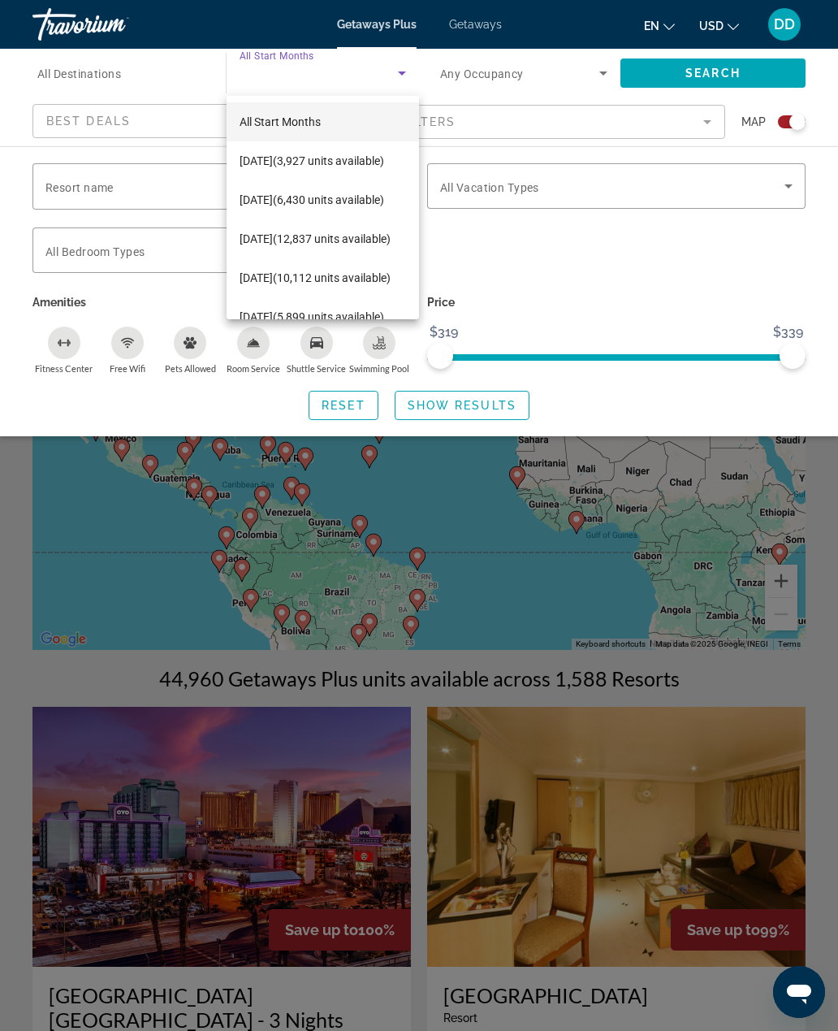
click at [472, 531] on div at bounding box center [419, 515] width 838 height 1031
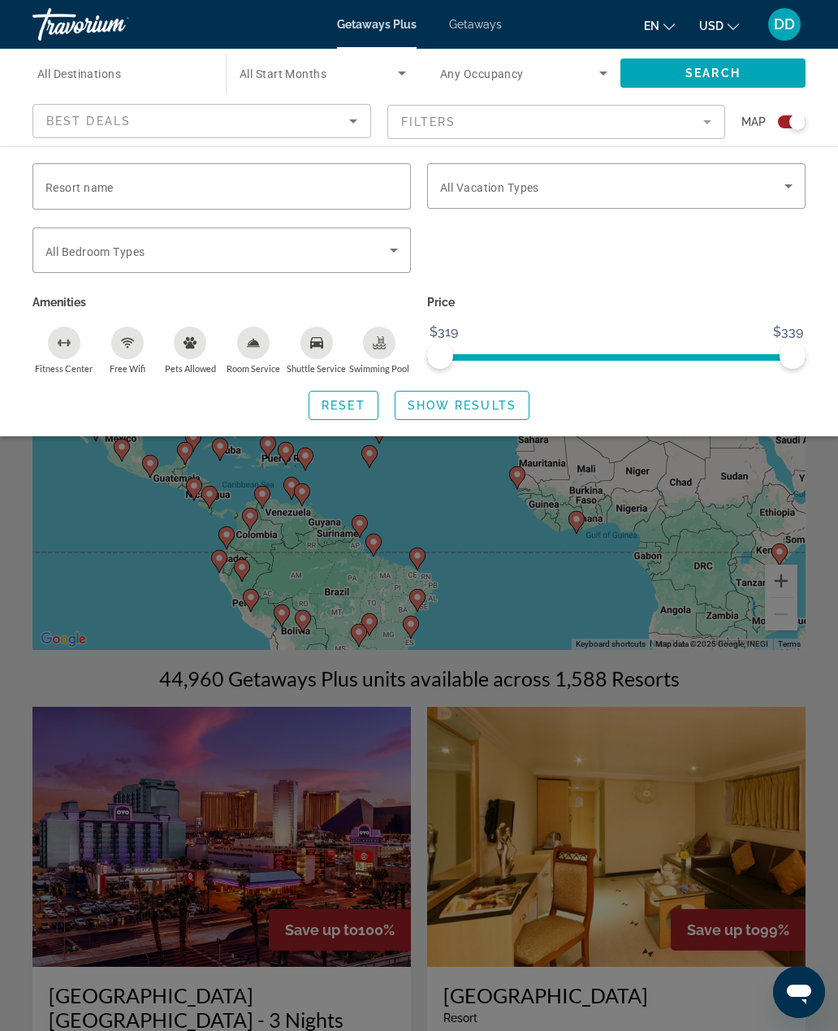
click at [361, 128] on icon "Sort by" at bounding box center [353, 120] width 19 height 19
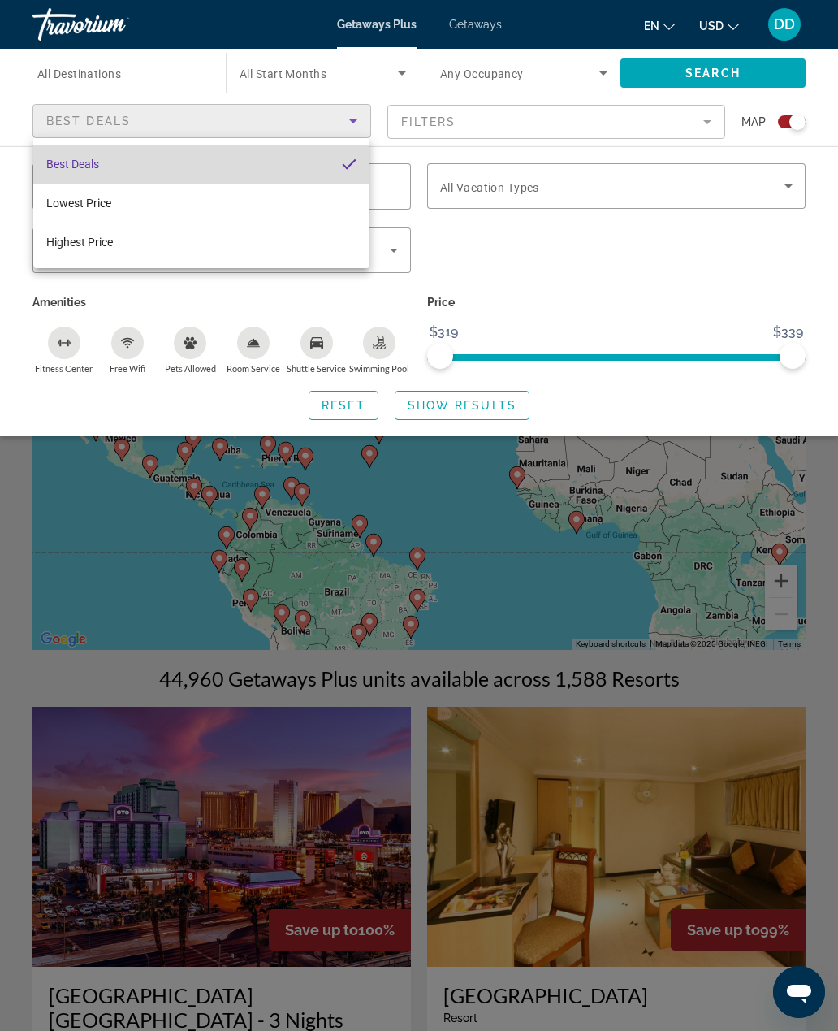
click at [350, 162] on mat-pseudo-checkbox "Sort by" at bounding box center [349, 164] width 15 height 15
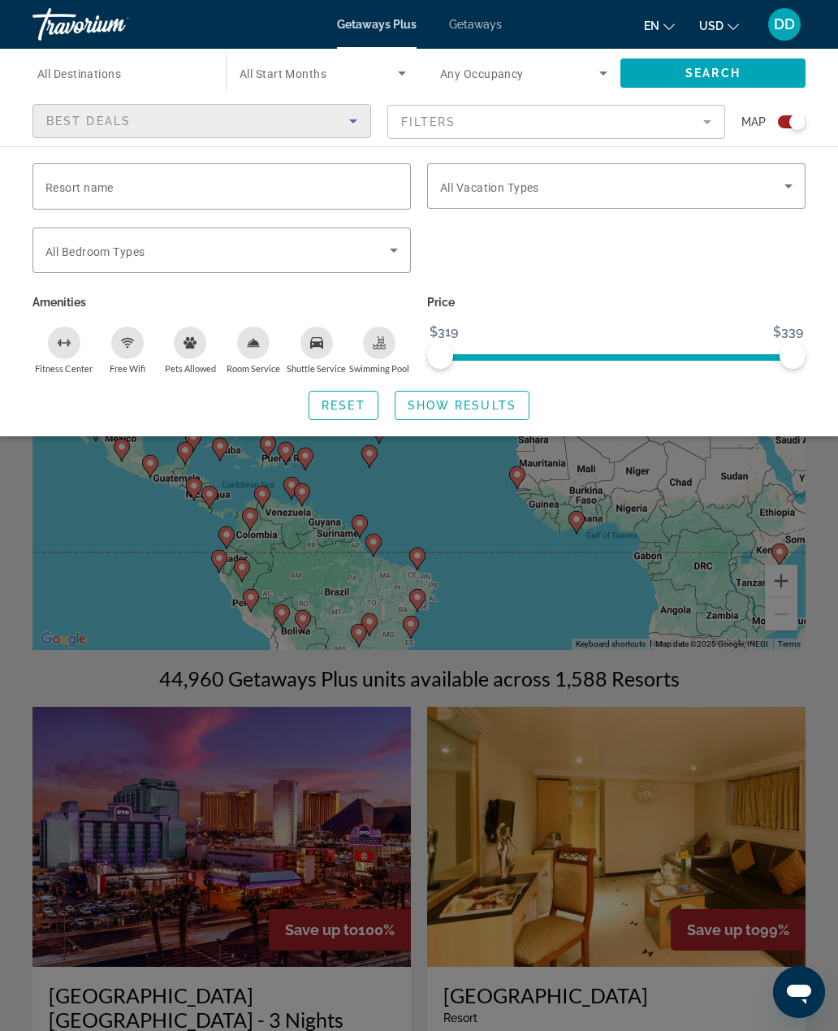
click at [426, 159] on div "Resort name Vacation Types All Vacation Types Bedroom Types All Bedroom Types A…" at bounding box center [419, 291] width 838 height 290
click at [434, 151] on div "Resort name Vacation Types All Vacation Types Bedroom Types All Bedroom Types A…" at bounding box center [419, 291] width 838 height 290
click at [694, 154] on div "Resort name Vacation Types All Vacation Types Bedroom Types All Bedroom Types A…" at bounding box center [419, 291] width 838 height 290
click at [707, 136] on mat-form-field "Filters" at bounding box center [556, 122] width 339 height 34
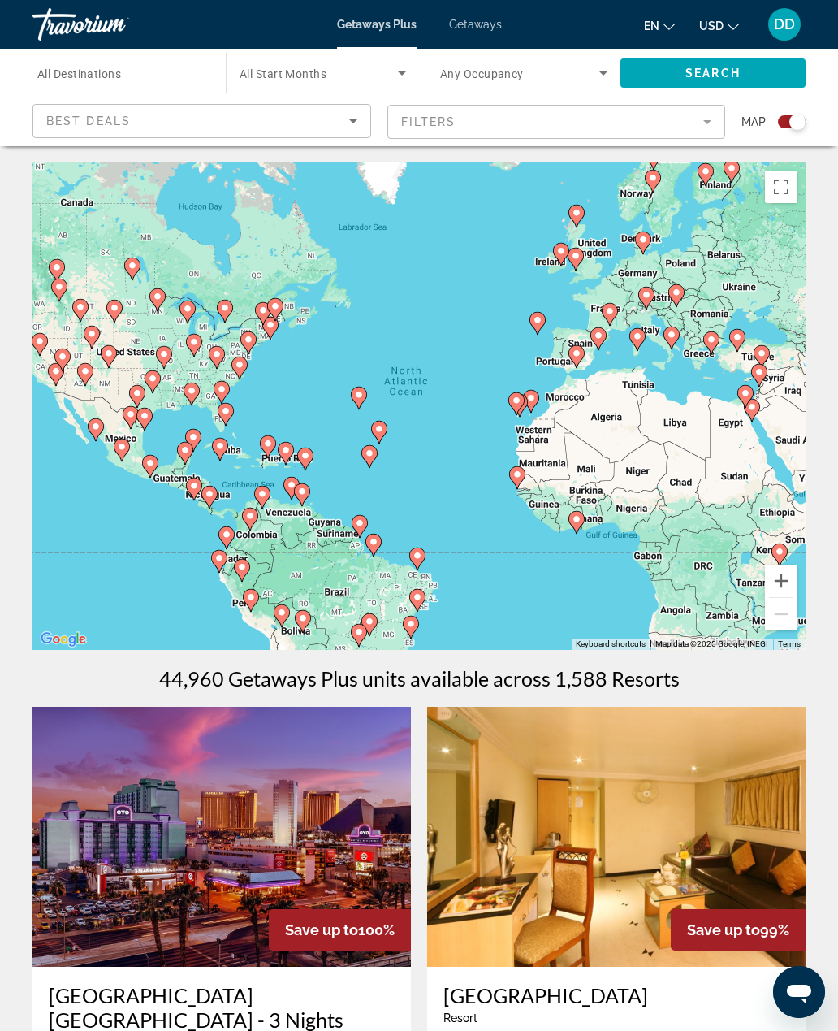
click at [393, 105] on mat-form-field "Filters" at bounding box center [556, 122] width 339 height 34
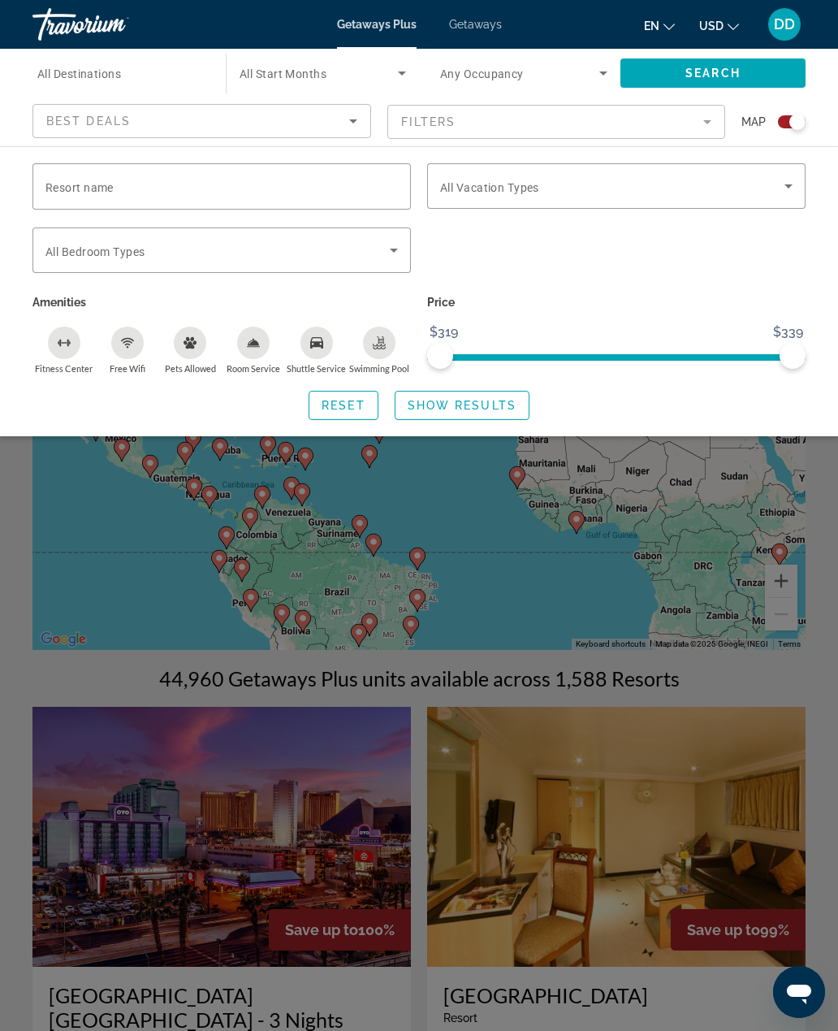
click at [461, 138] on mat-form-field "Filters" at bounding box center [556, 122] width 339 height 34
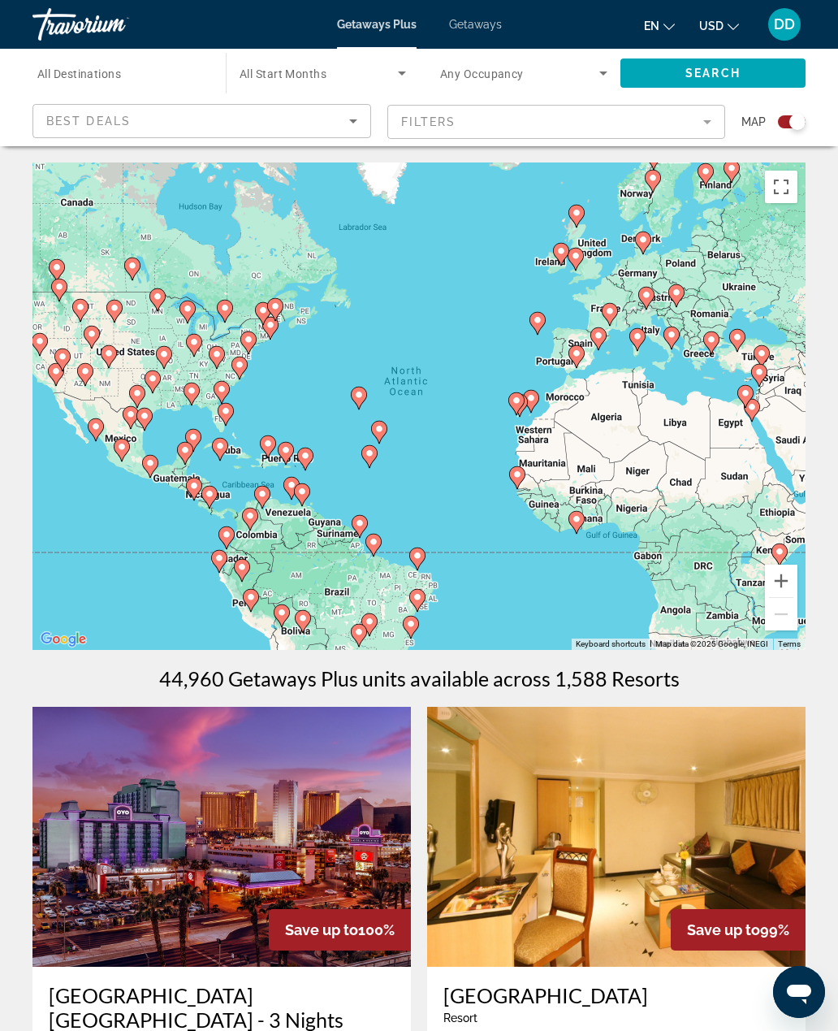
click at [387, 94] on div "Search widget" at bounding box center [323, 72] width 167 height 45
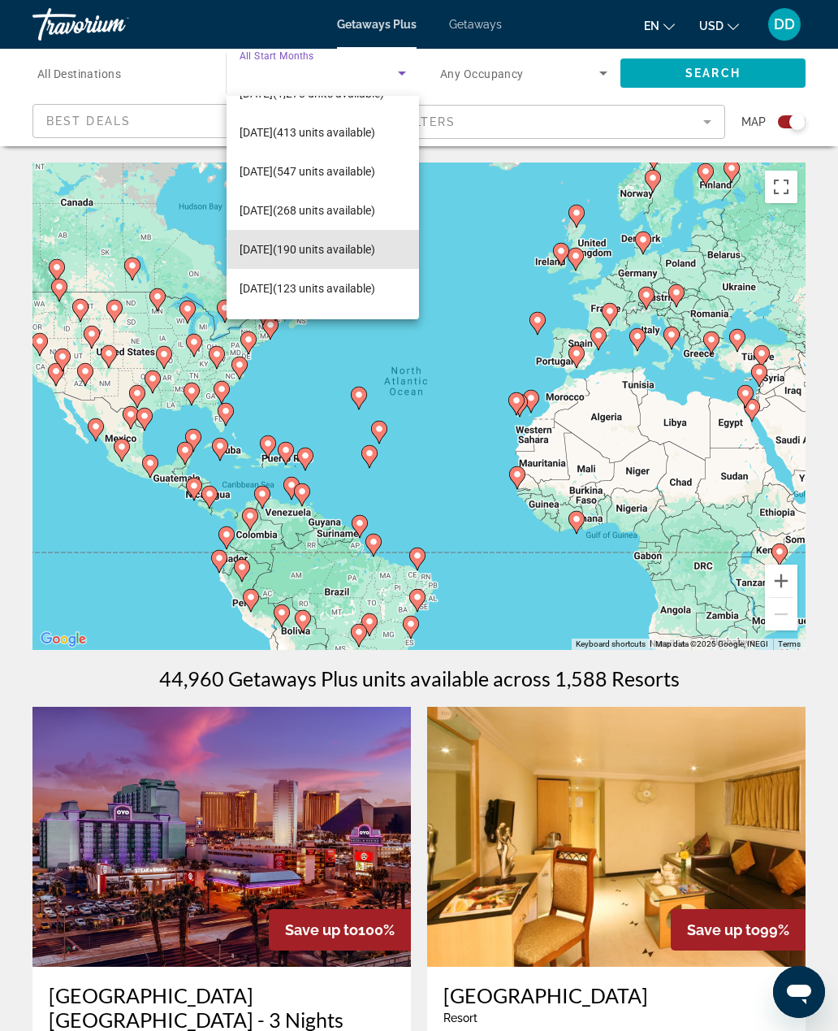
scroll to position [302, 0]
click at [372, 208] on span "[DATE] (268 units available)" at bounding box center [308, 209] width 136 height 19
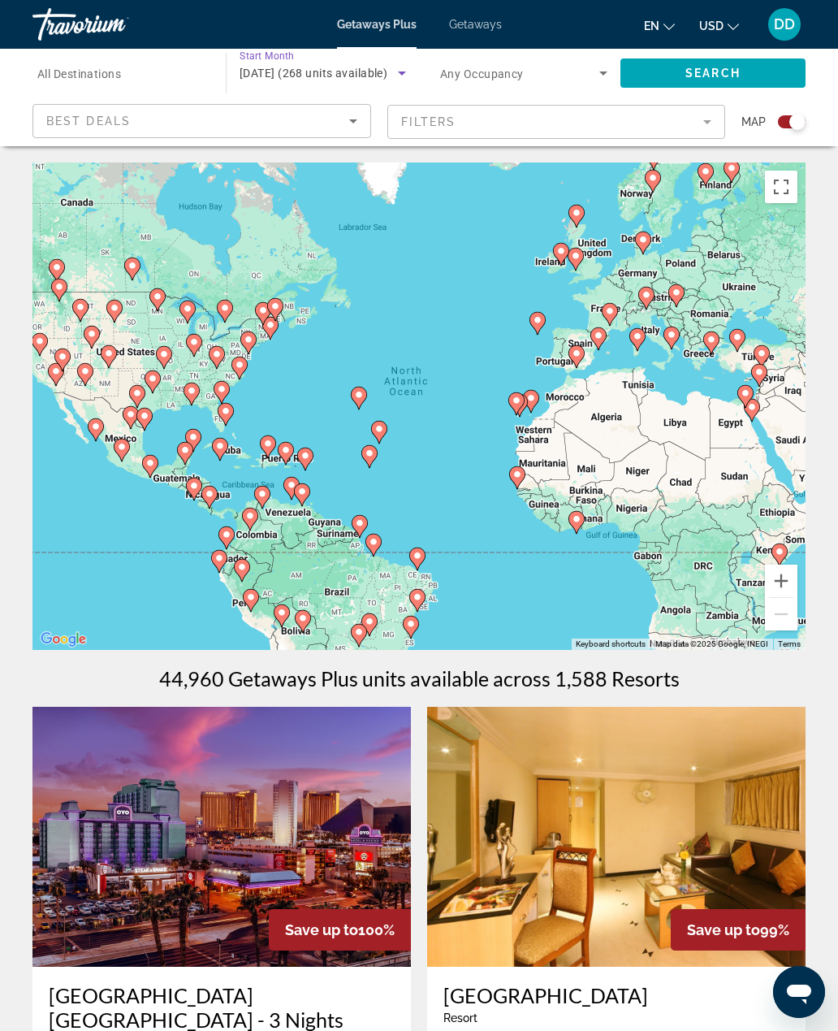
click at [396, 105] on mat-form-field "Filters" at bounding box center [556, 122] width 339 height 34
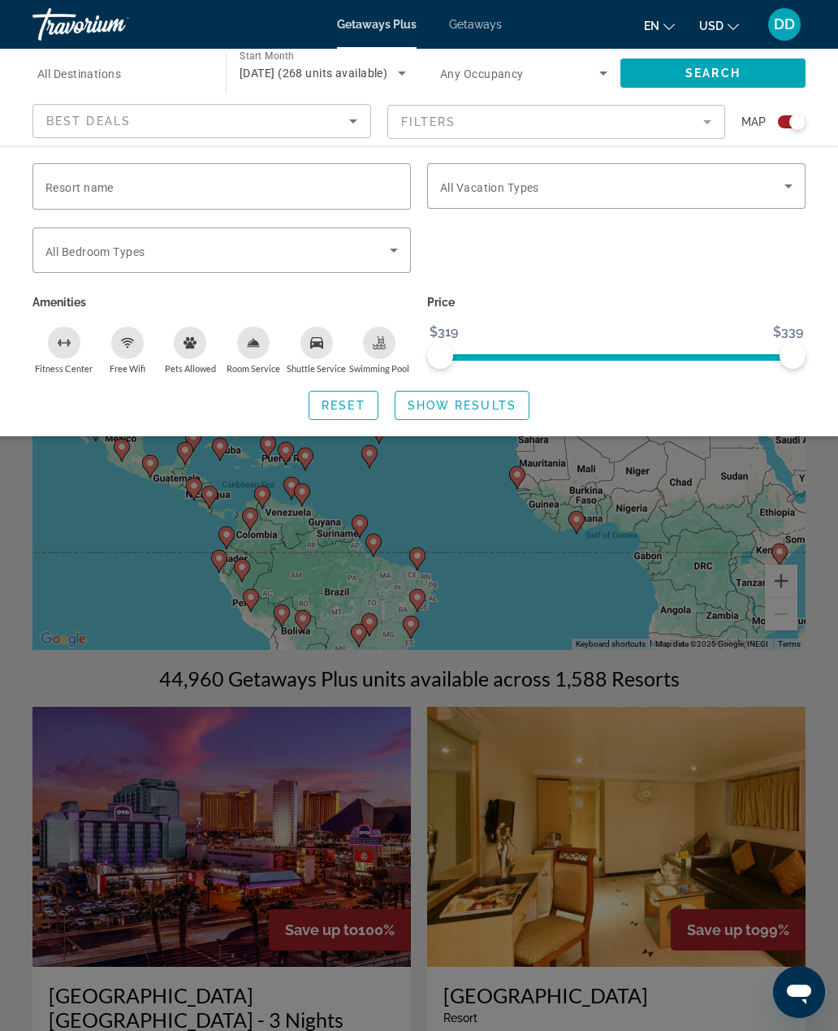
click at [398, 111] on mat-form-field "Filters" at bounding box center [556, 122] width 339 height 34
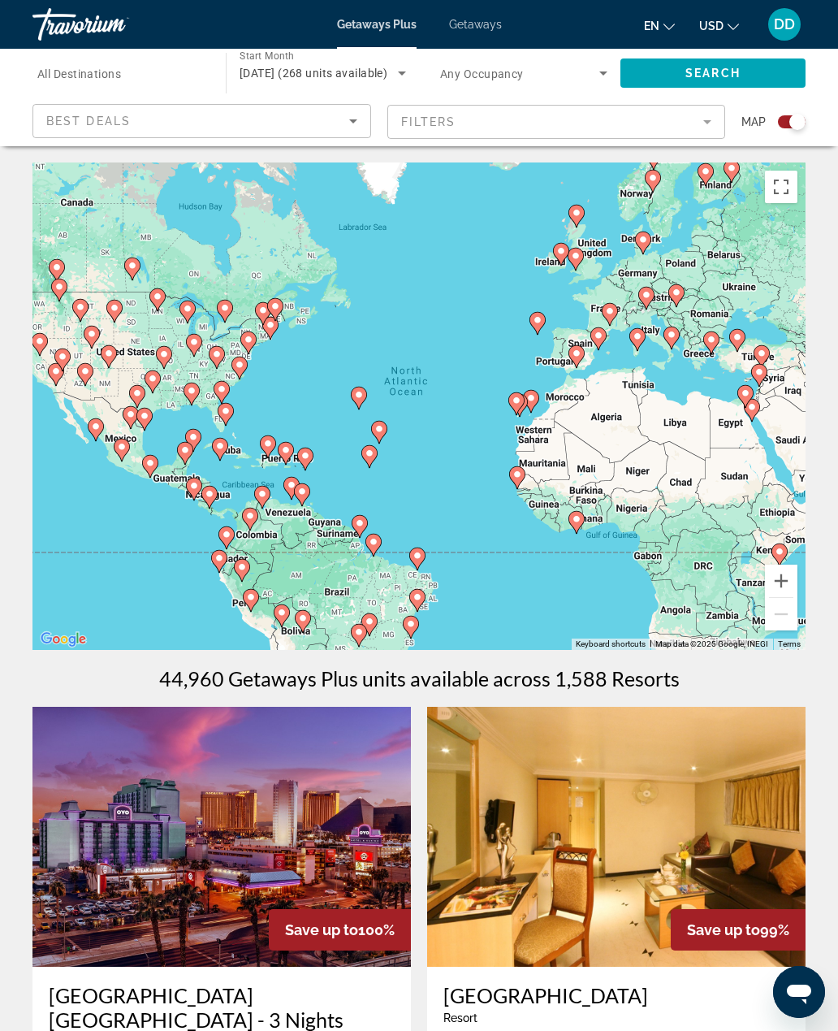
click at [396, 93] on div "[DATE] (268 units available)" at bounding box center [323, 72] width 167 height 45
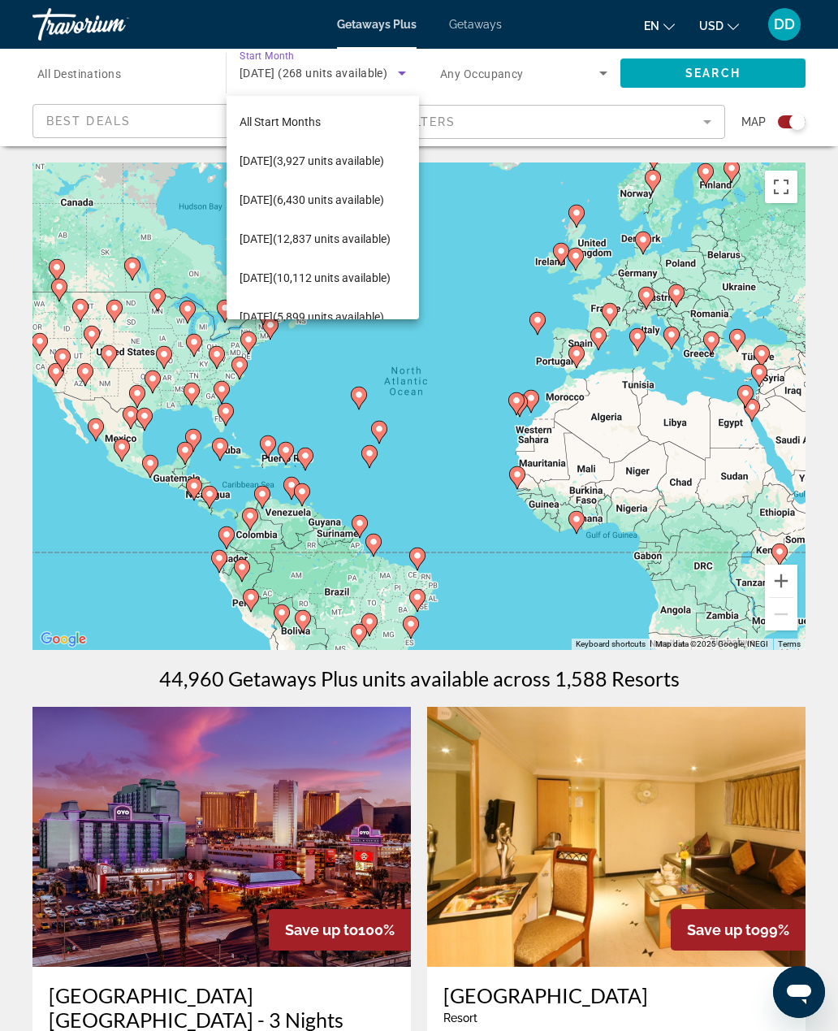
scroll to position [0, 0]
click at [374, 210] on span "[DATE] (6,430 units available)" at bounding box center [312, 199] width 145 height 19
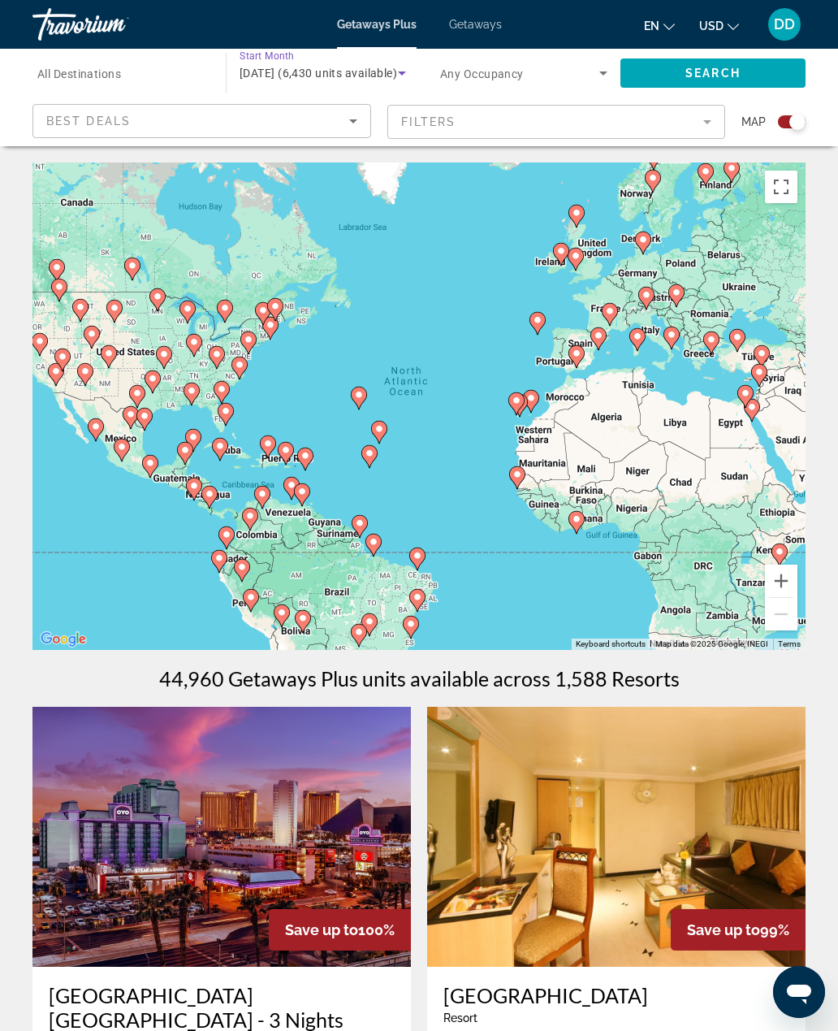
click at [758, 108] on div "Map" at bounding box center [774, 122] width 64 height 36
click at [744, 102] on app-map-search-filters "Best Deals Filters Map" at bounding box center [419, 121] width 806 height 49
click at [733, 92] on span "Search widget" at bounding box center [713, 73] width 185 height 39
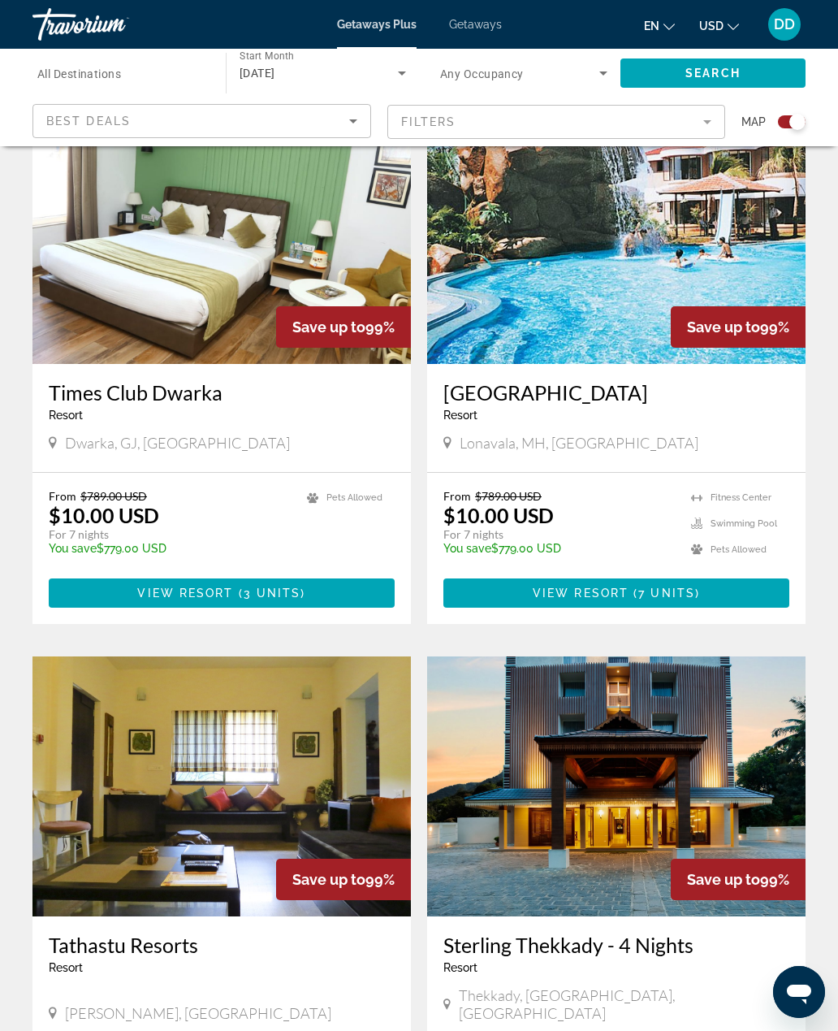
scroll to position [1741, 0]
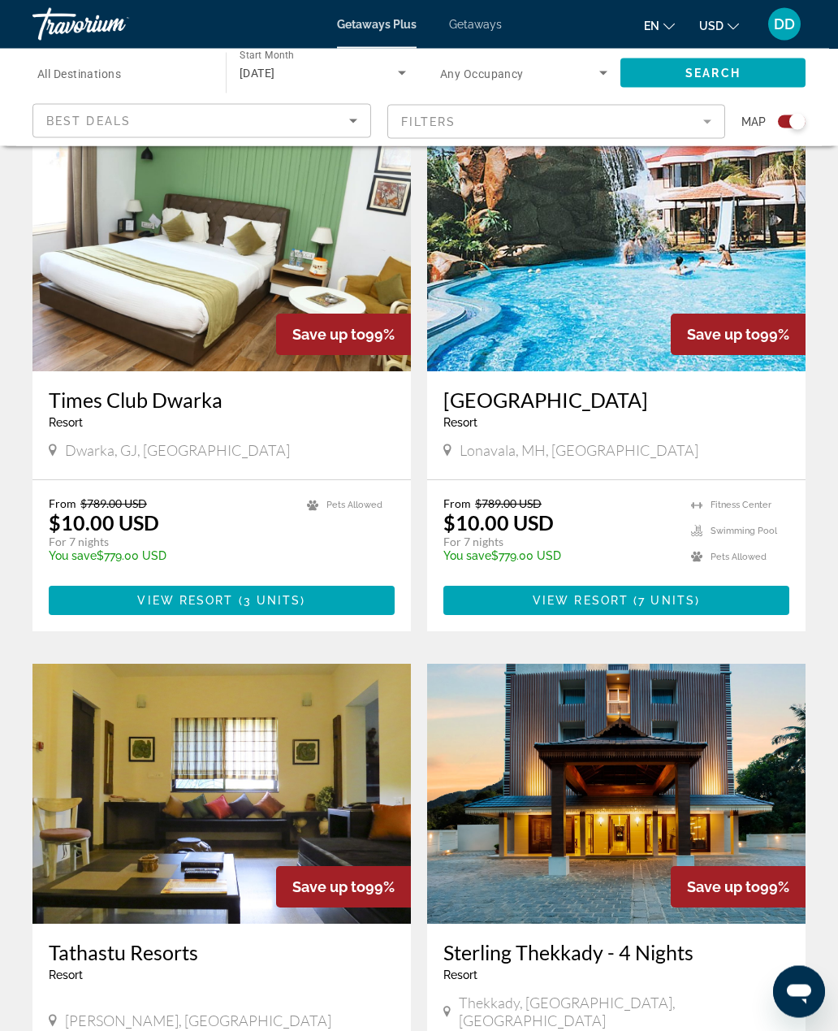
click at [366, 64] on div "[DATE]" at bounding box center [319, 72] width 158 height 19
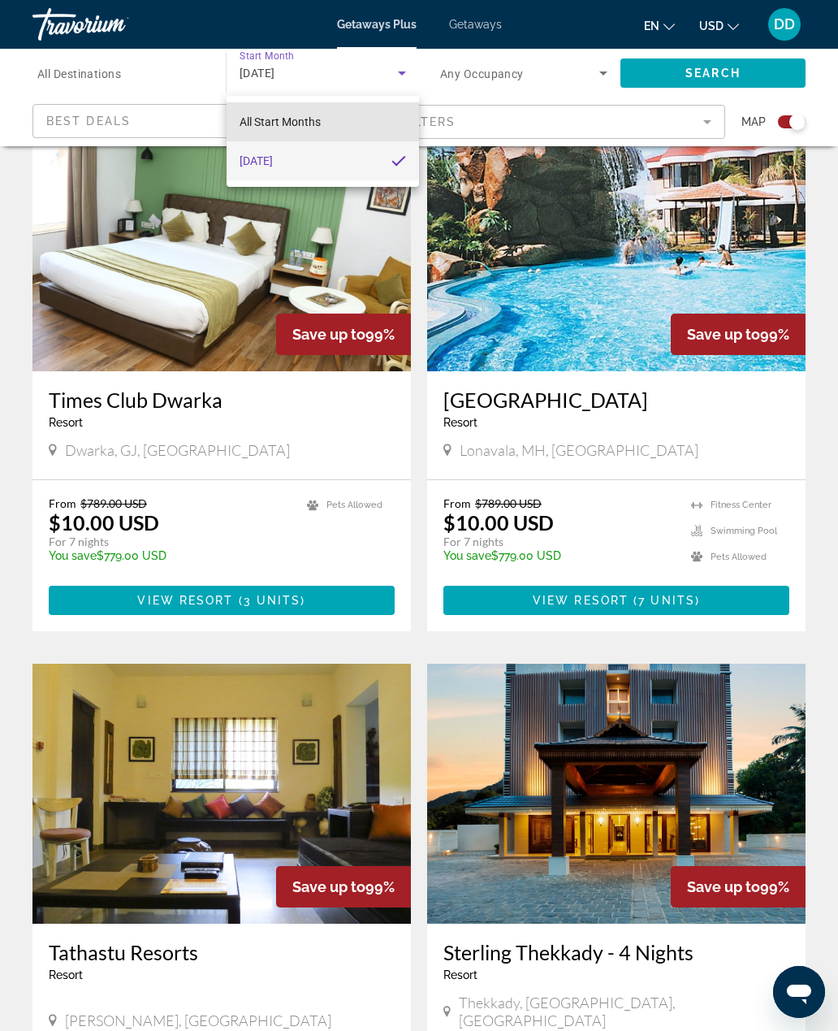
click at [340, 115] on mat-option "All Start Months" at bounding box center [323, 121] width 192 height 39
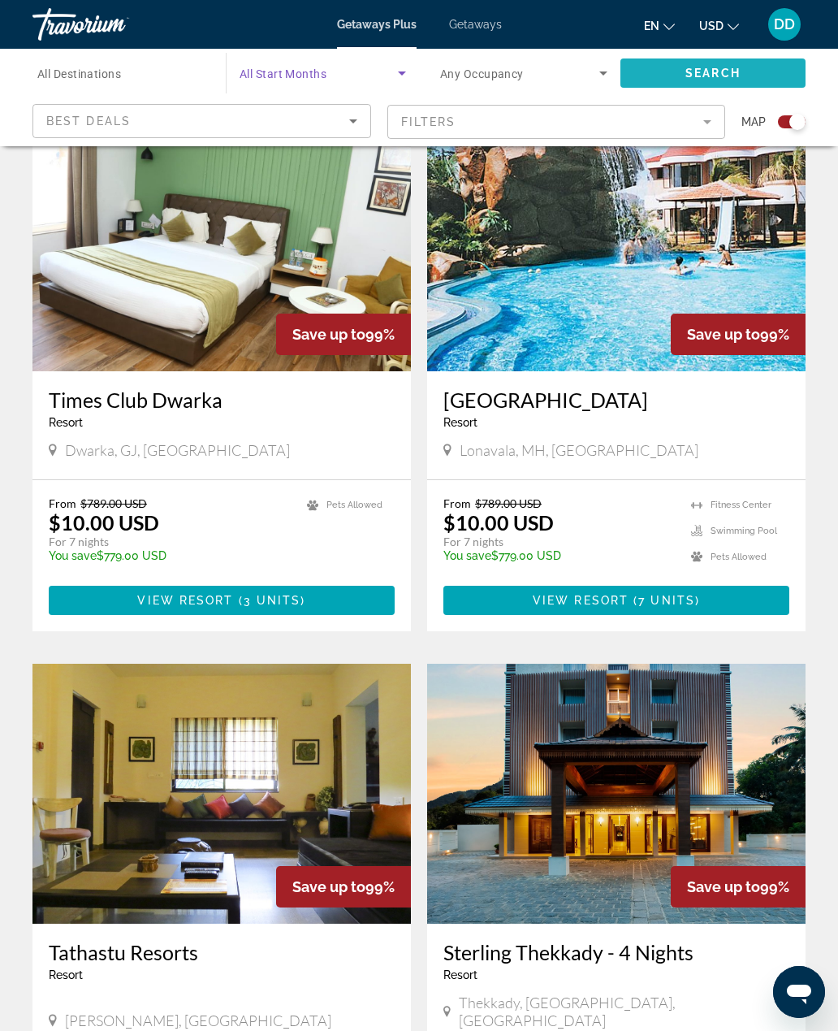
click at [674, 64] on span "Search widget" at bounding box center [713, 73] width 185 height 39
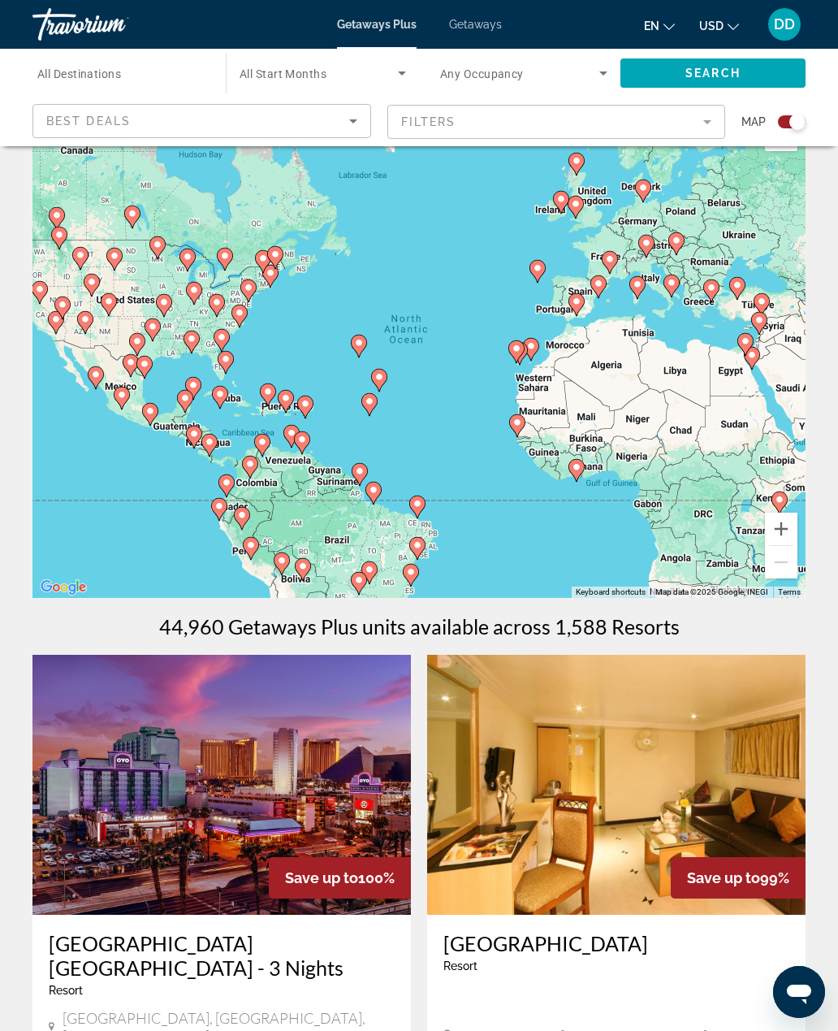
click at [369, 55] on div "Search widget" at bounding box center [323, 72] width 167 height 45
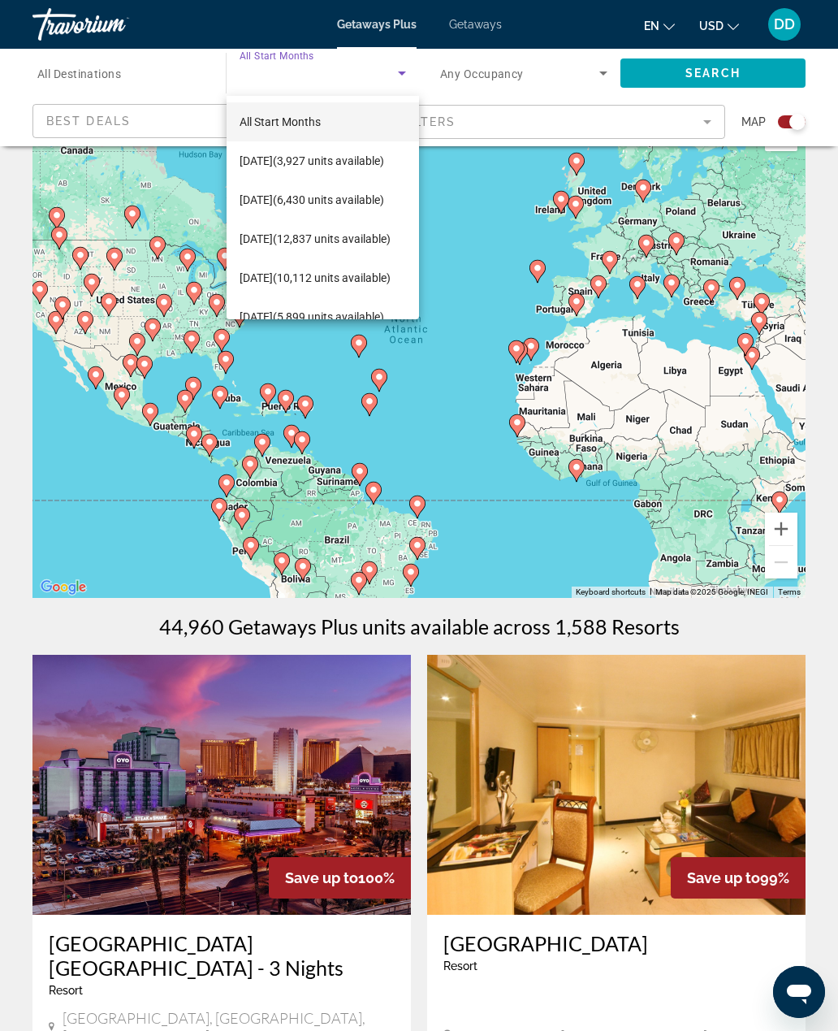
scroll to position [0, 0]
